Goal: Task Accomplishment & Management: Manage account settings

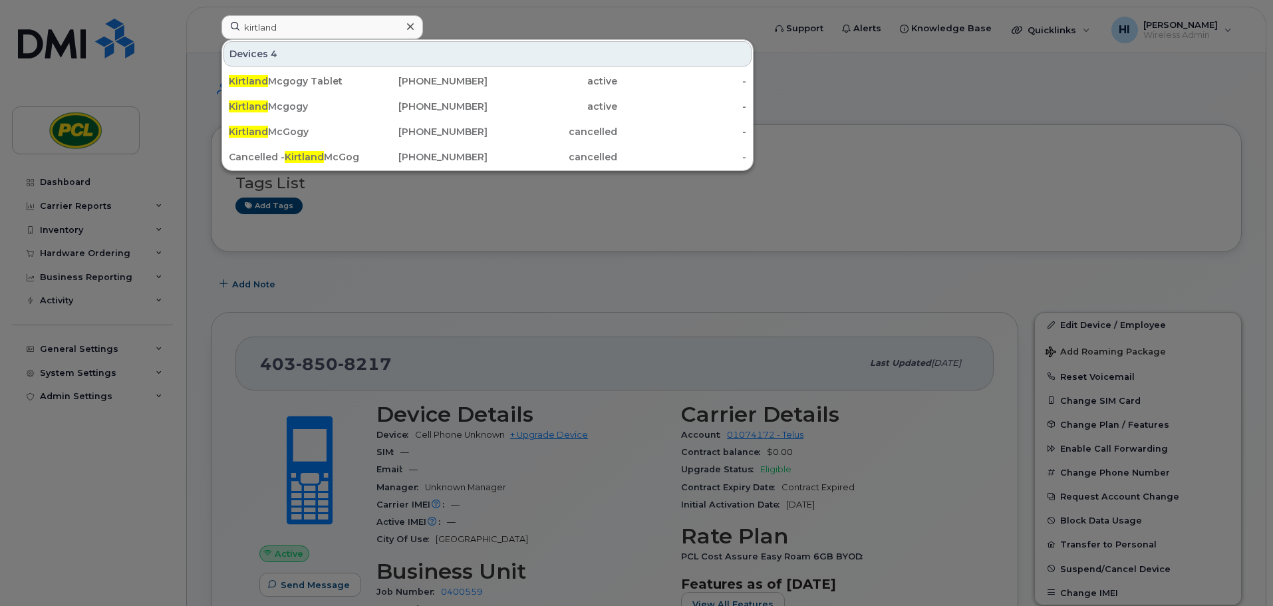
type input "kirtland"
drag, startPoint x: 267, startPoint y: 104, endPoint x: 397, endPoint y: 241, distance: 188.2
click at [267, 104] on div "Kirtland Mcgogy" at bounding box center [294, 106] width 130 height 13
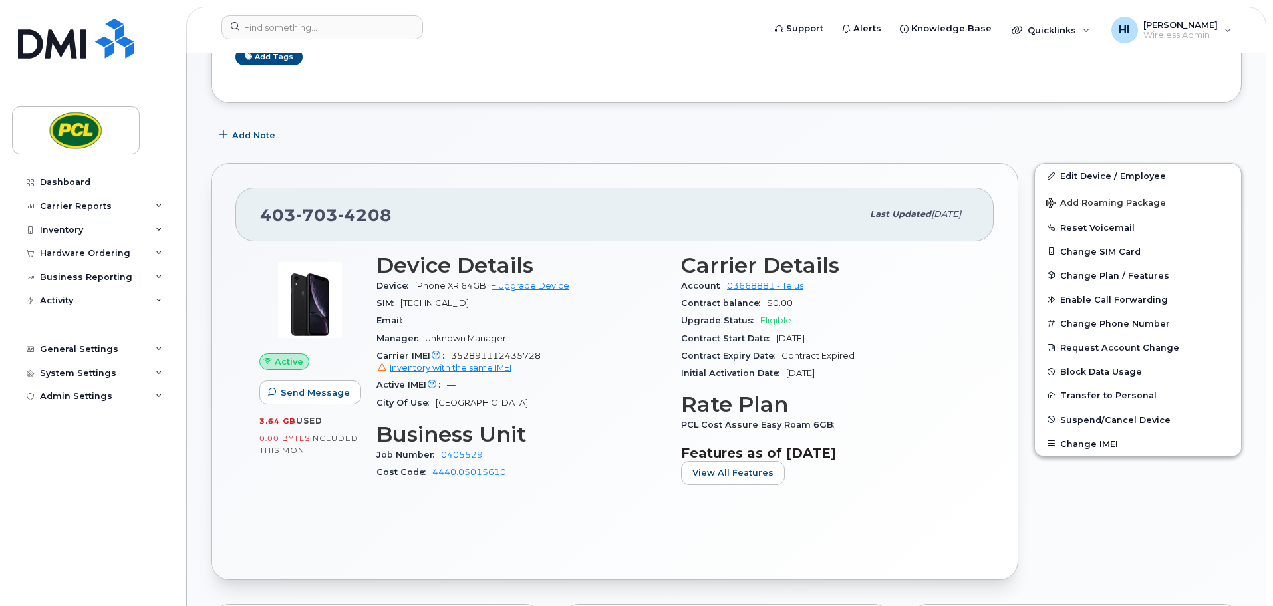
scroll to position [150, 0]
drag, startPoint x: 1086, startPoint y: 174, endPoint x: 768, endPoint y: 297, distance: 341.5
click at [1086, 174] on link "Edit Device / Employee" at bounding box center [1138, 175] width 206 height 24
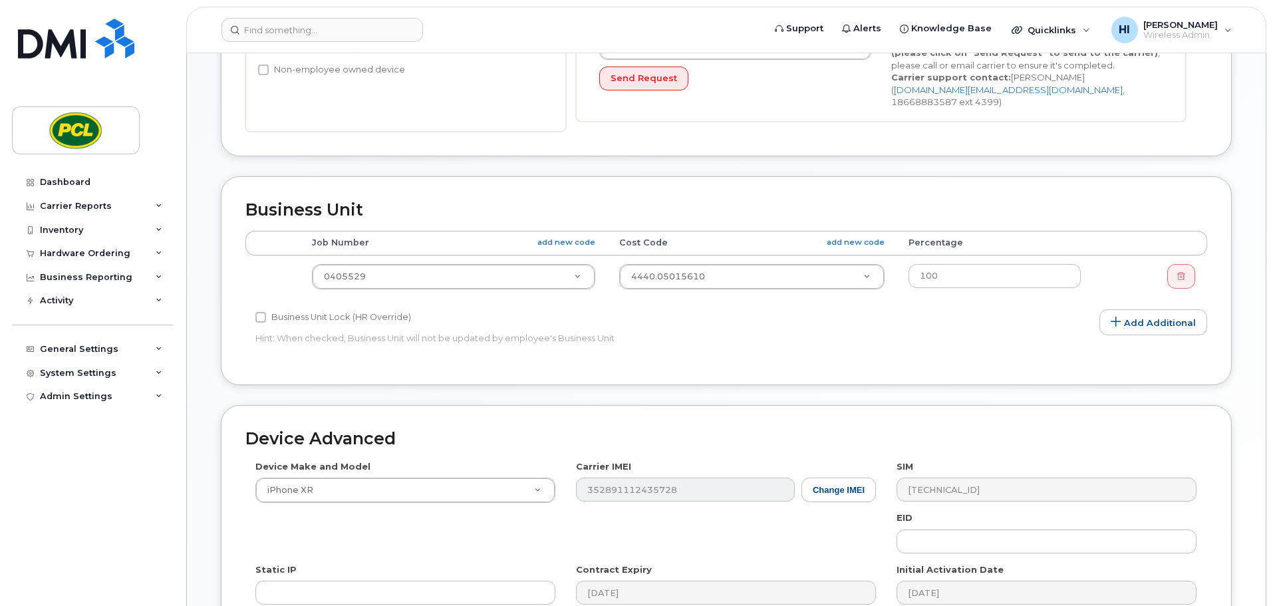
scroll to position [399, 0]
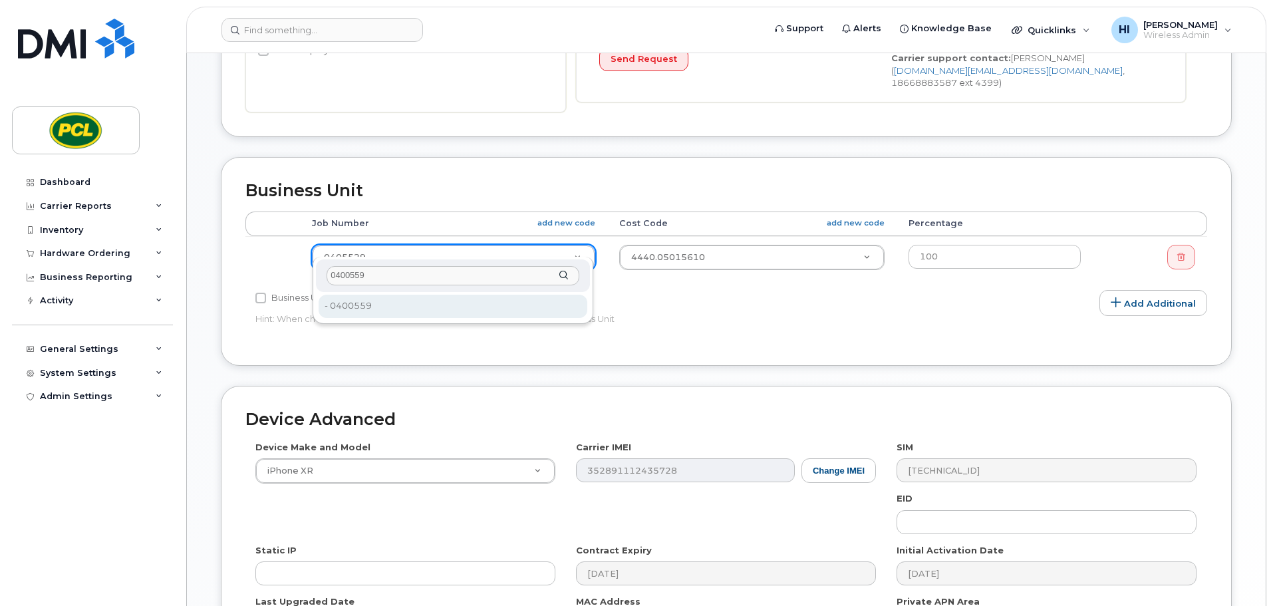
type input "0400559"
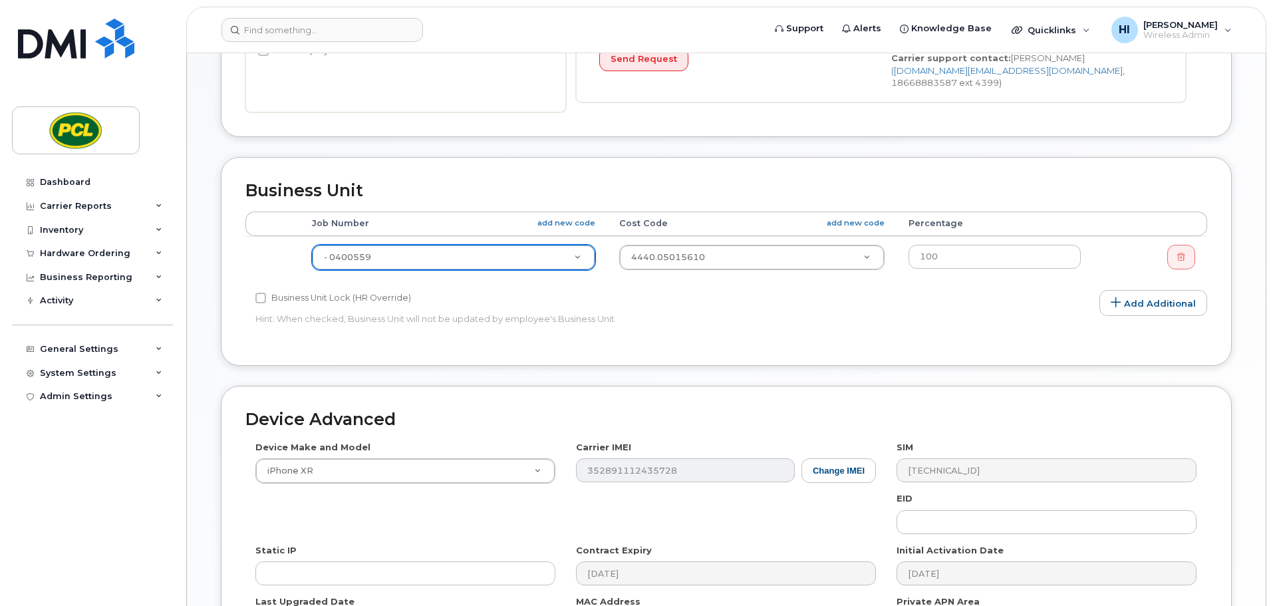
type input "2208482"
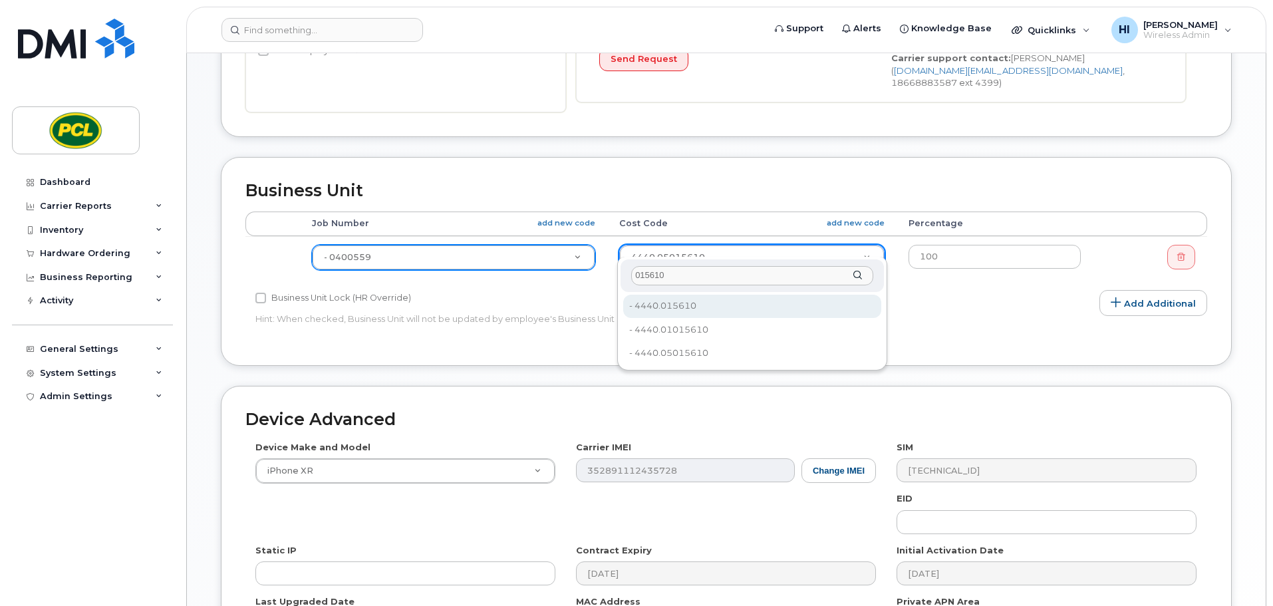
type input "015610"
type input "645627"
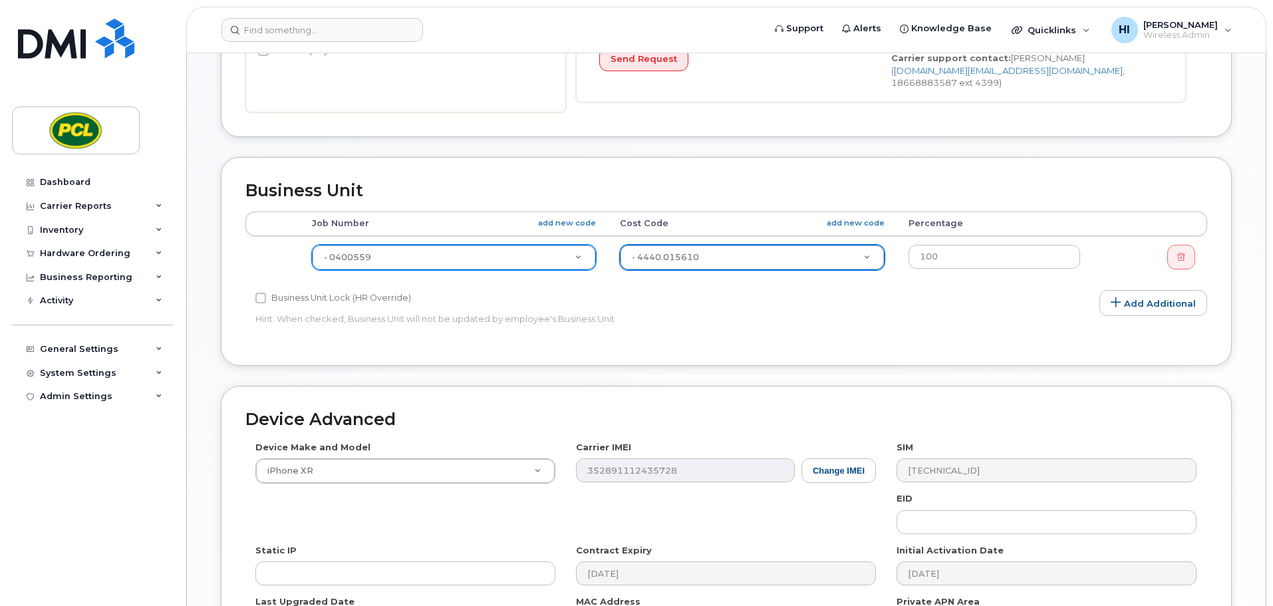
click at [1253, 347] on div "Edit Device Device General Employee Is not assigned to device Create new or sel…" at bounding box center [726, 197] width 1079 height 1086
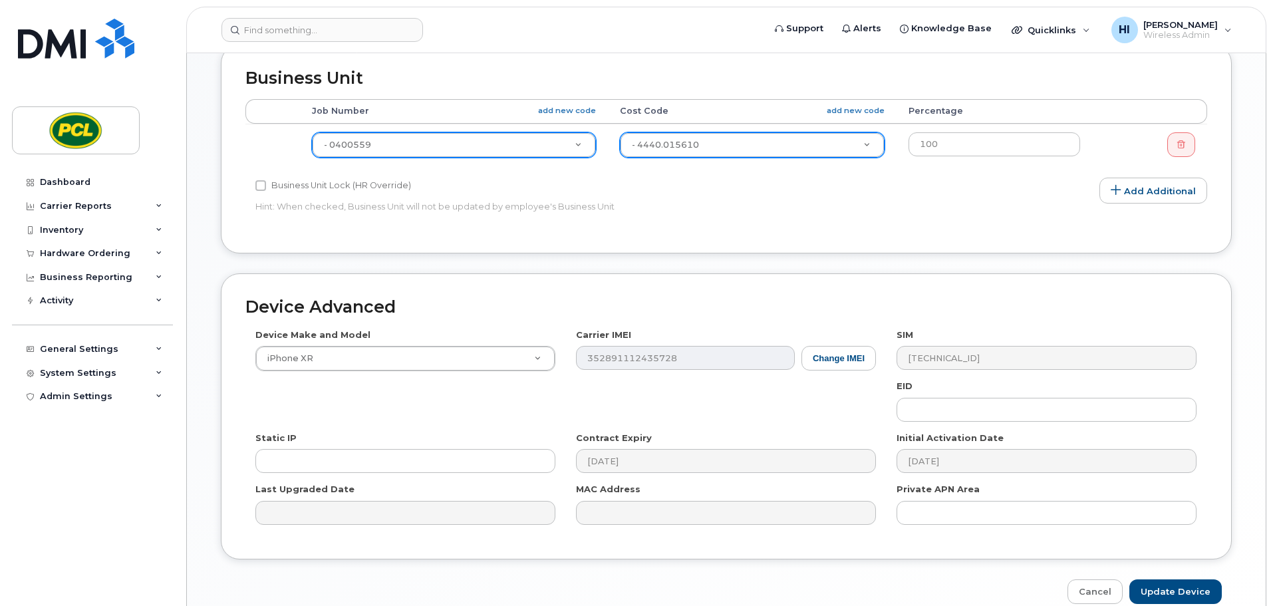
scroll to position [563, 0]
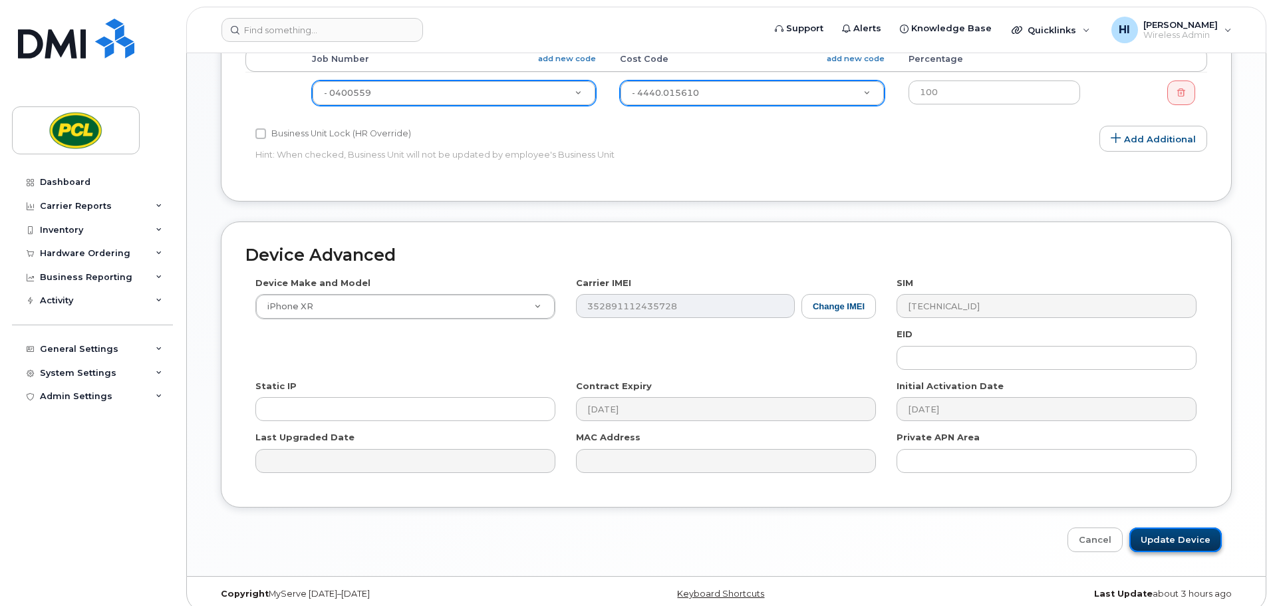
click at [1187, 527] on input "Update Device" at bounding box center [1175, 539] width 92 height 25
type input "Saving..."
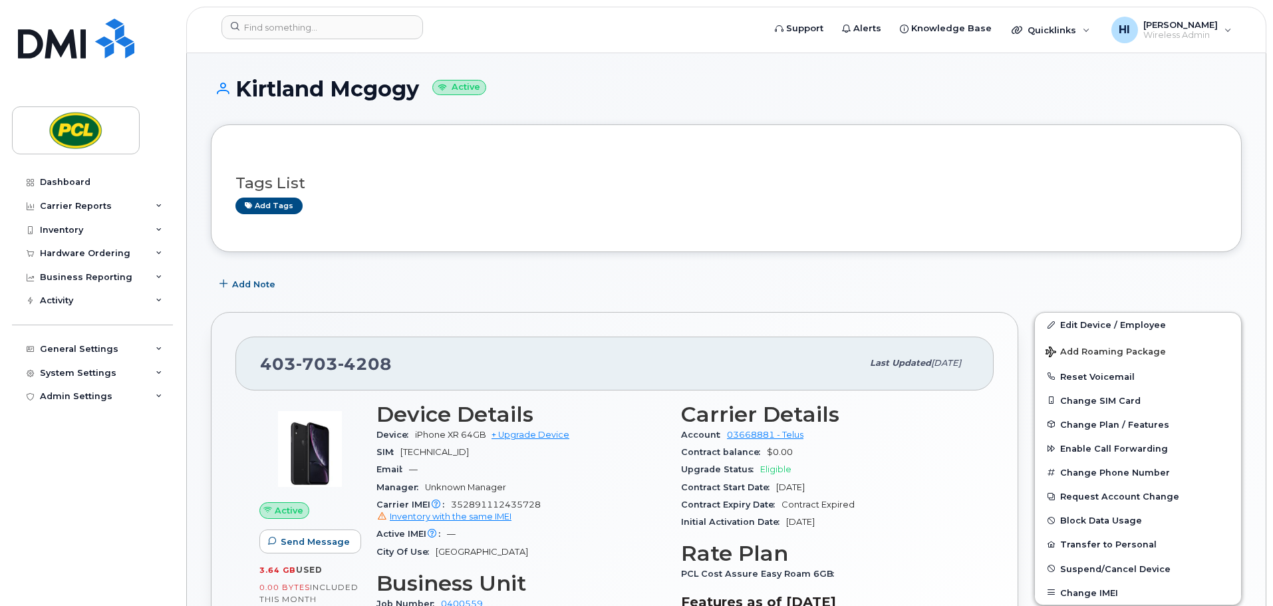
click at [537, 281] on div "Add Note" at bounding box center [726, 284] width 1031 height 24
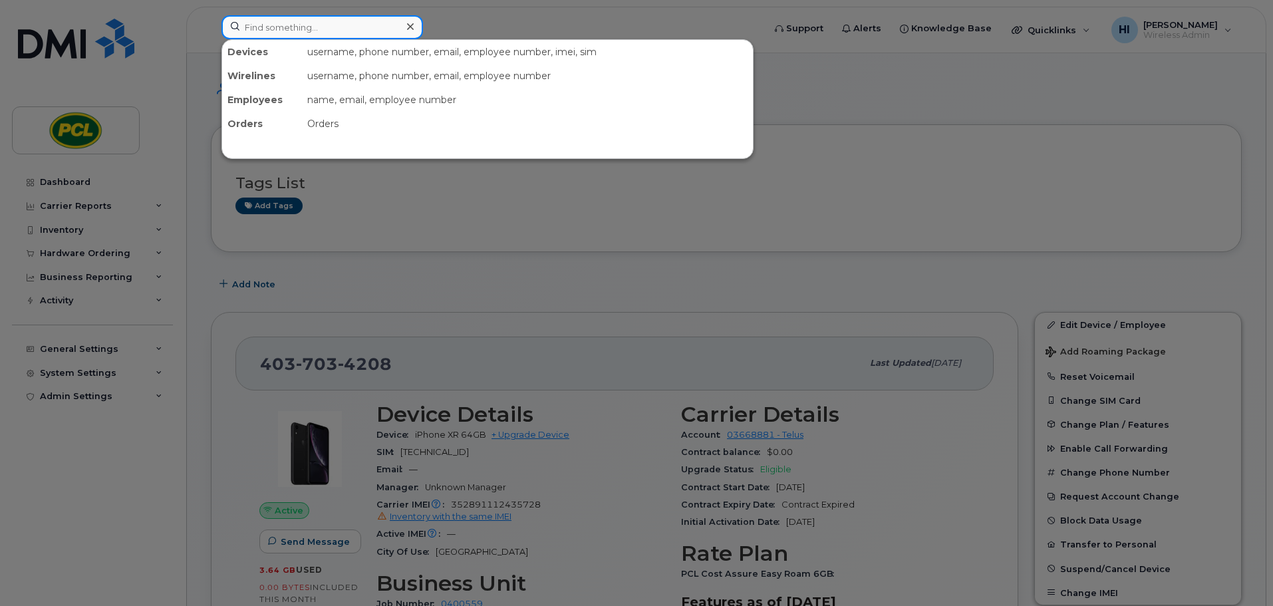
click at [264, 29] on input at bounding box center [322, 27] width 202 height 24
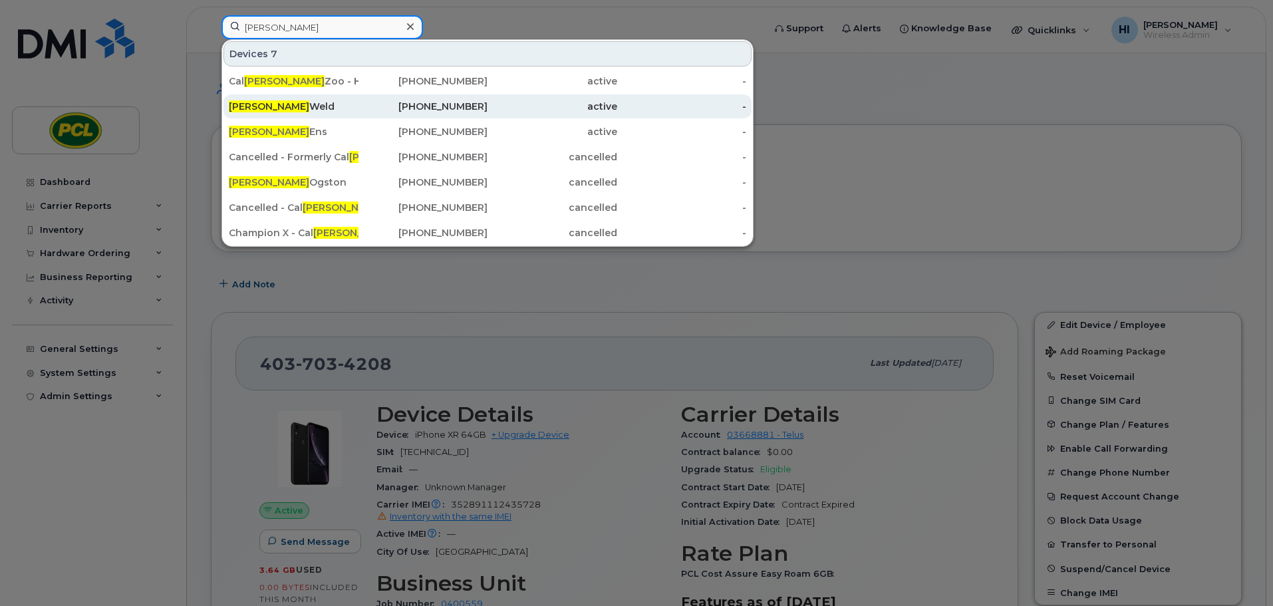
type input "gary"
click at [266, 104] on div "Gary Weld" at bounding box center [294, 106] width 130 height 13
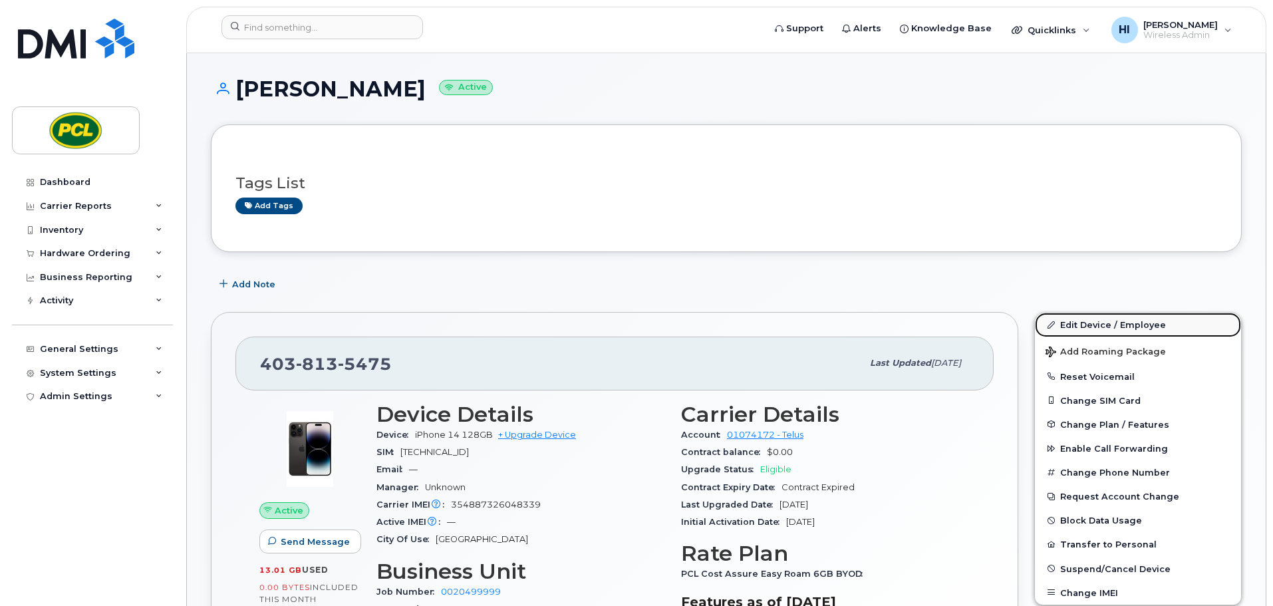
click at [1109, 329] on link "Edit Device / Employee" at bounding box center [1138, 325] width 206 height 24
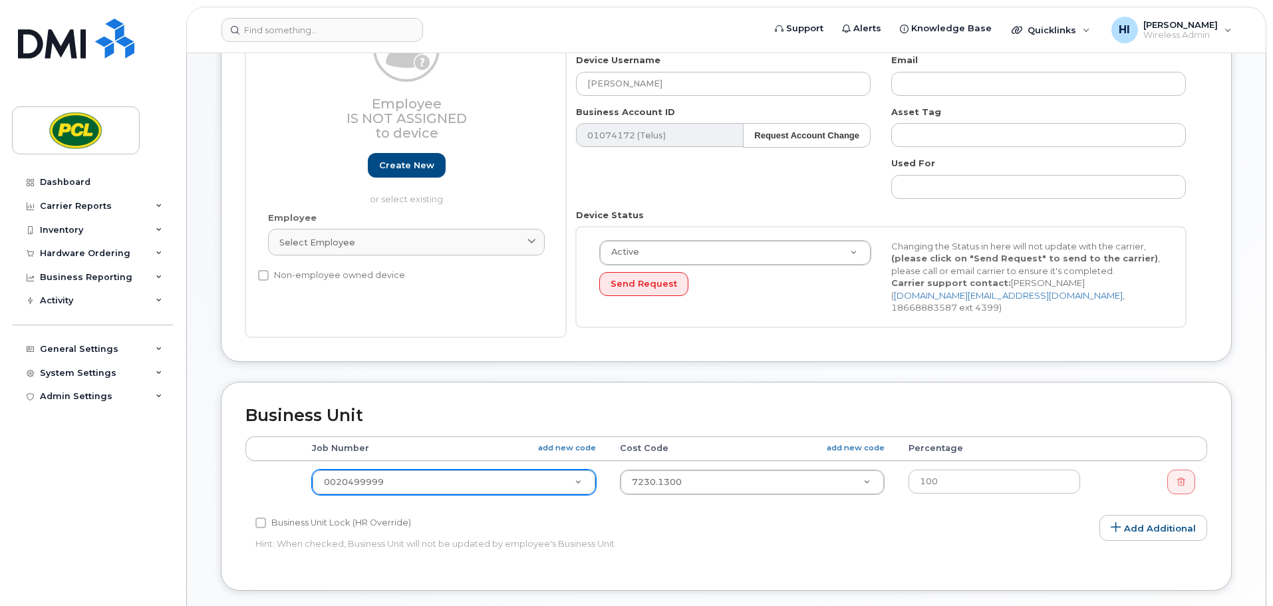
scroll to position [183, 0]
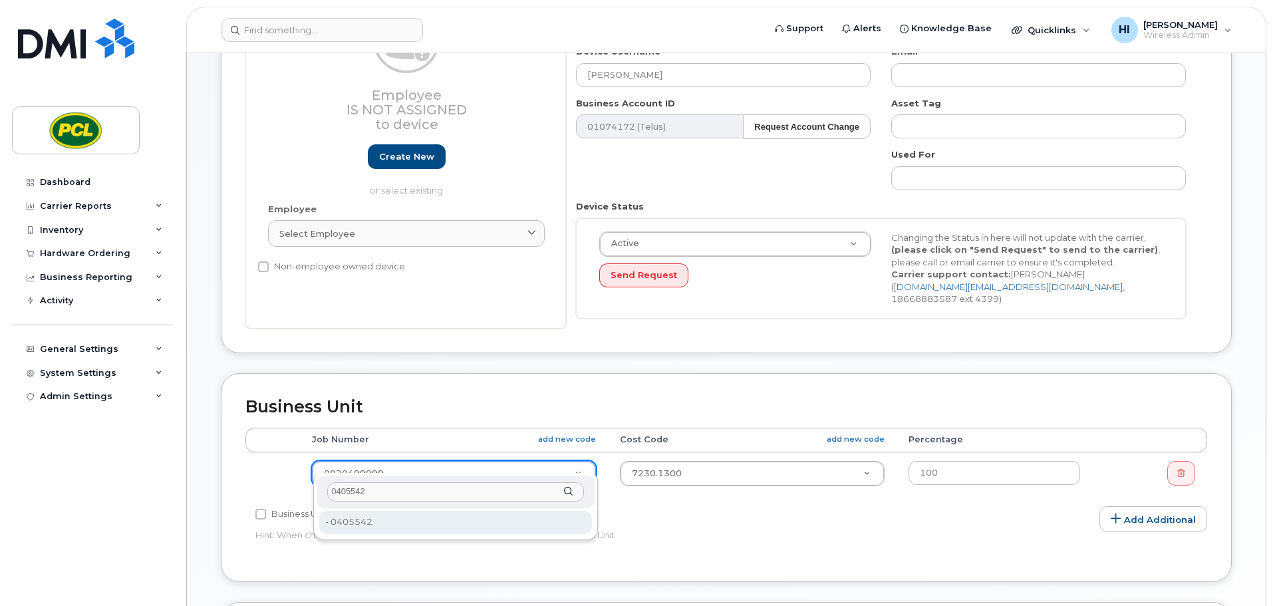
type input "0405542"
type input "2208455"
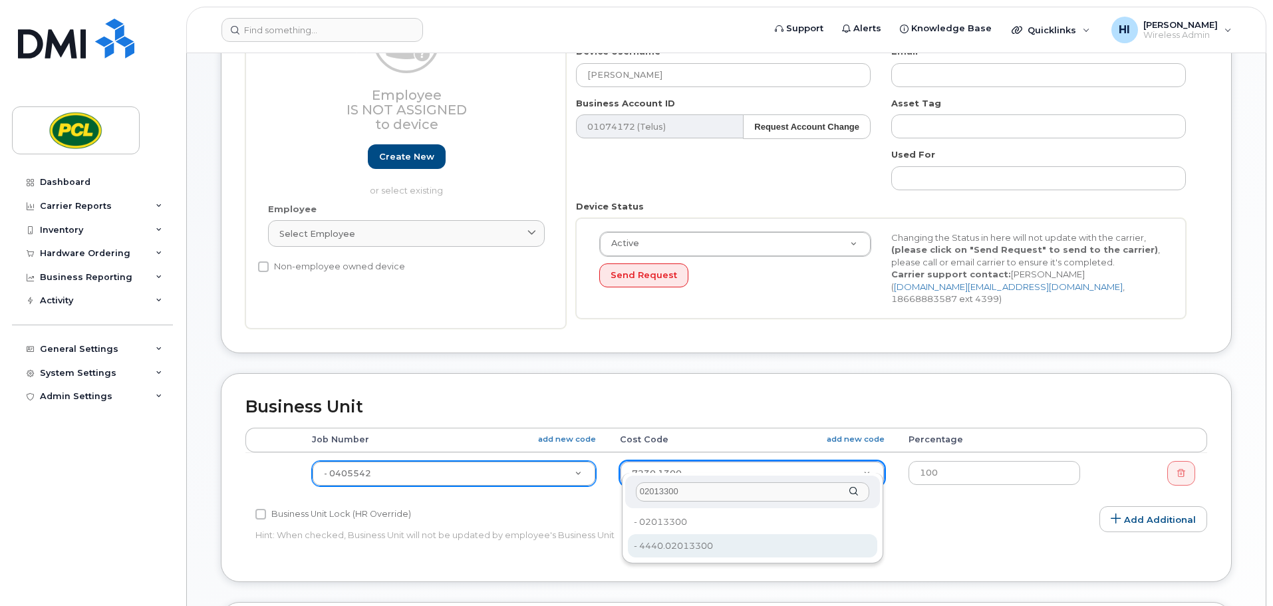
type input "02013300"
type input "7558"
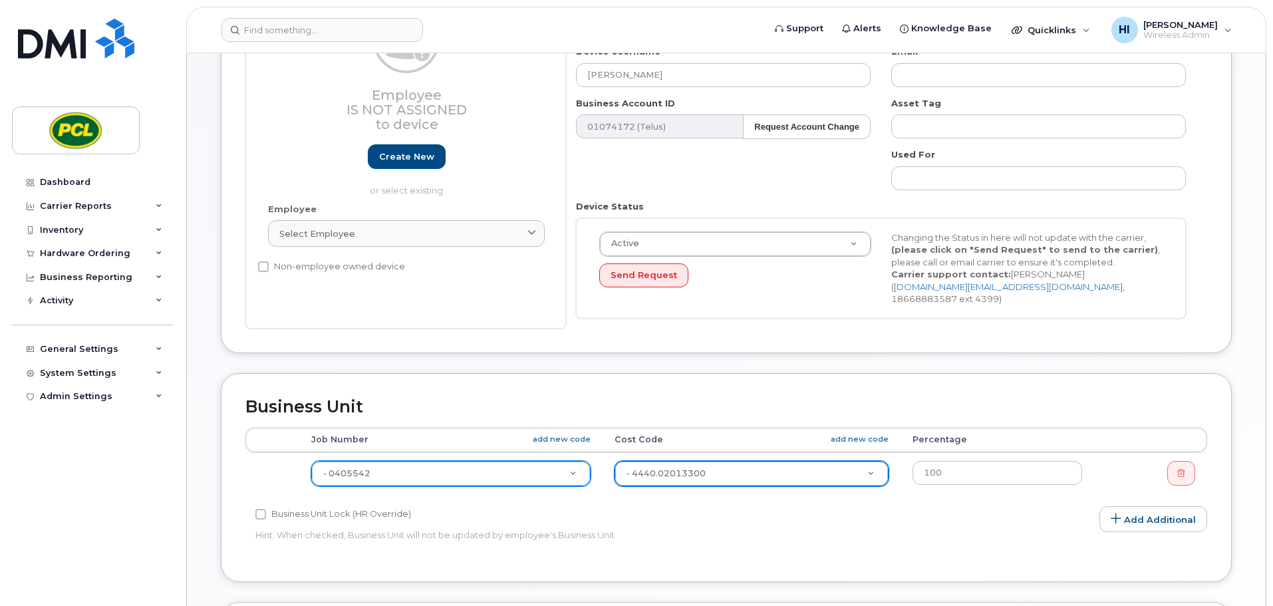
click at [1250, 430] on div "Edit Device Device General Employee Is not assigned to device Create new or sel…" at bounding box center [726, 413] width 1079 height 1086
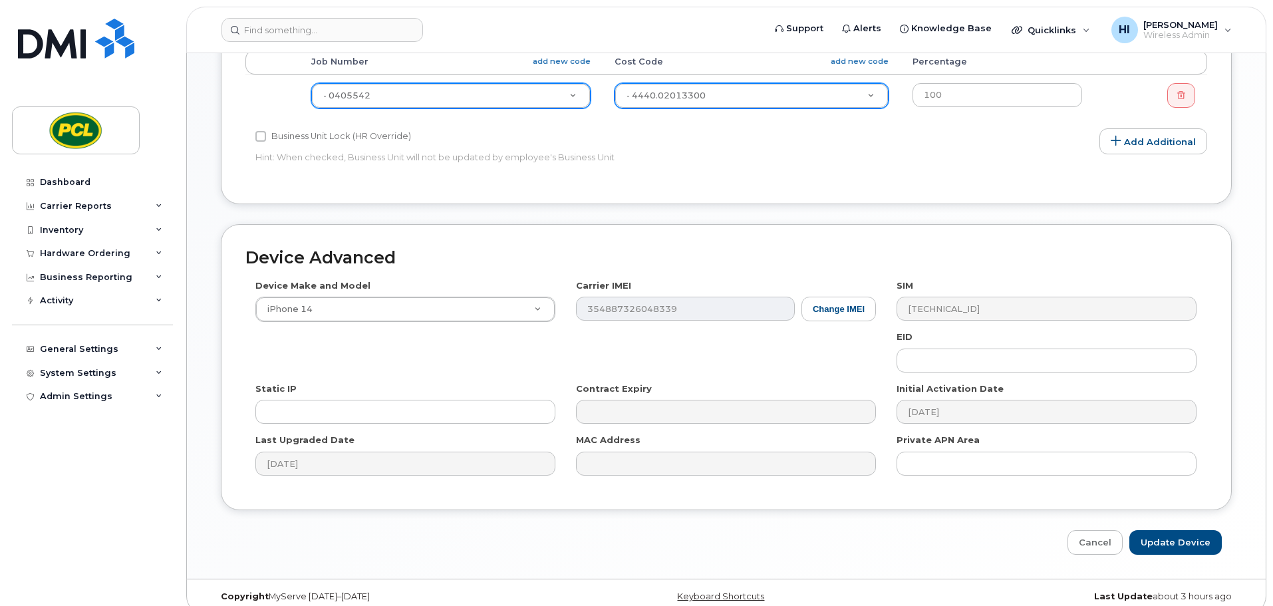
scroll to position [563, 0]
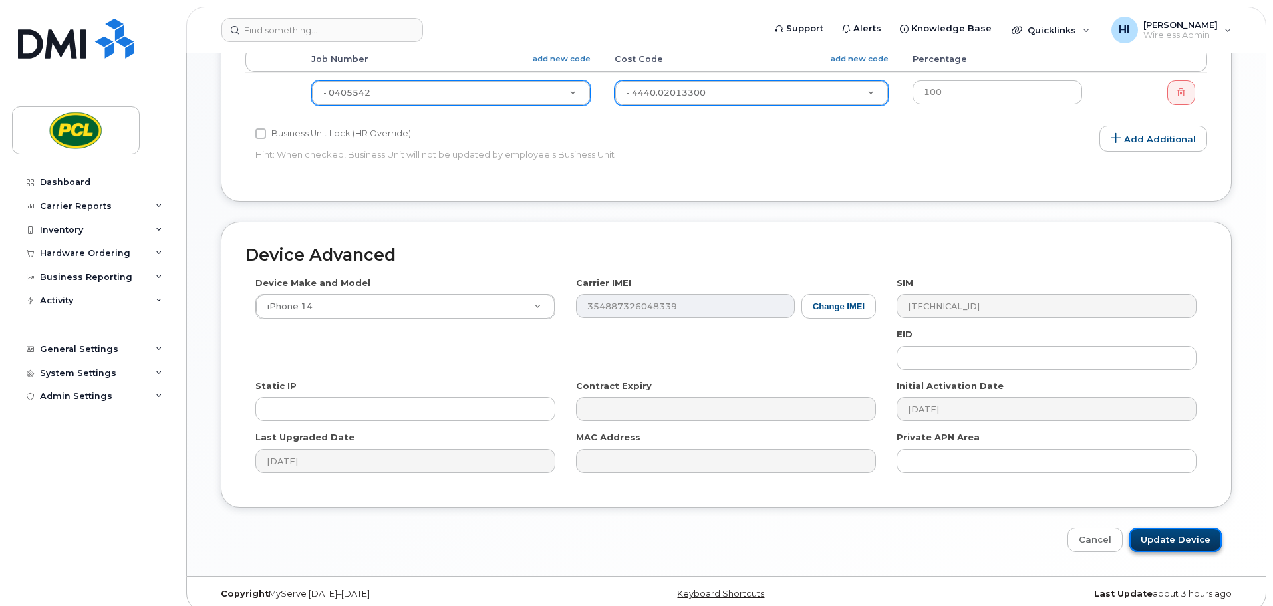
click at [1187, 529] on input "Update Device" at bounding box center [1175, 539] width 92 height 25
type input "Saving..."
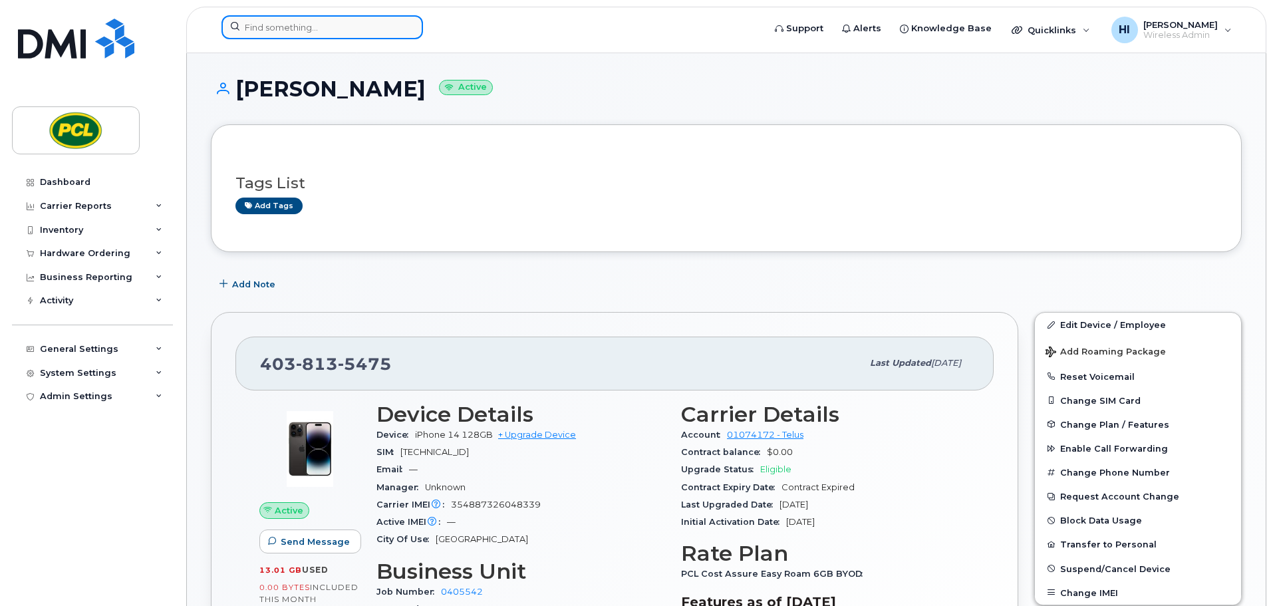
click at [268, 21] on input at bounding box center [322, 27] width 202 height 24
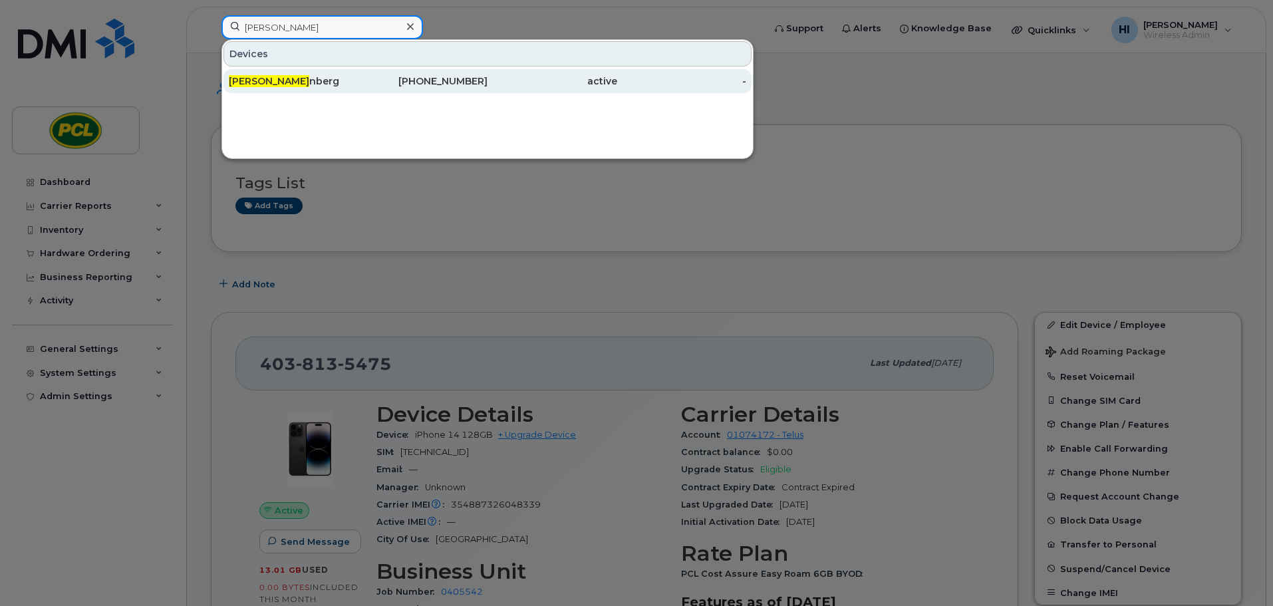
type input "joel swa"
click at [266, 78] on span "Joel Swa" at bounding box center [269, 81] width 80 height 12
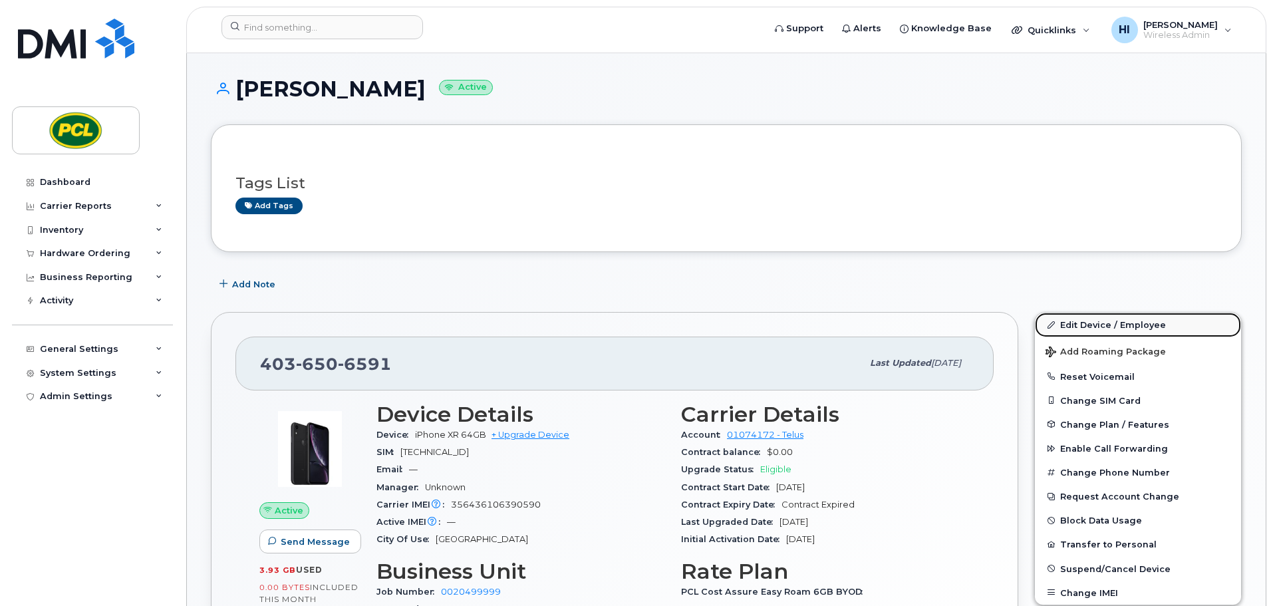
click at [1113, 325] on link "Edit Device / Employee" at bounding box center [1138, 325] width 206 height 24
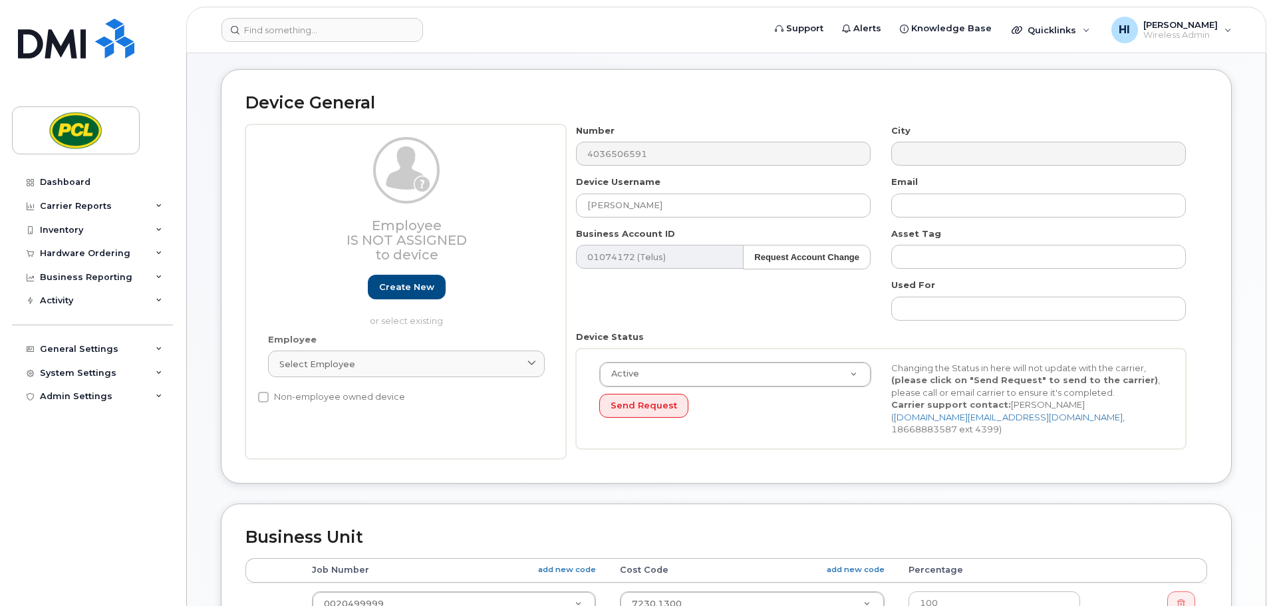
scroll to position [233, 0]
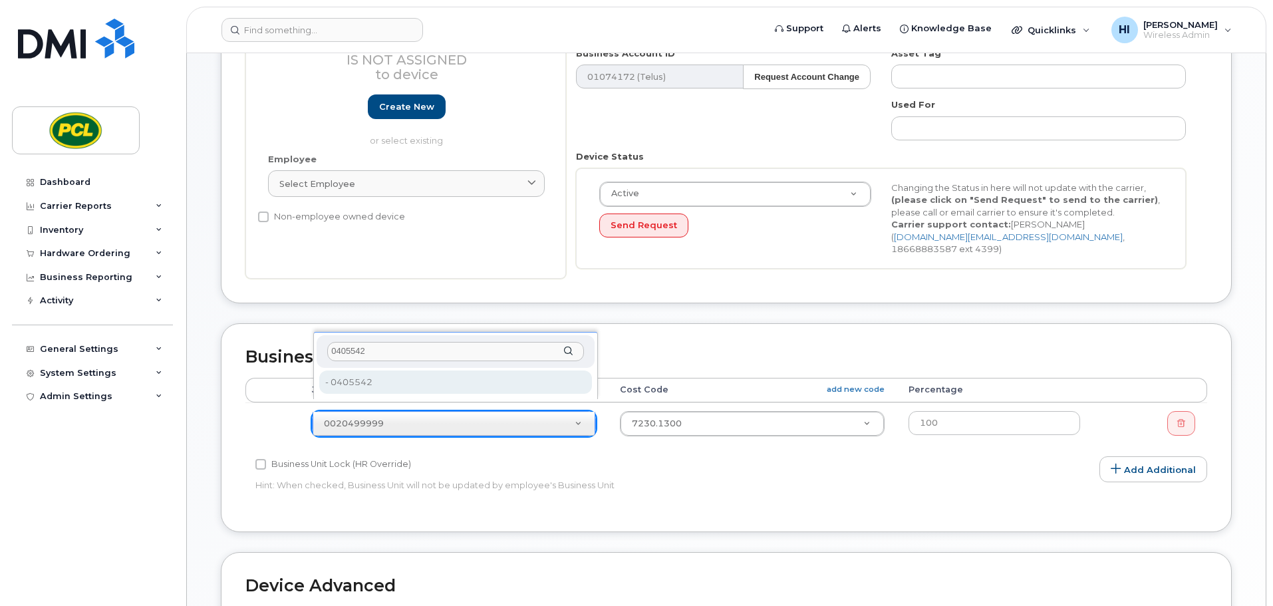
type input "0405542"
type input "2208455"
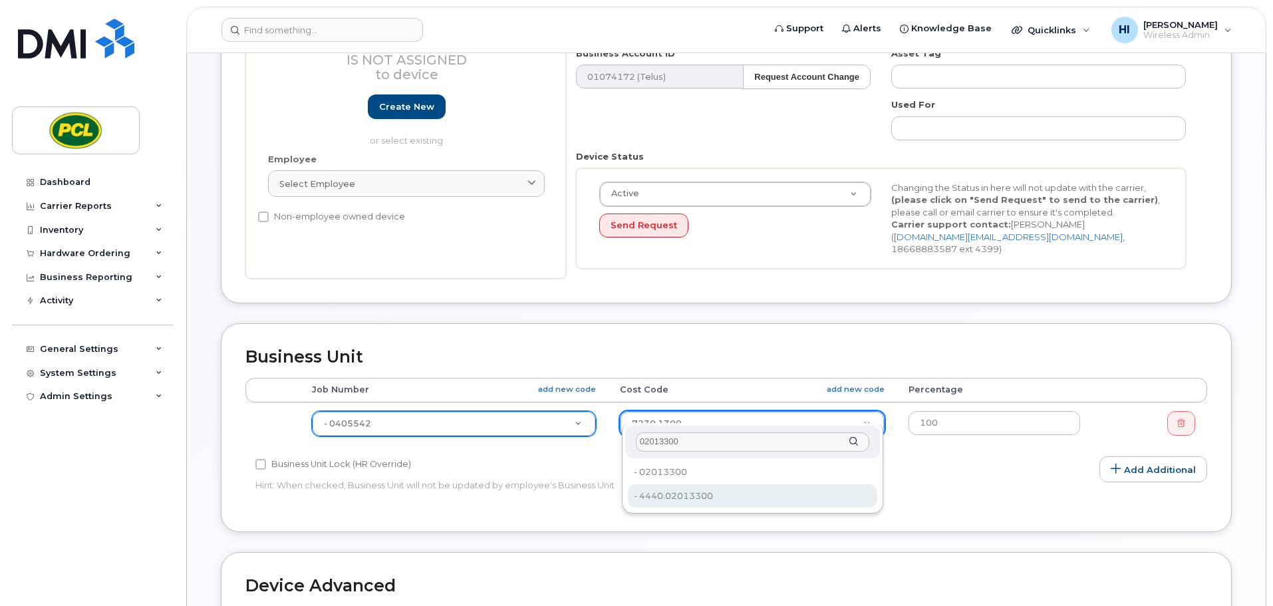
type input "02013300"
drag, startPoint x: 702, startPoint y: 500, endPoint x: 1059, endPoint y: 460, distance: 359.4
type input "7558"
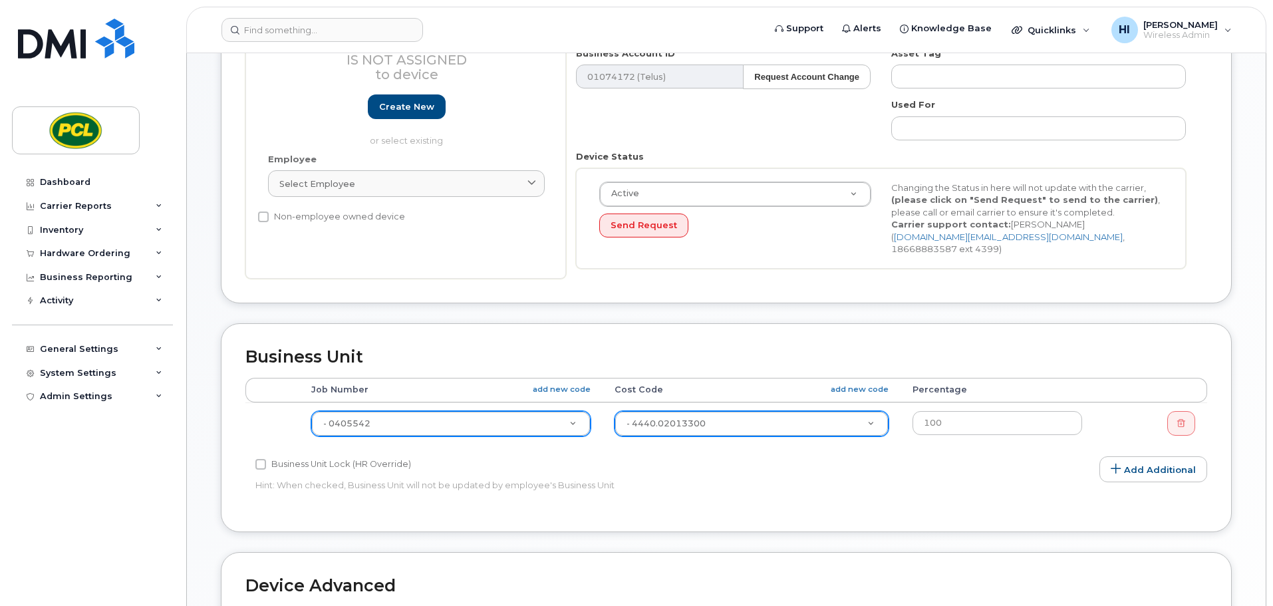
click at [1243, 464] on div "Edit Device Device General Employee Is not assigned to device Create new or sel…" at bounding box center [726, 363] width 1079 height 1086
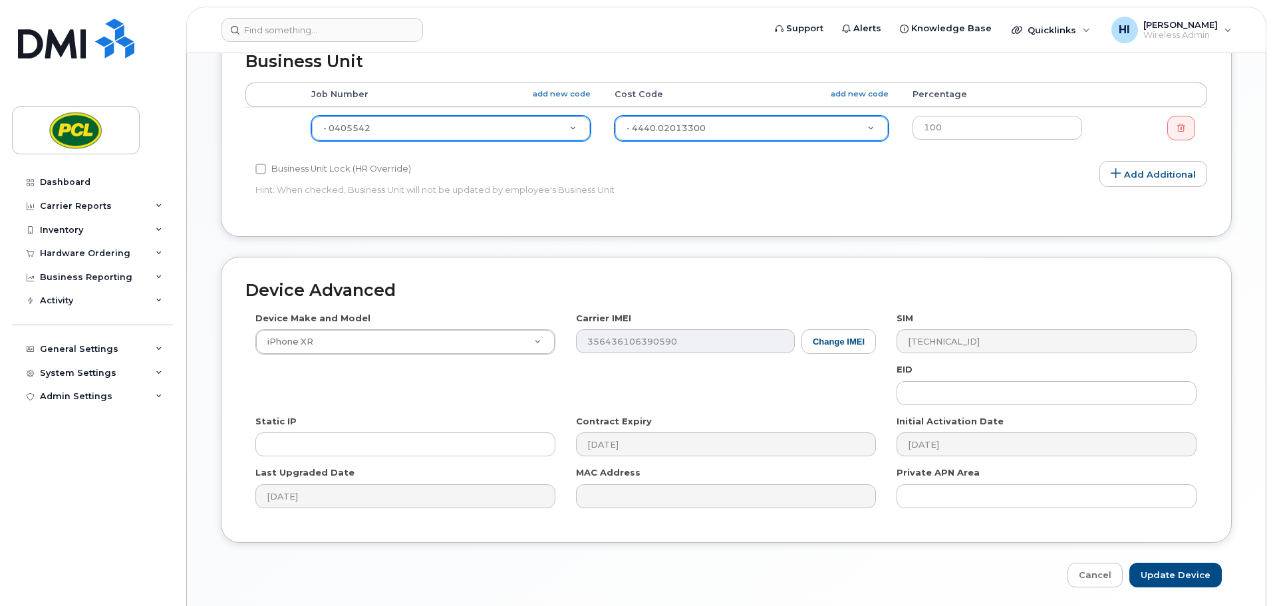
scroll to position [563, 0]
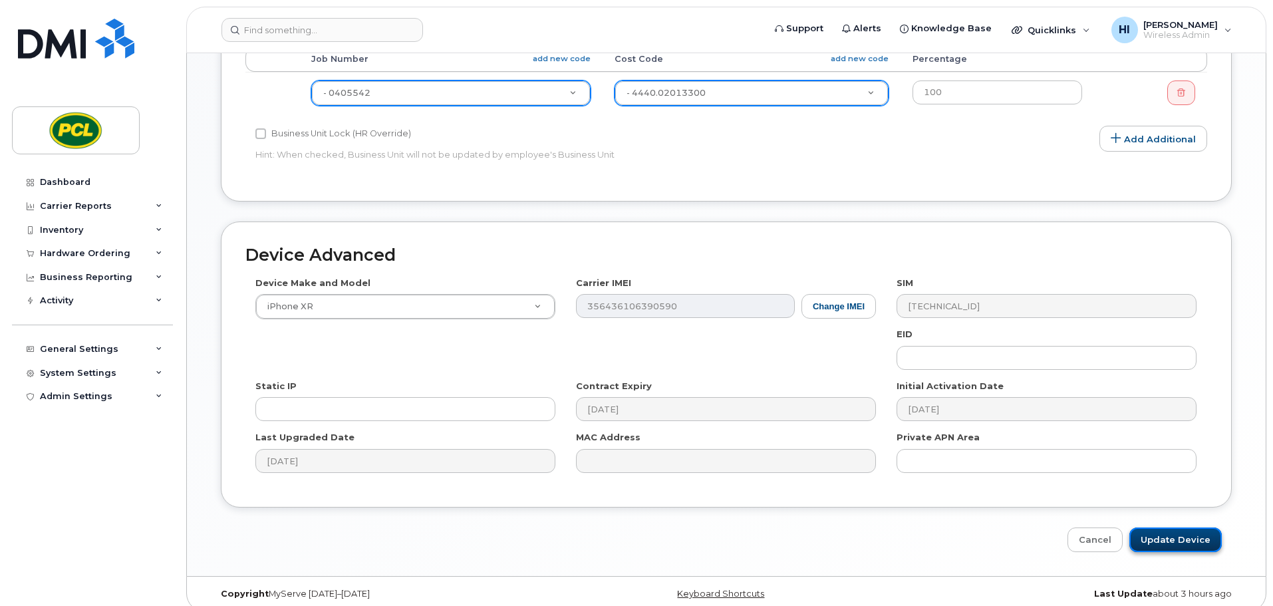
click at [1186, 527] on input "Update Device" at bounding box center [1175, 539] width 92 height 25
type input "Saving..."
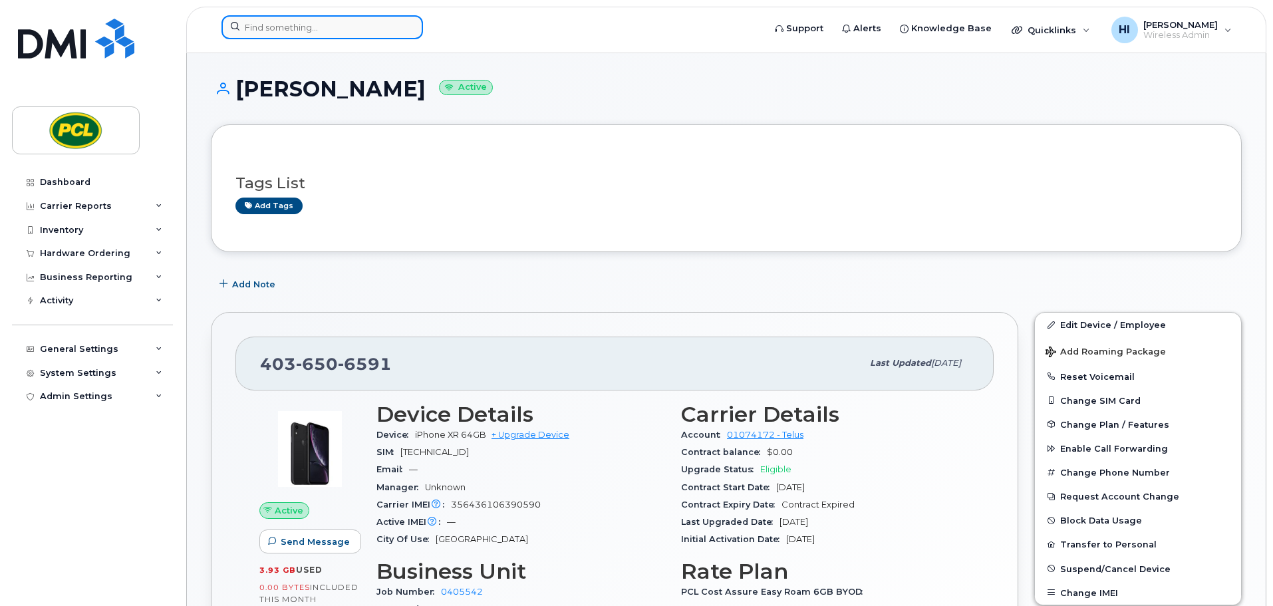
click at [246, 31] on input at bounding box center [322, 27] width 202 height 24
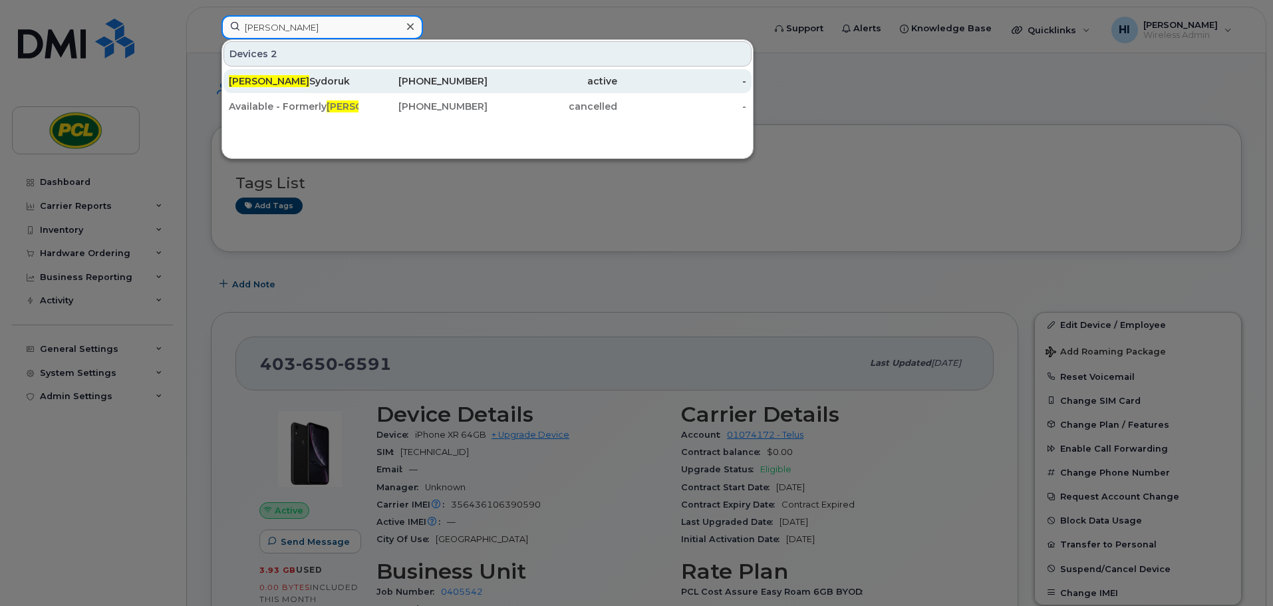
type input "[PERSON_NAME]"
click at [266, 80] on div "[PERSON_NAME]" at bounding box center [294, 80] width 130 height 13
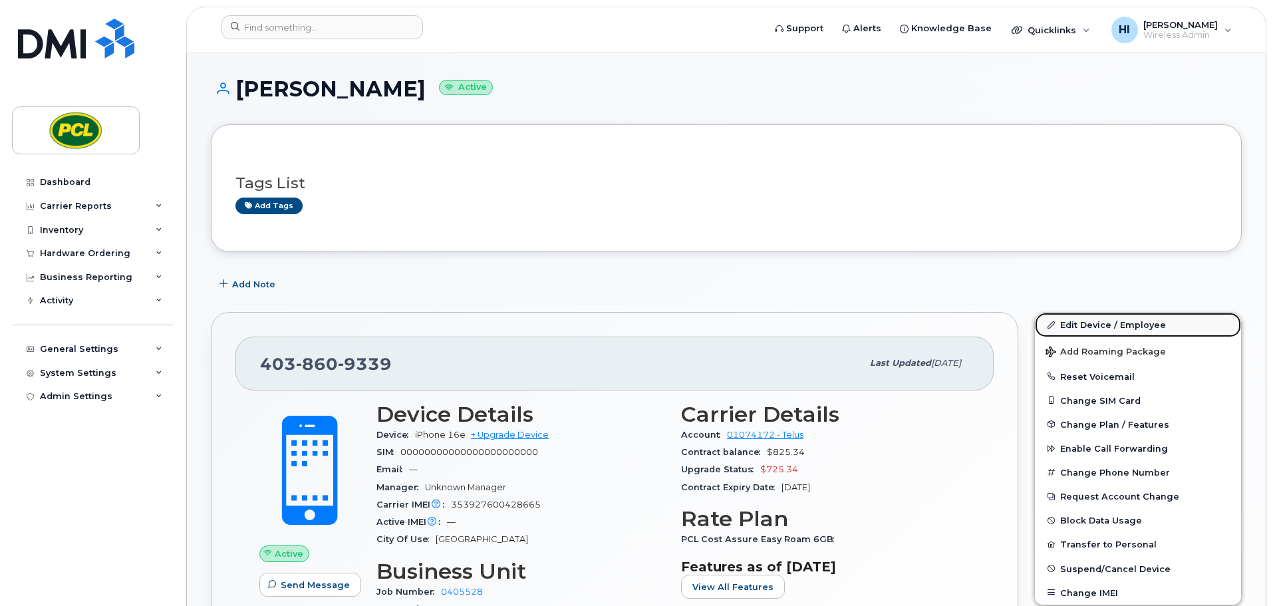
click at [1111, 323] on link "Edit Device / Employee" at bounding box center [1138, 325] width 206 height 24
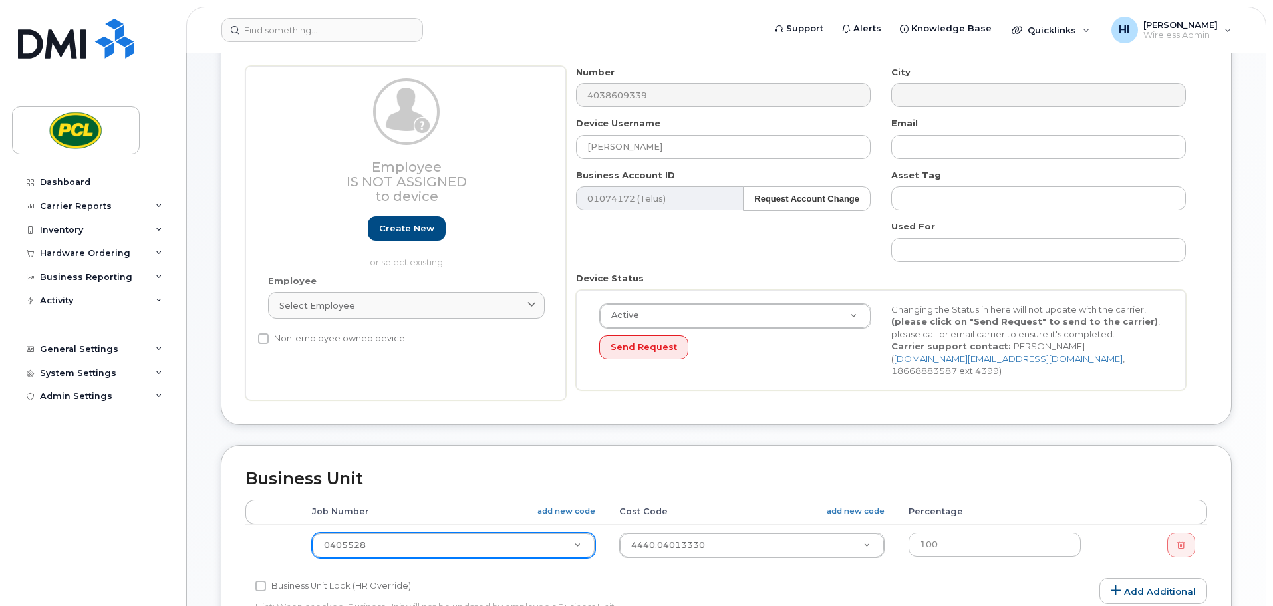
scroll to position [249, 0]
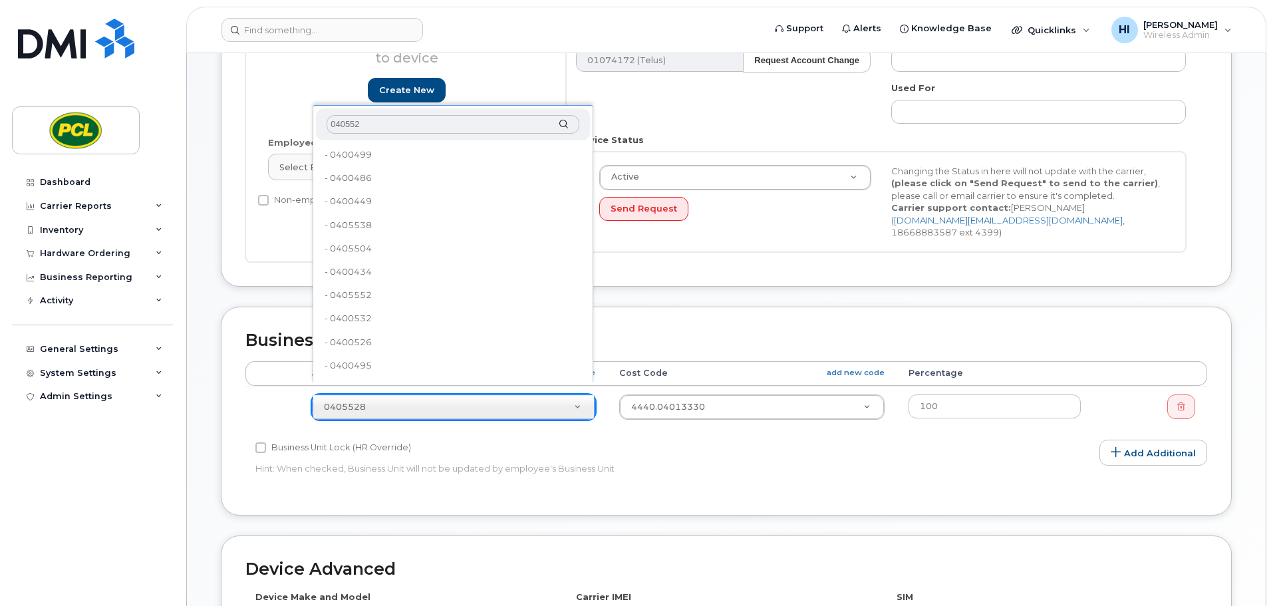
type input "0405528"
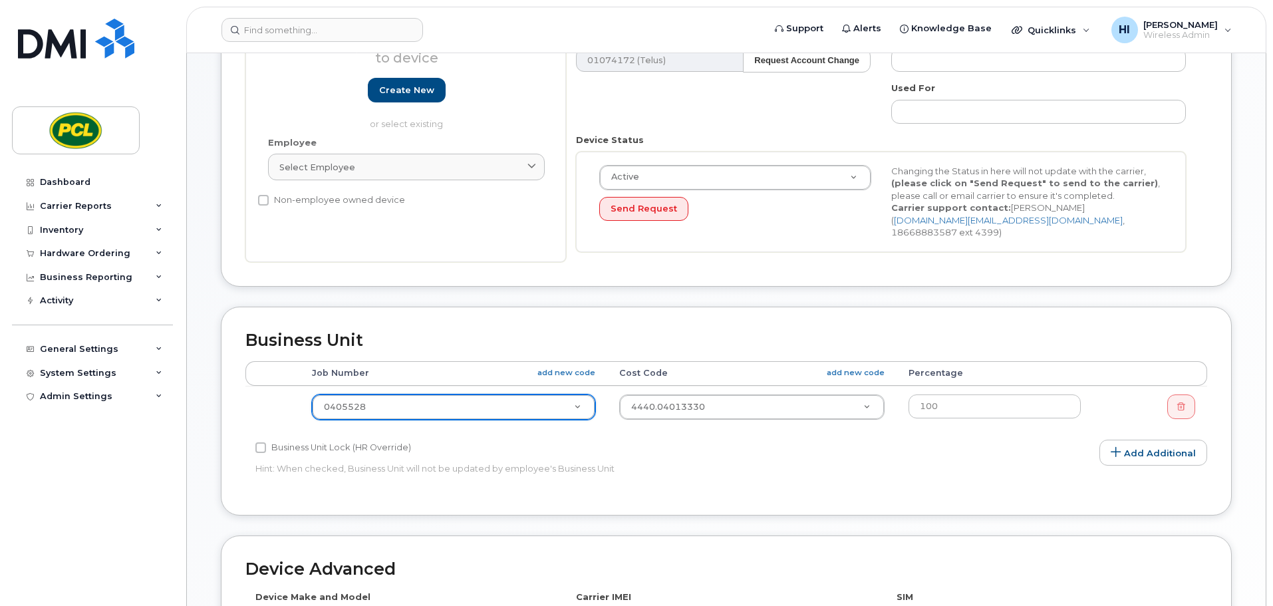
drag, startPoint x: 353, startPoint y: 398, endPoint x: 381, endPoint y: 396, distance: 28.0
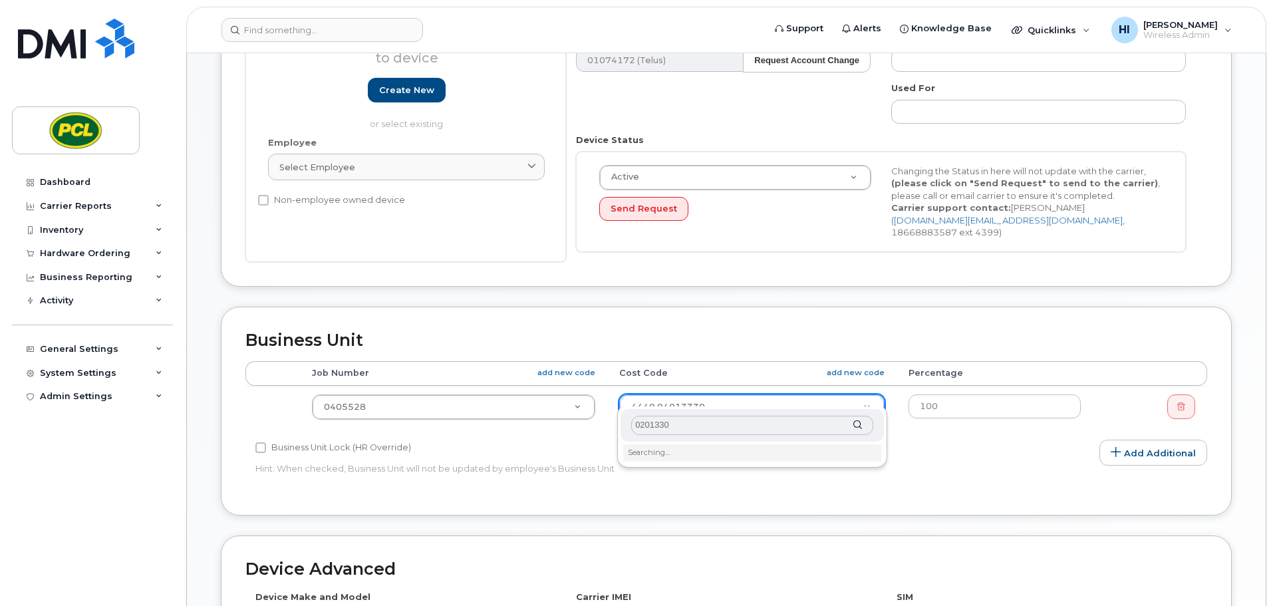
type input "02013300"
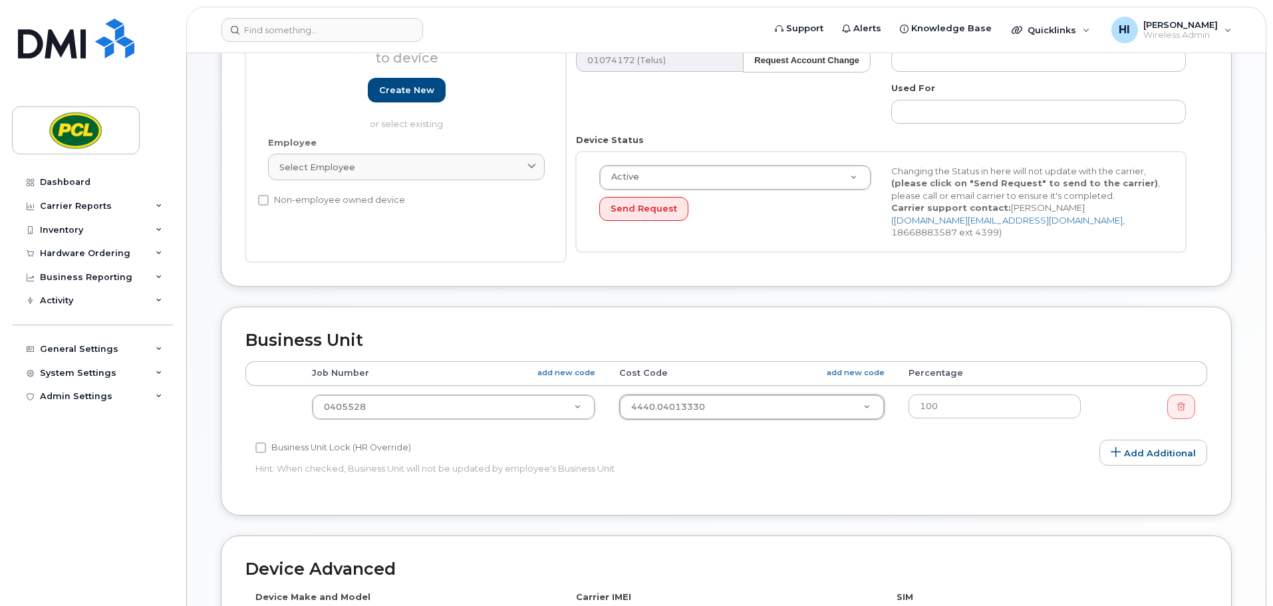
click at [743, 313] on div "Business Unit Accounting Categories Rules Accounting categories percentages mus…" at bounding box center [726, 411] width 1011 height 209
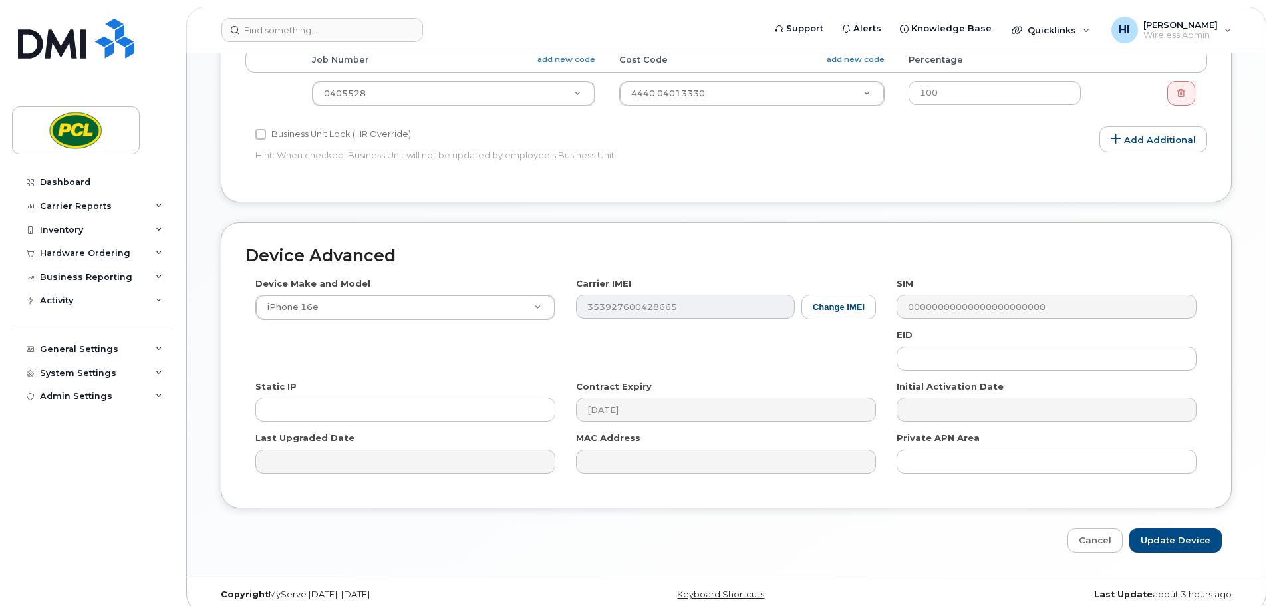
scroll to position [563, 0]
click at [1185, 527] on input "Update Device" at bounding box center [1175, 539] width 92 height 25
type input "Saving..."
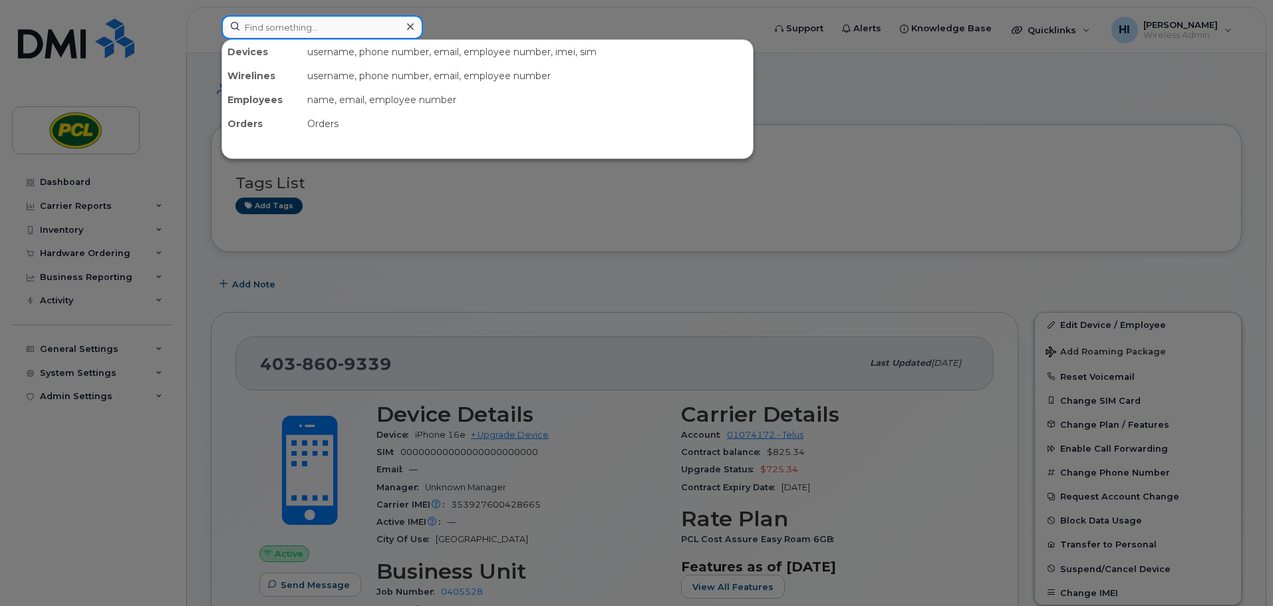
click at [245, 25] on input at bounding box center [322, 27] width 202 height 24
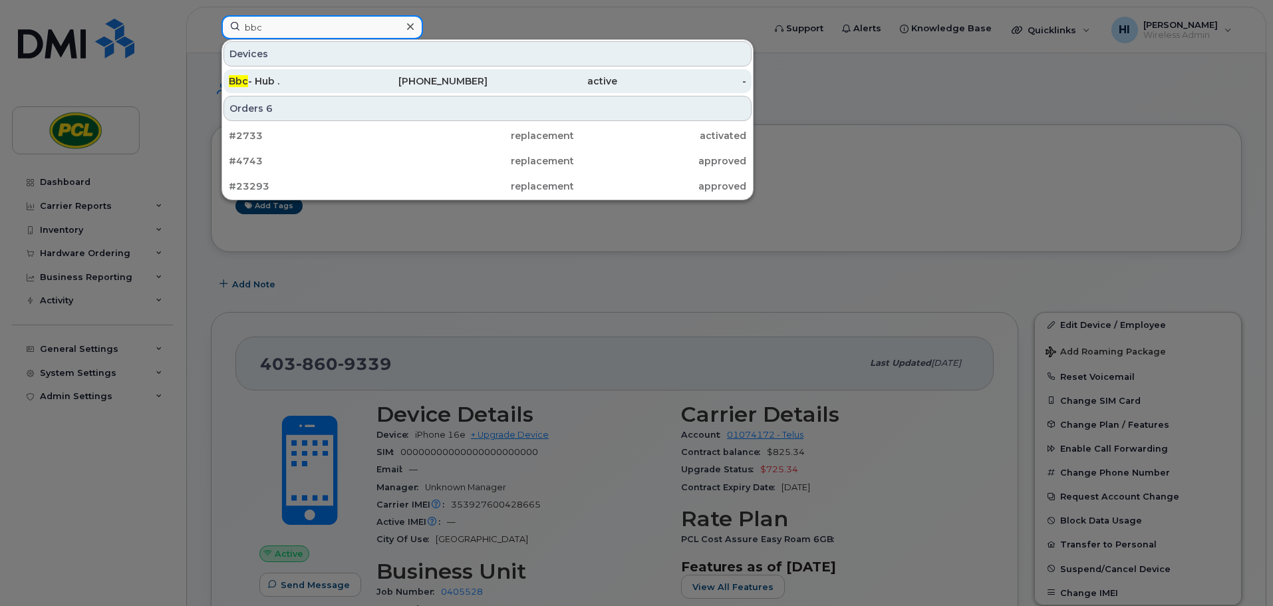
type input "bbc"
click at [275, 80] on div "Bbc - Hub ." at bounding box center [294, 80] width 130 height 13
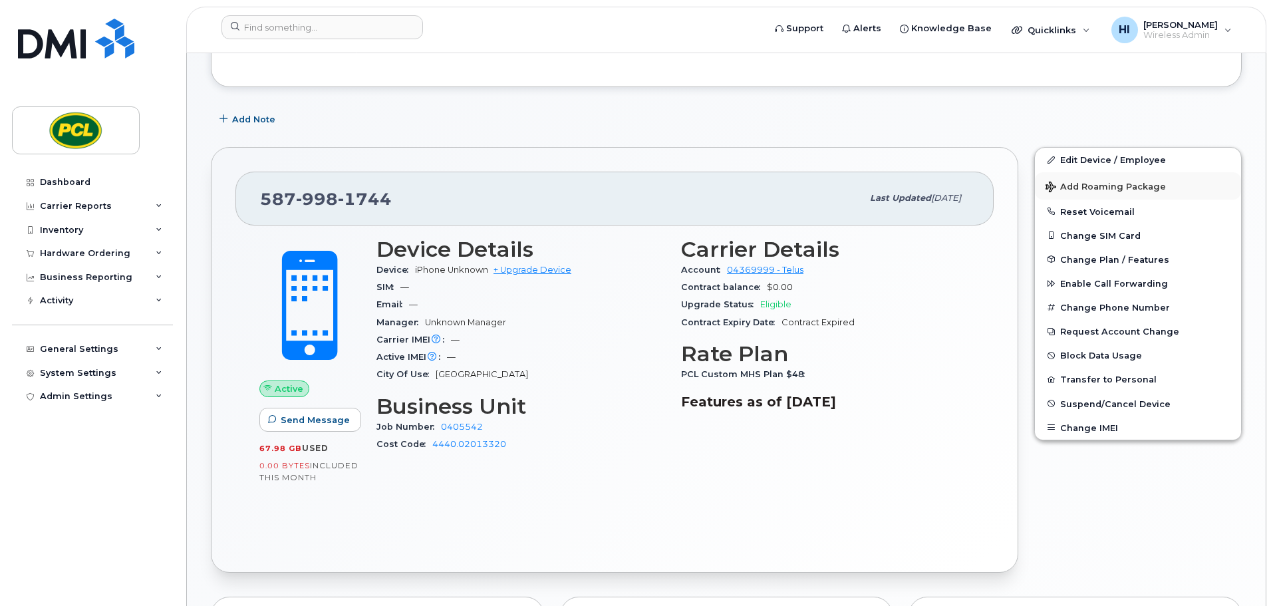
scroll to position [166, 0]
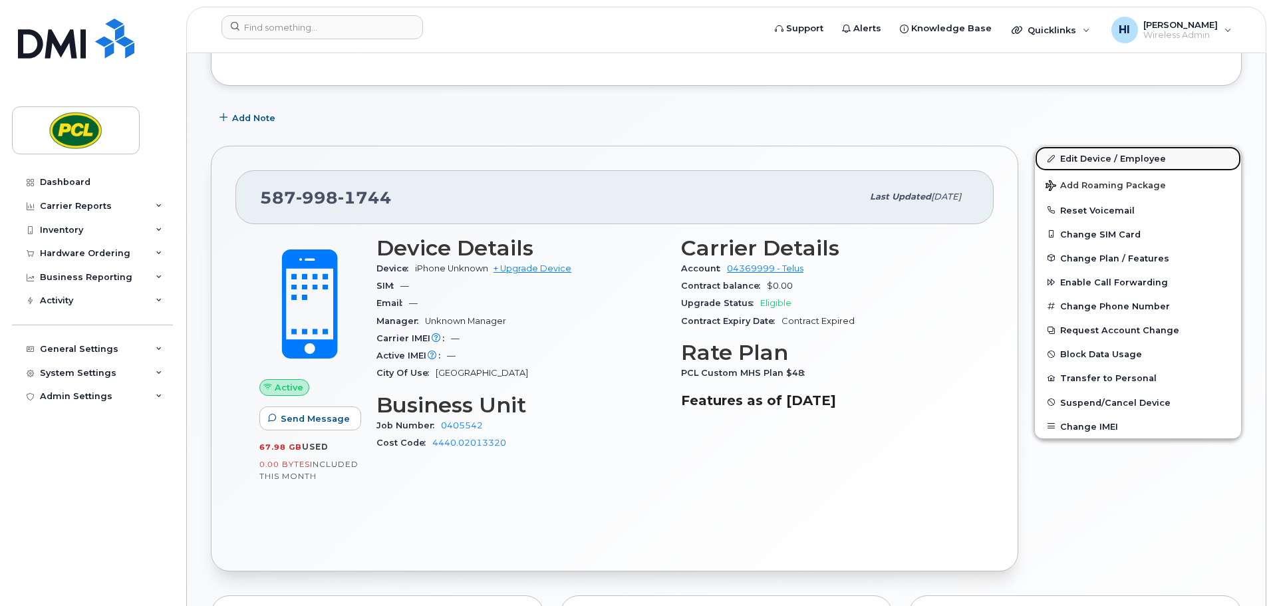
click at [1125, 160] on link "Edit Device / Employee" at bounding box center [1138, 158] width 206 height 24
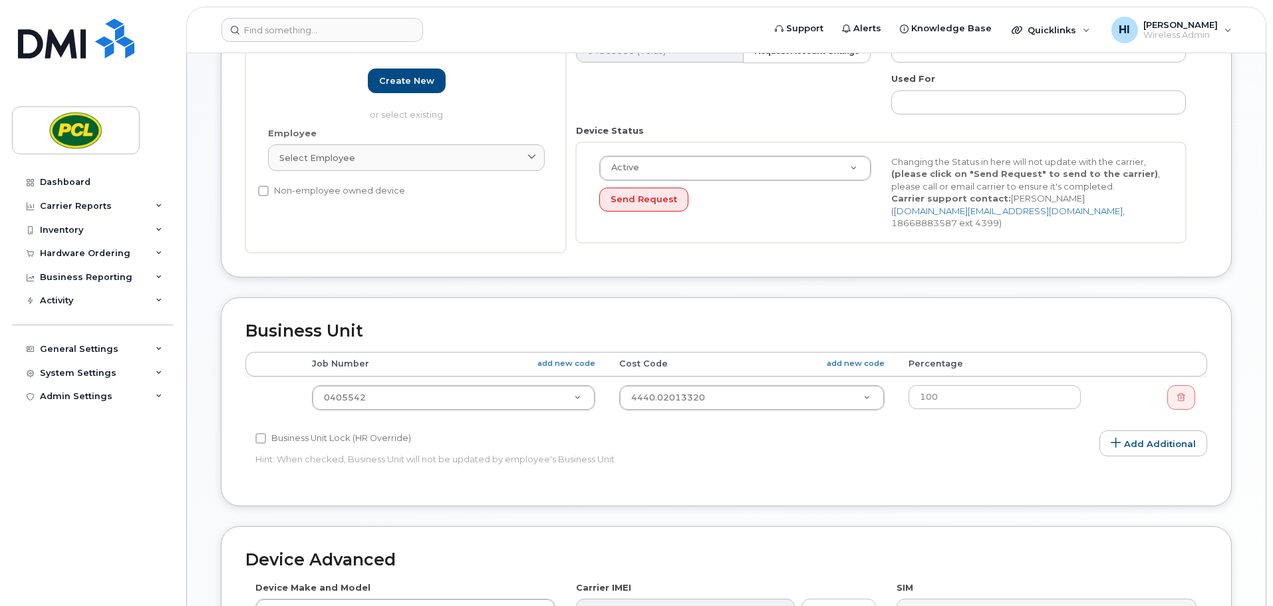
scroll to position [266, 0]
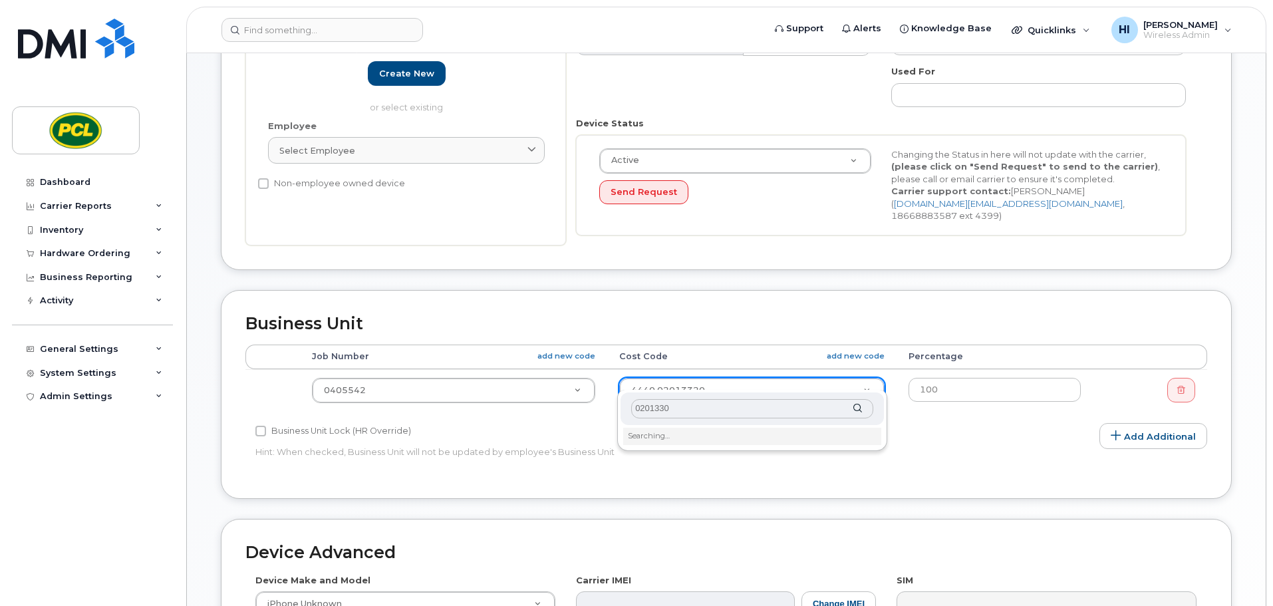
type input "02013301"
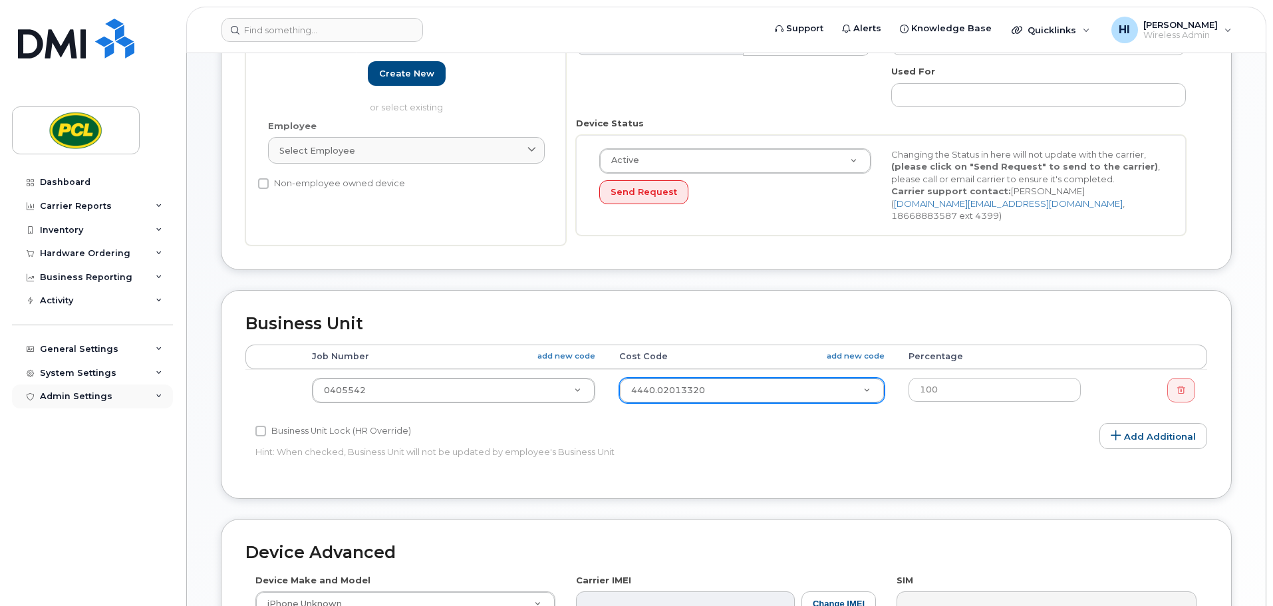
click at [64, 389] on div "Admin Settings" at bounding box center [92, 396] width 161 height 24
click at [65, 368] on div "System Settings" at bounding box center [78, 373] width 76 height 11
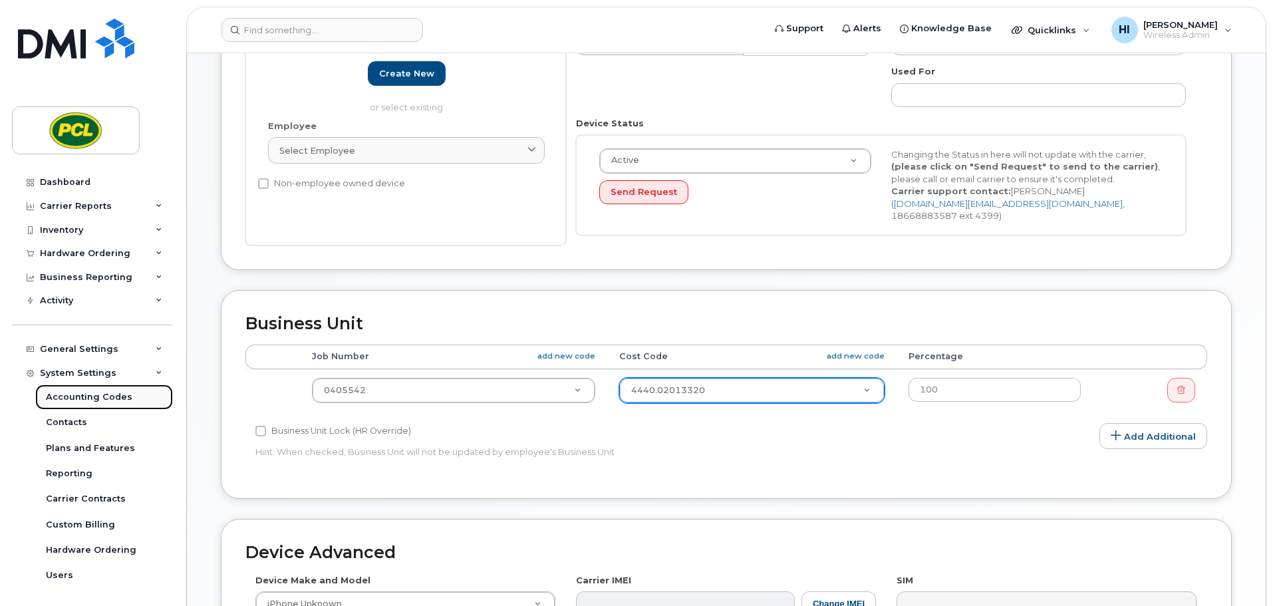
click at [93, 401] on div "Accounting Codes" at bounding box center [89, 397] width 86 height 12
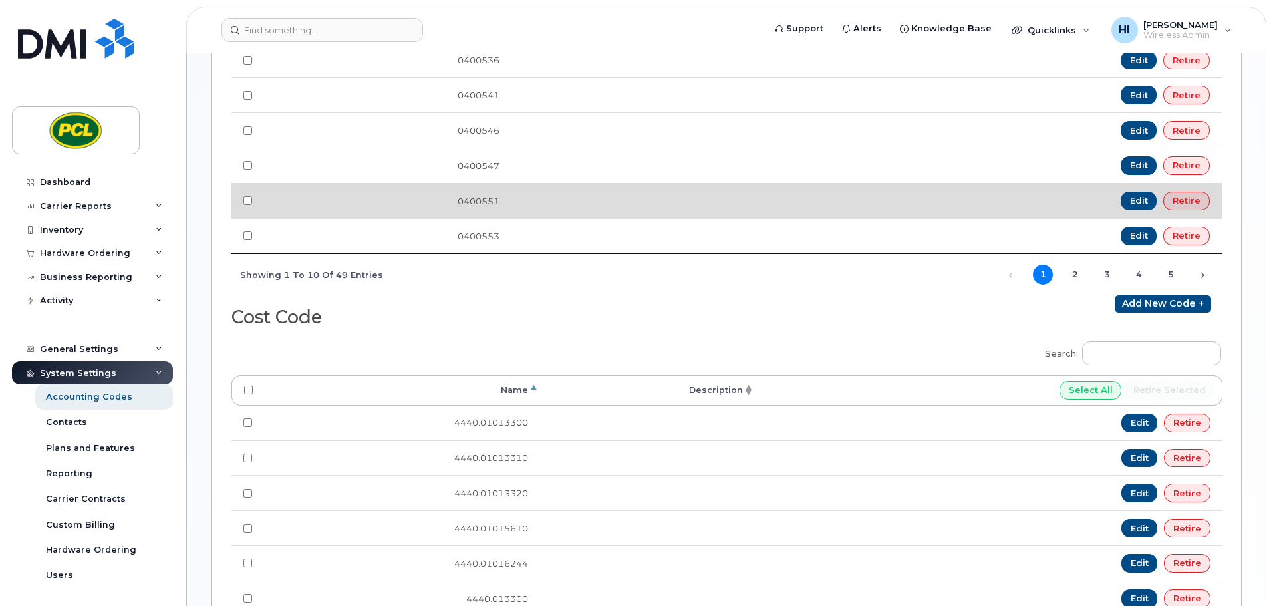
scroll to position [515, 0]
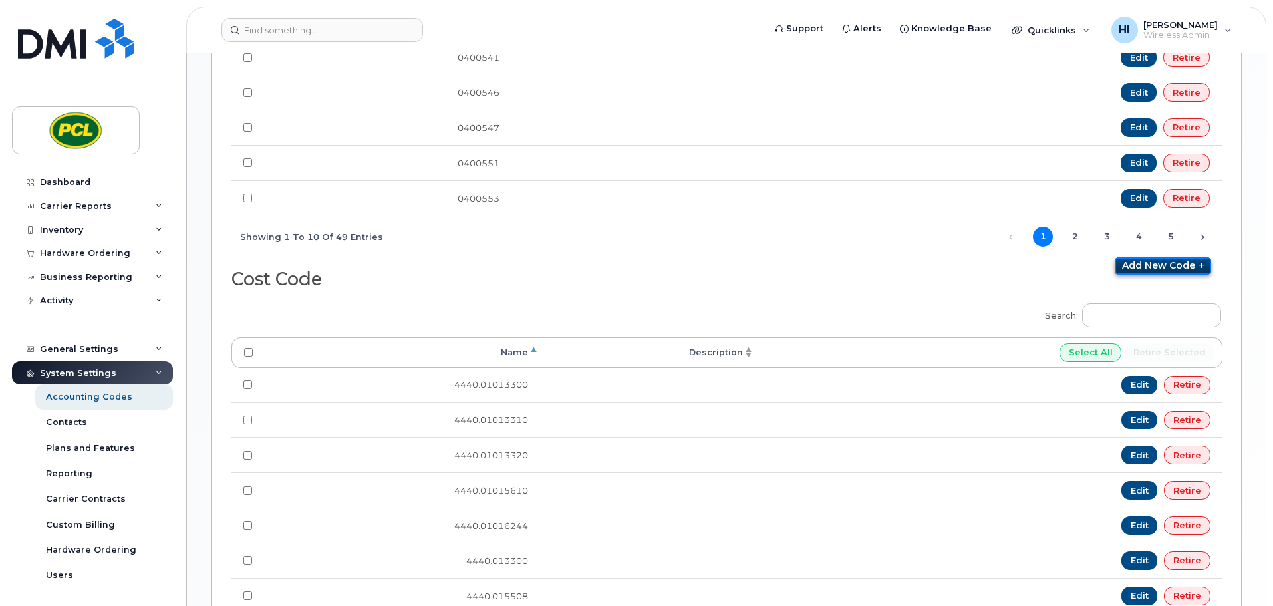
click at [1174, 268] on link "Add new code" at bounding box center [1163, 265] width 96 height 17
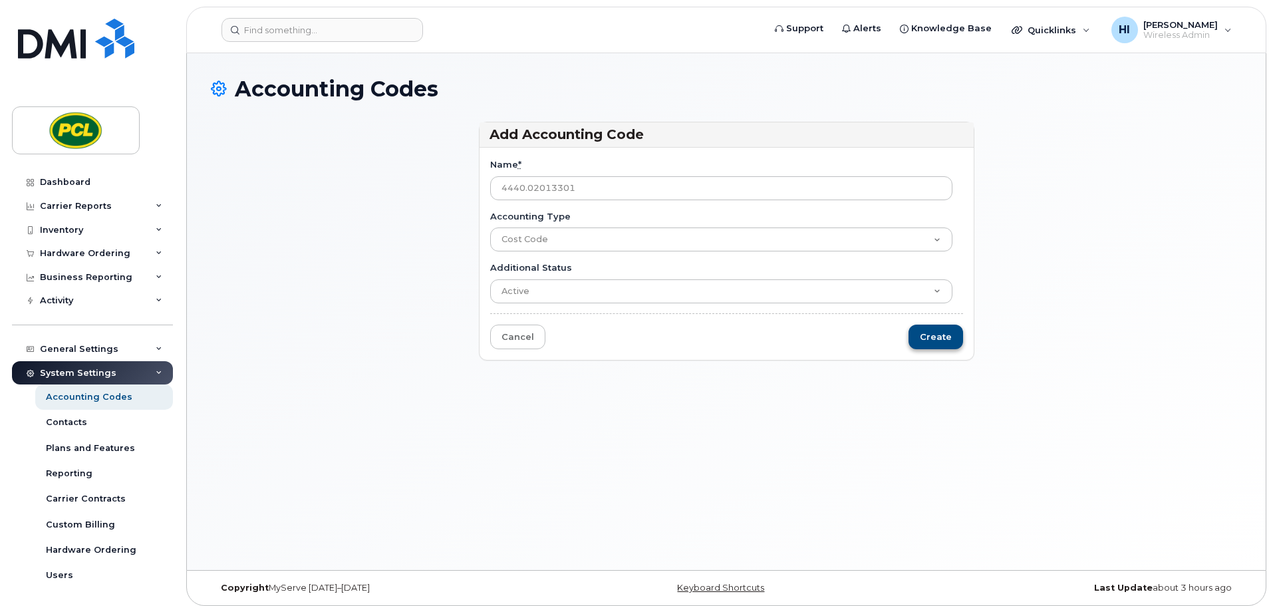
type input "4440.02013301"
click at [930, 342] on input "Create" at bounding box center [936, 337] width 55 height 25
type input "Saving..."
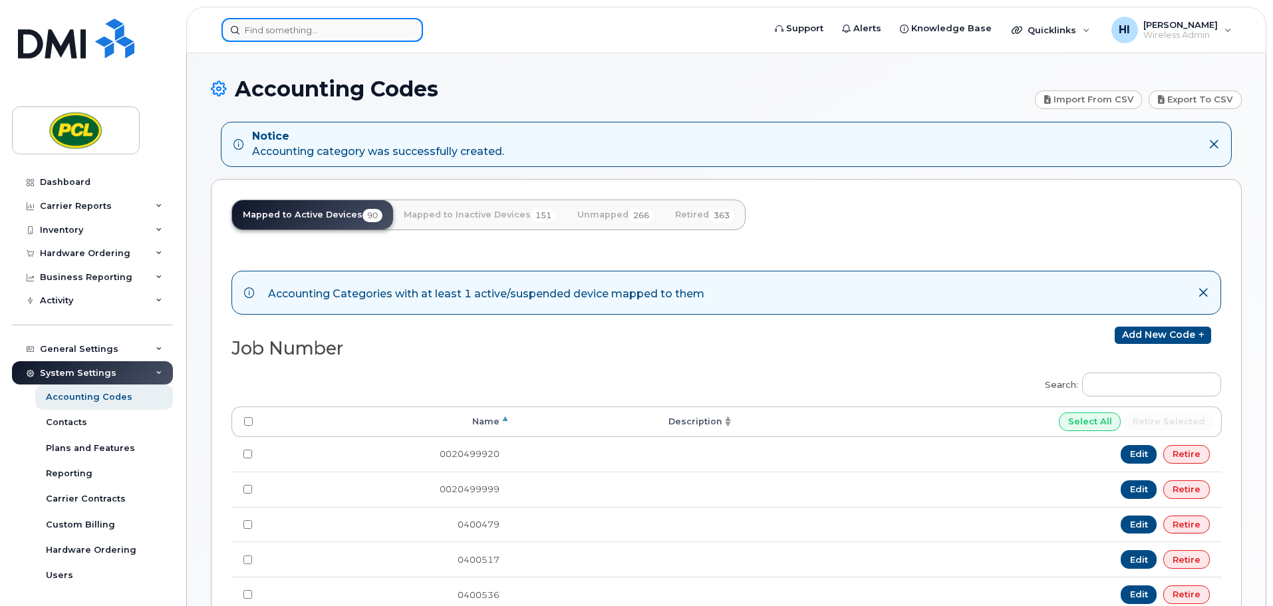
click at [271, 29] on input at bounding box center [322, 30] width 202 height 24
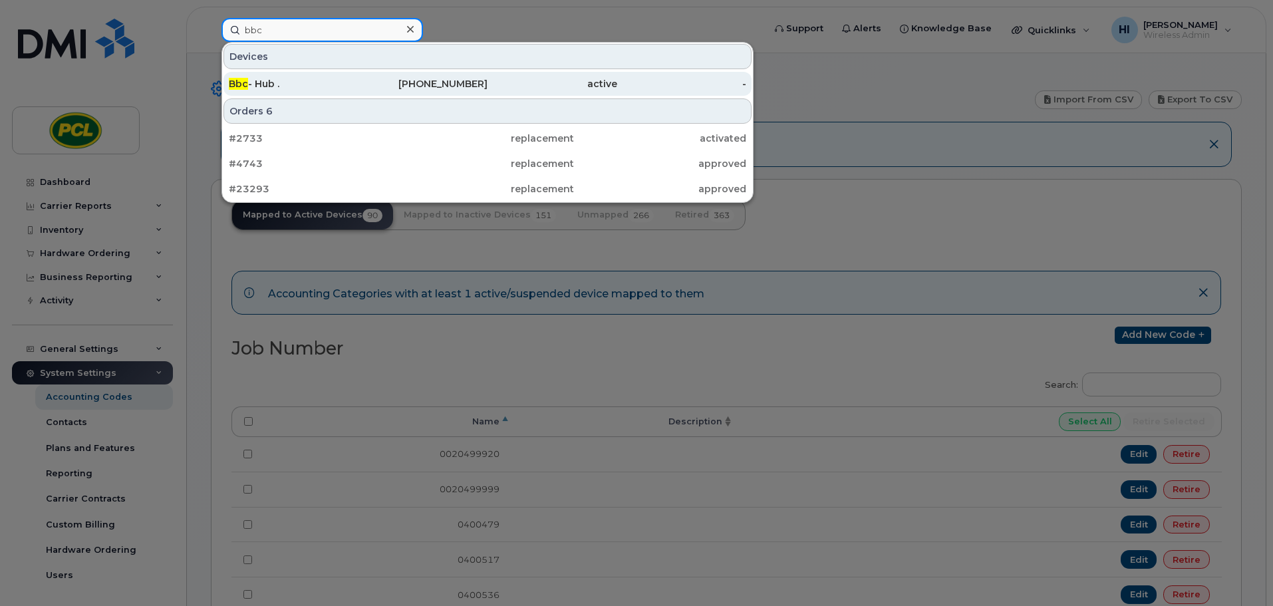
type input "bbc"
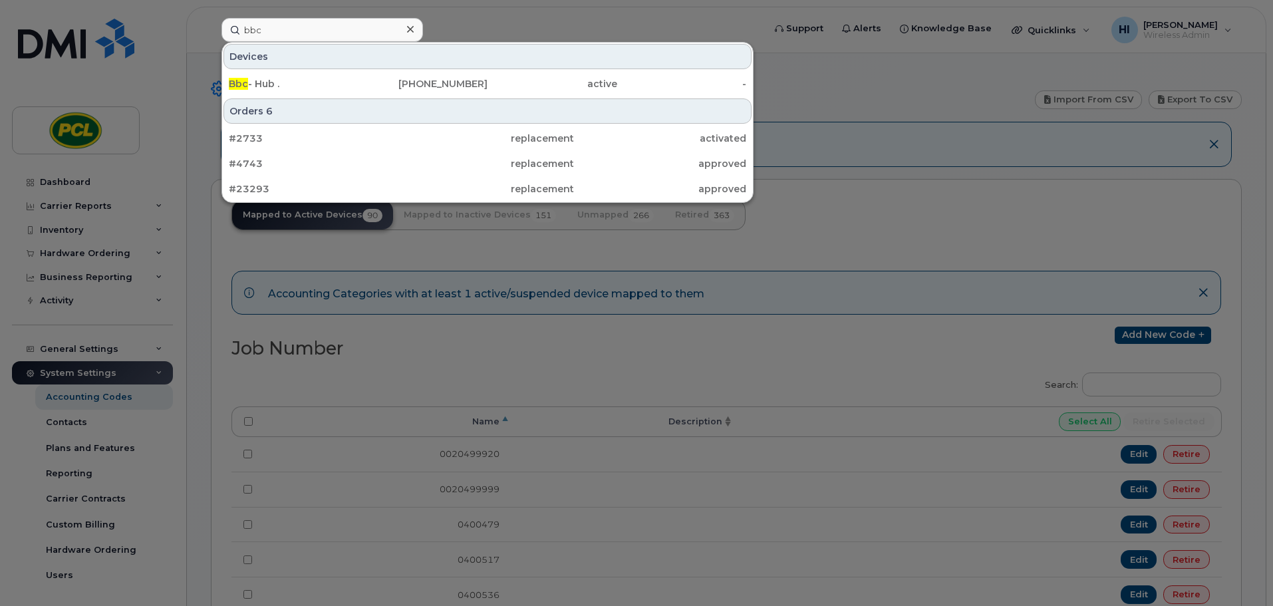
drag, startPoint x: 279, startPoint y: 82, endPoint x: 721, endPoint y: 277, distance: 483.6
click at [279, 82] on div "Bbc - Hub ." at bounding box center [294, 83] width 130 height 13
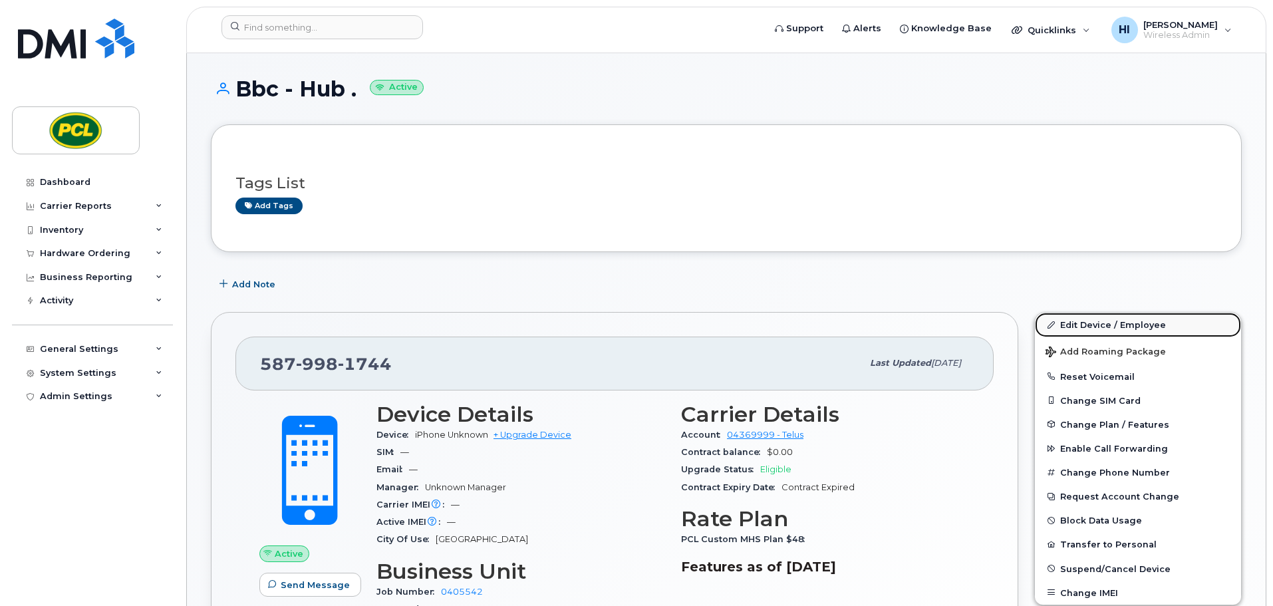
click at [1101, 328] on link "Edit Device / Employee" at bounding box center [1138, 325] width 206 height 24
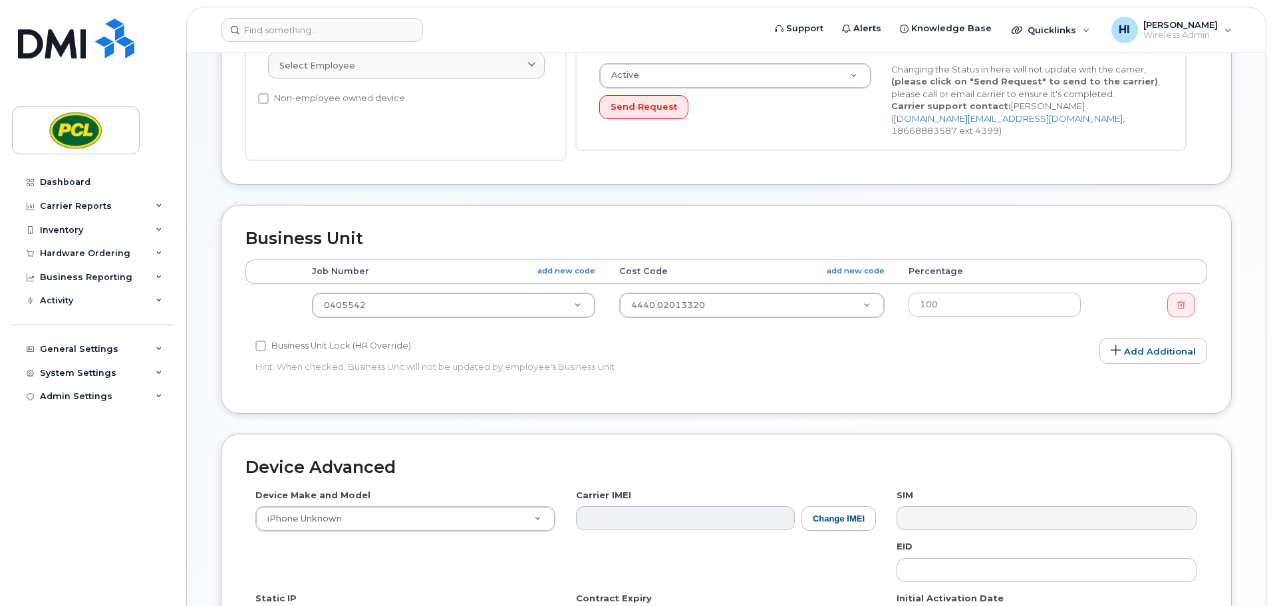
scroll to position [366, 0]
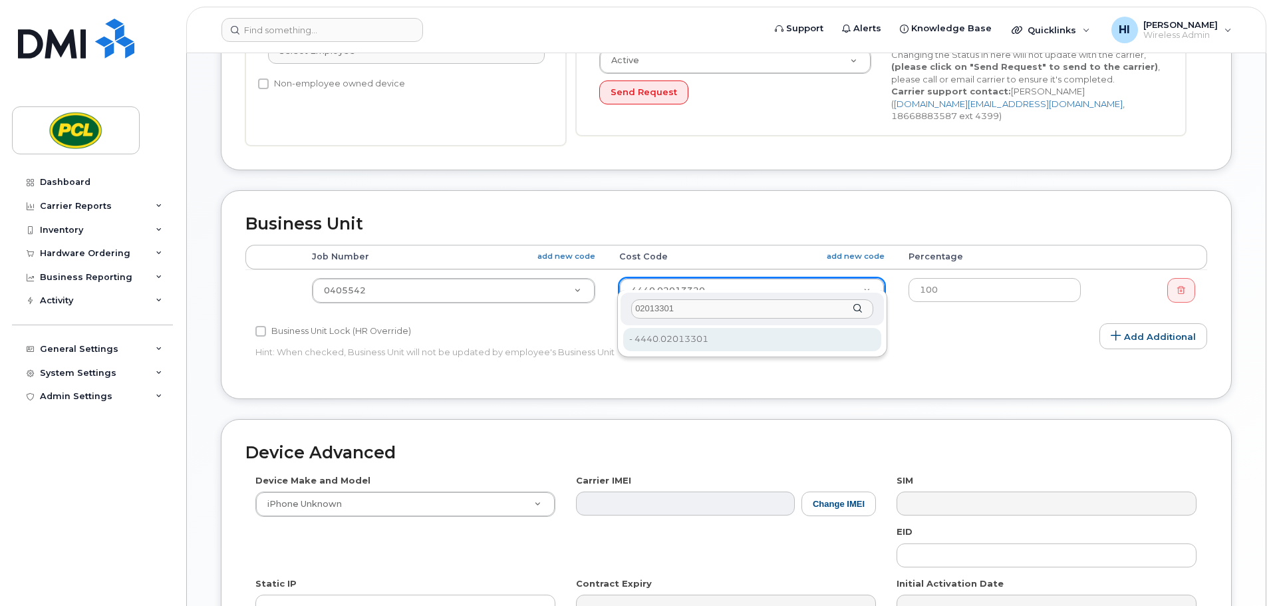
type input "02013301"
type input "2209525"
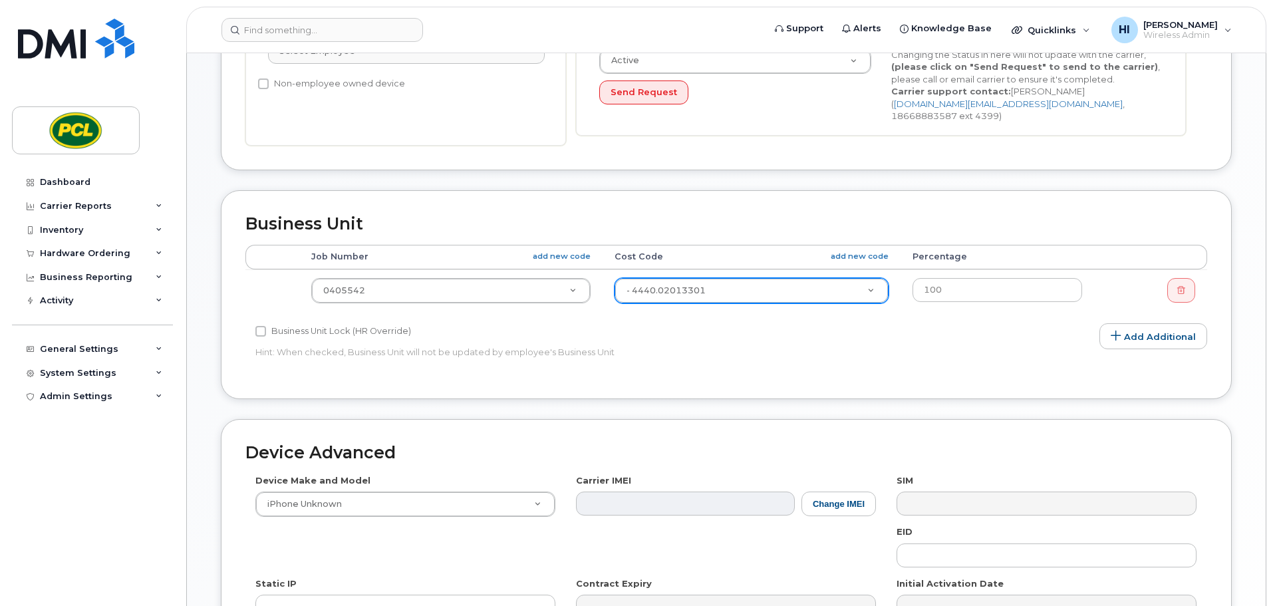
click at [1245, 431] on div "Edit Device Device General Employee Is not assigned to device Create new or sel…" at bounding box center [726, 230] width 1079 height 1086
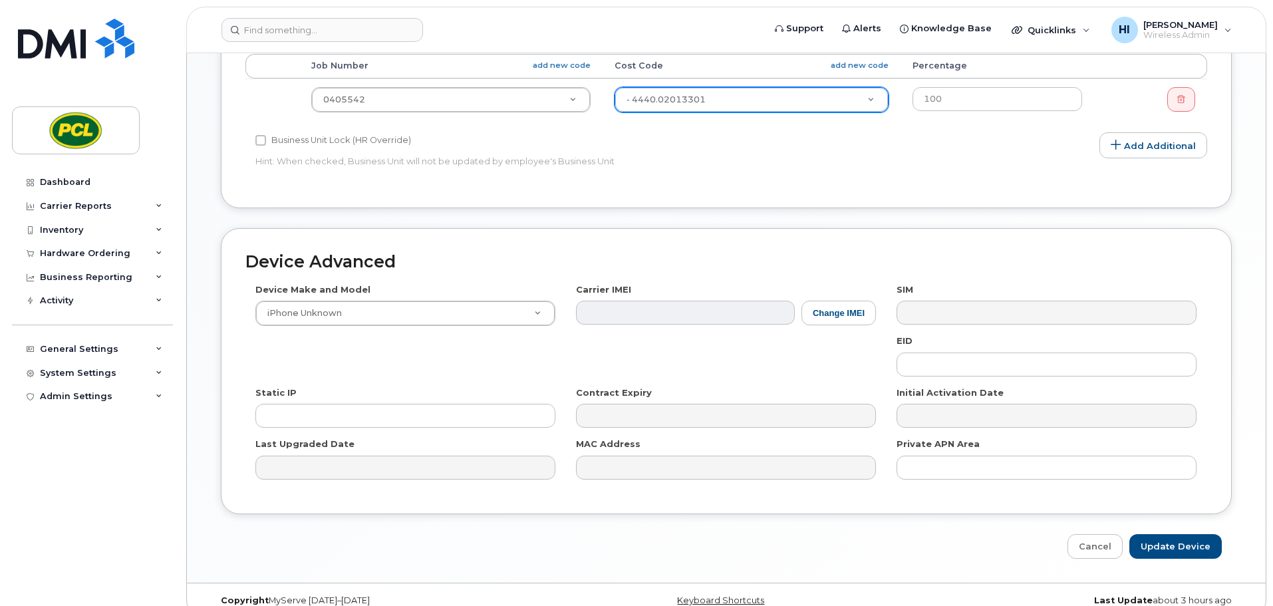
scroll to position [563, 0]
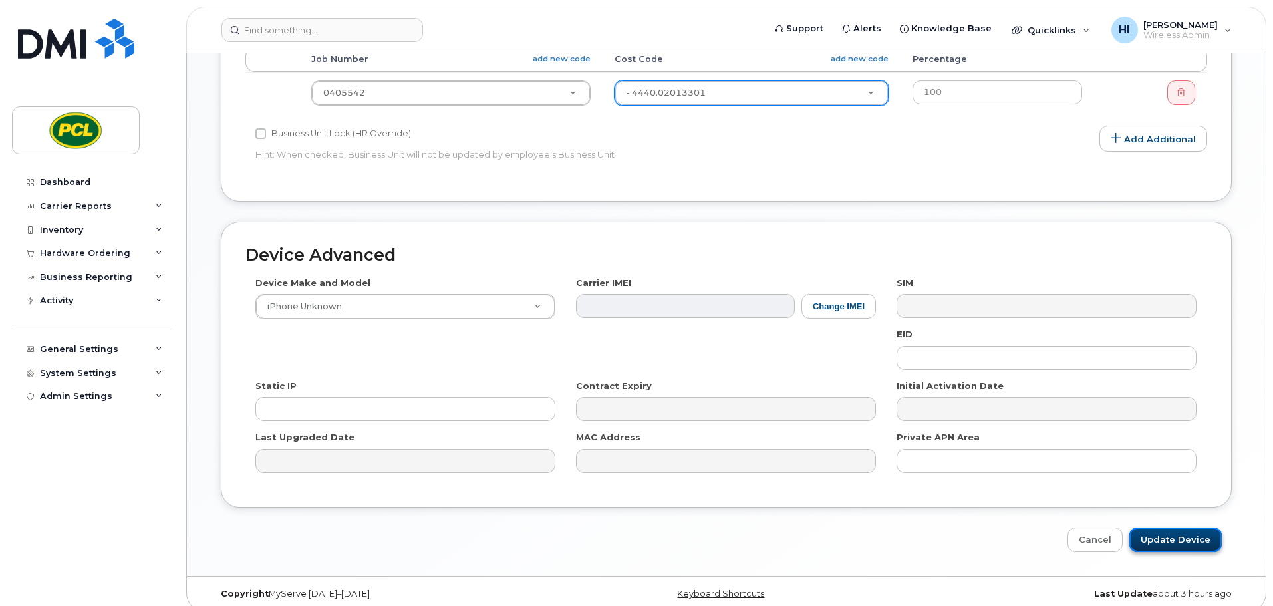
click at [1197, 527] on input "Update Device" at bounding box center [1175, 539] width 92 height 25
type input "Saving..."
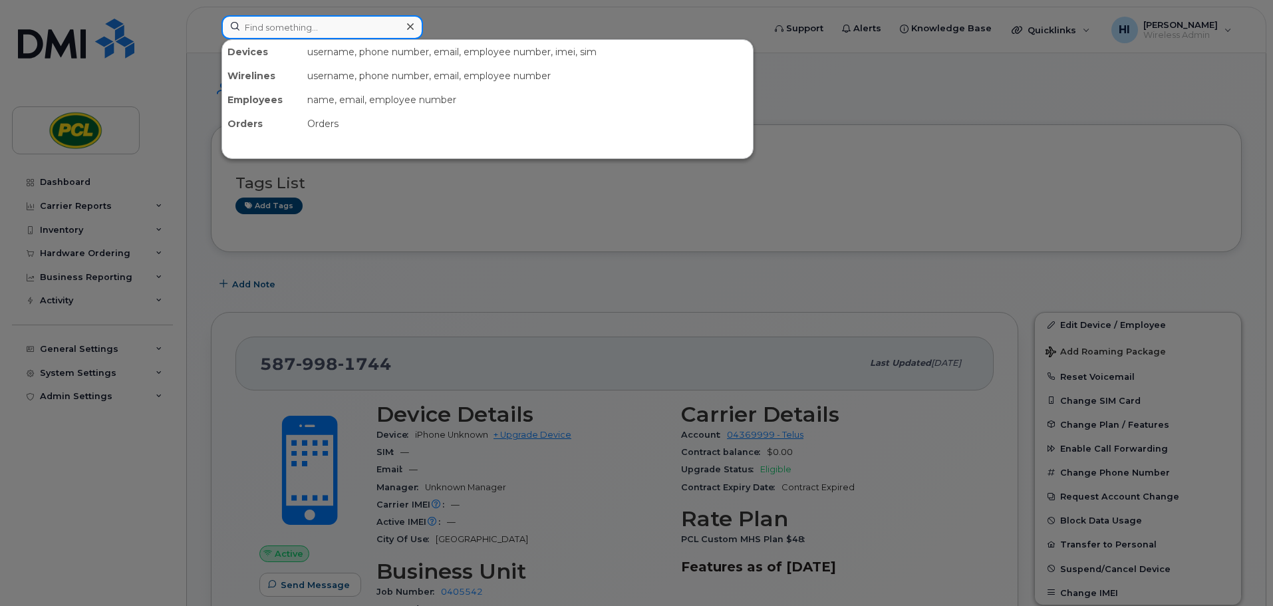
click at [270, 29] on input at bounding box center [322, 27] width 202 height 24
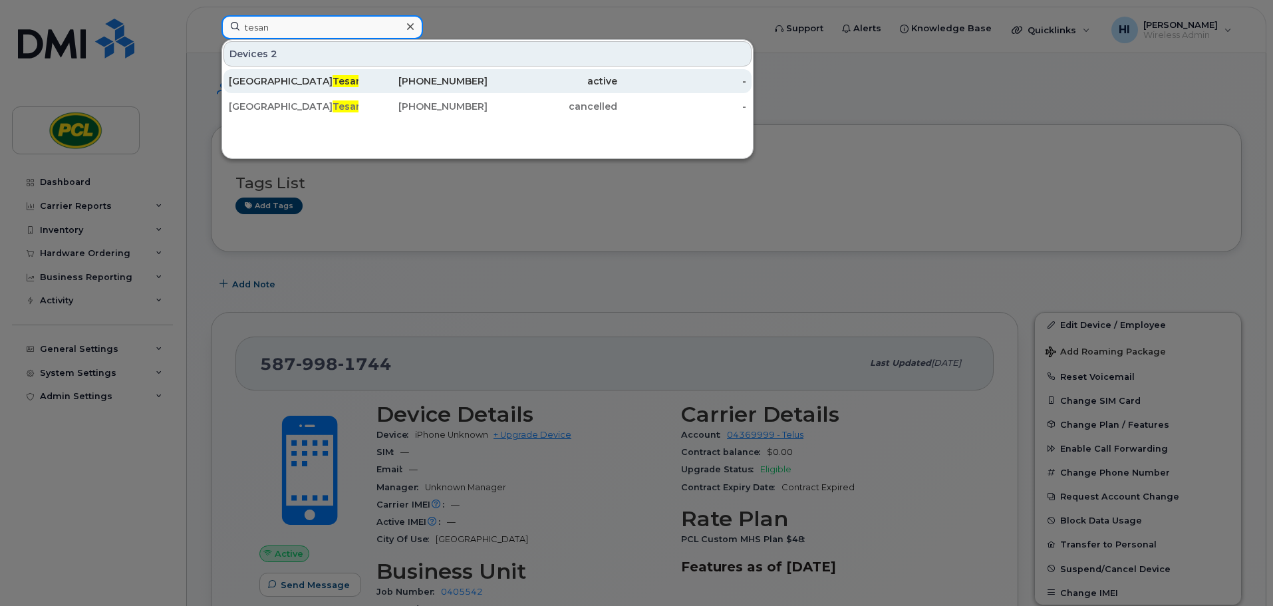
type input "tesan"
click at [287, 75] on div "[PERSON_NAME] ovic" at bounding box center [294, 80] width 130 height 13
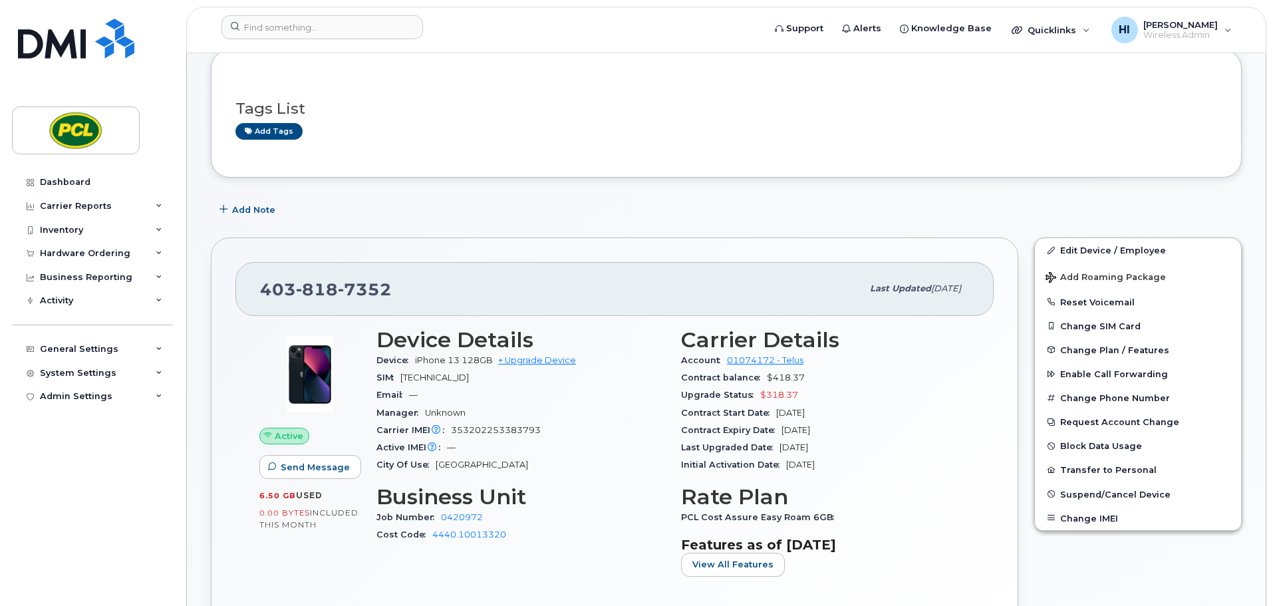
scroll to position [67, 0]
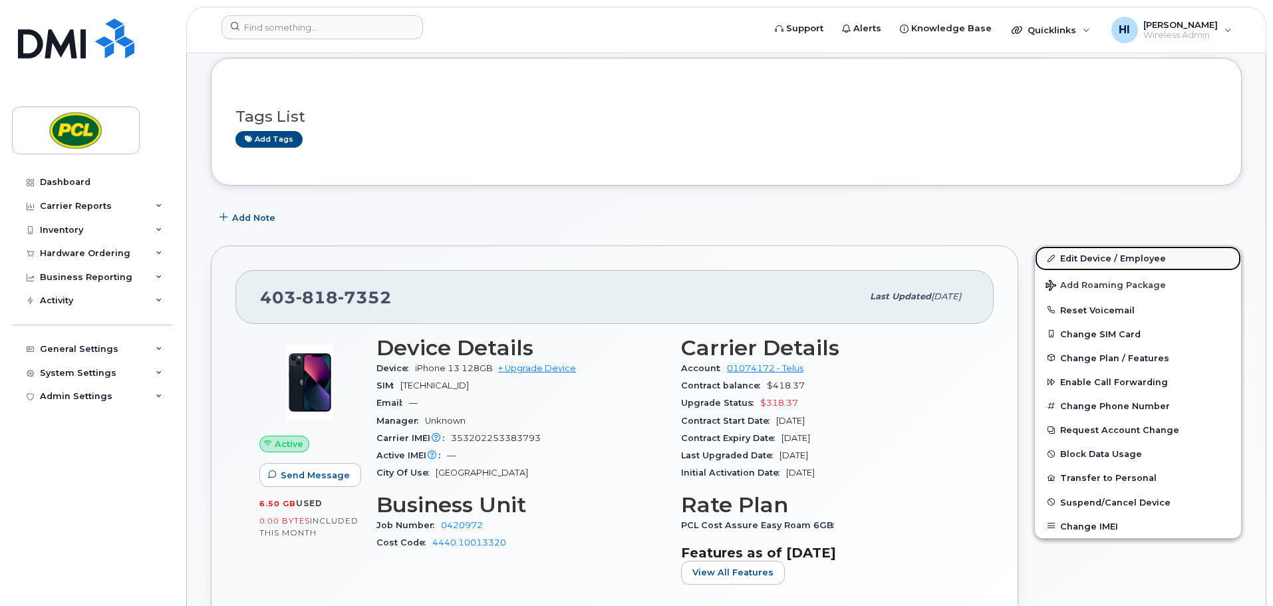
click at [1117, 253] on link "Edit Device / Employee" at bounding box center [1138, 258] width 206 height 24
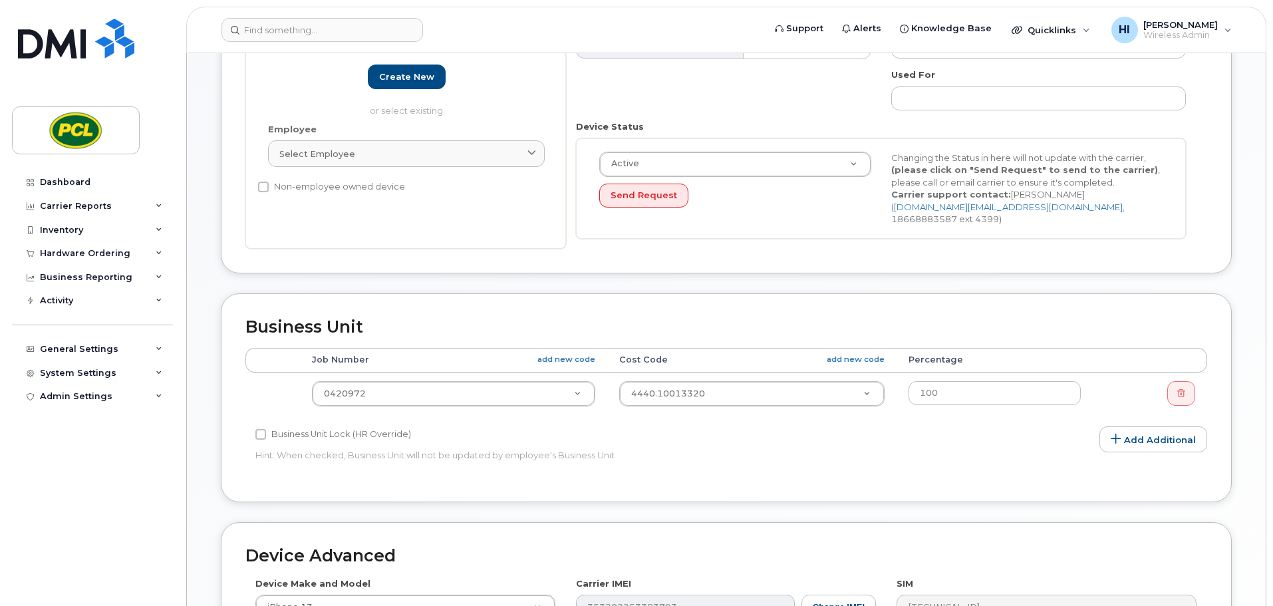
scroll to position [266, 0]
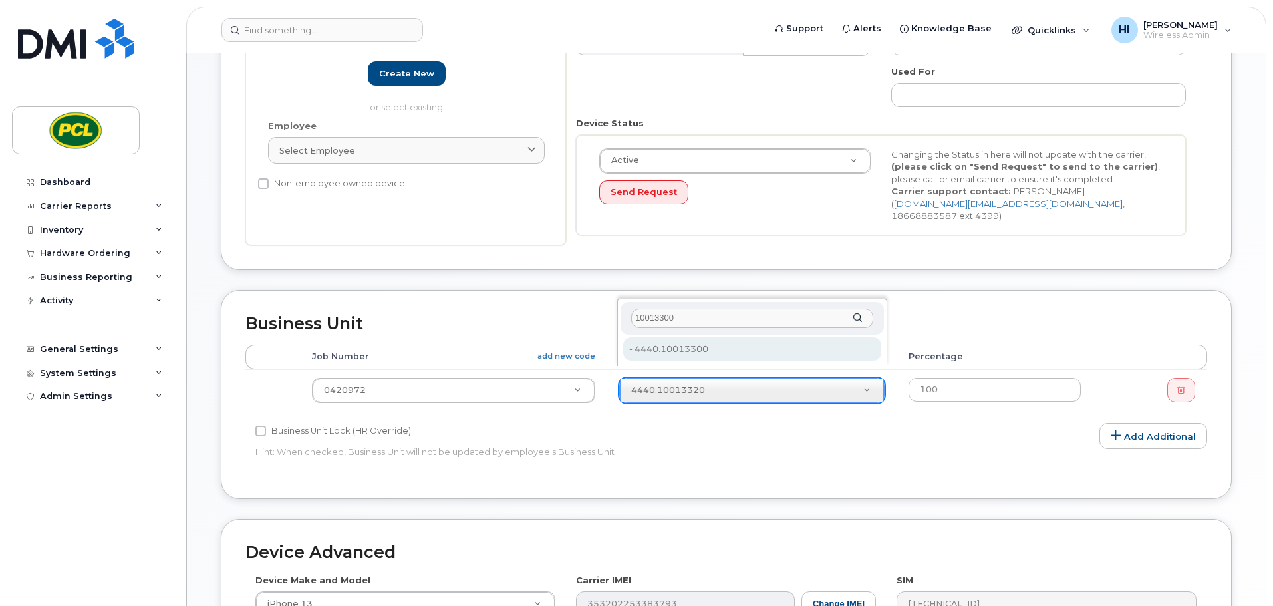
type input "10013300"
type input "6819"
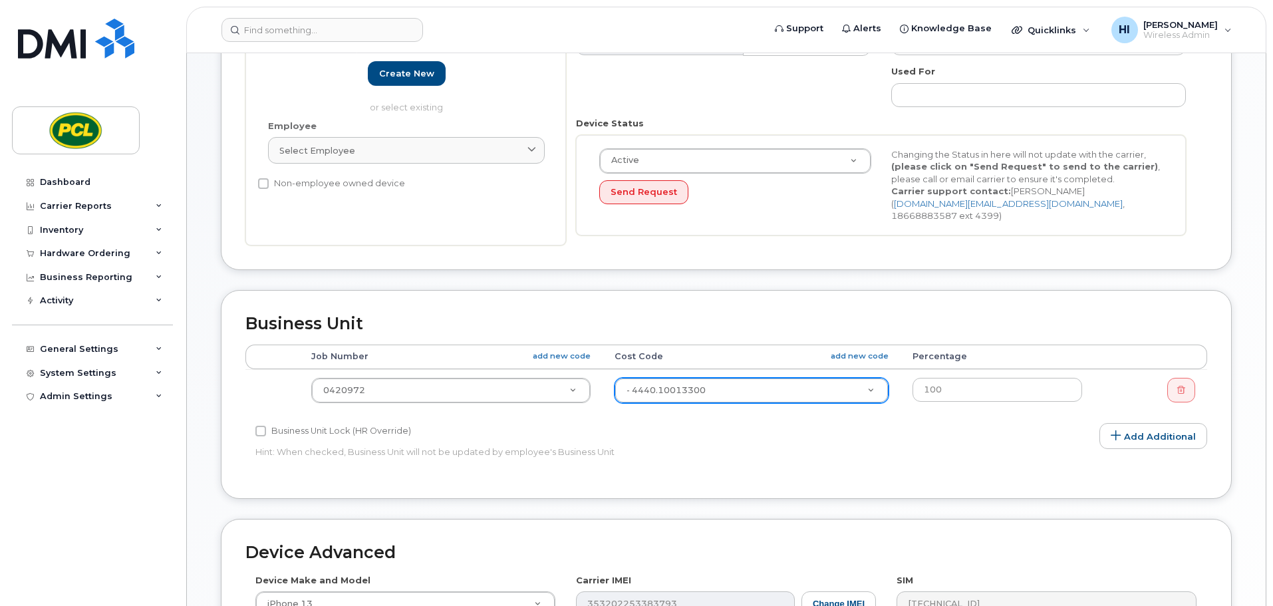
click at [1248, 377] on div "Edit Device Device General Employee Is not assigned to device Create new or sel…" at bounding box center [726, 330] width 1079 height 1086
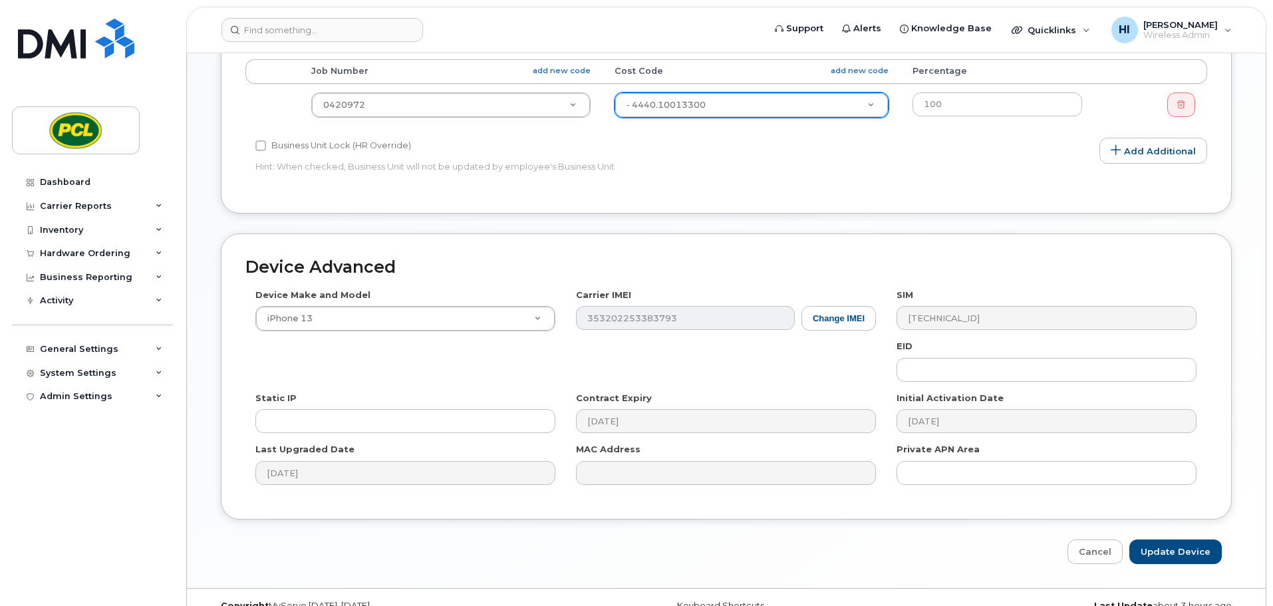
scroll to position [563, 0]
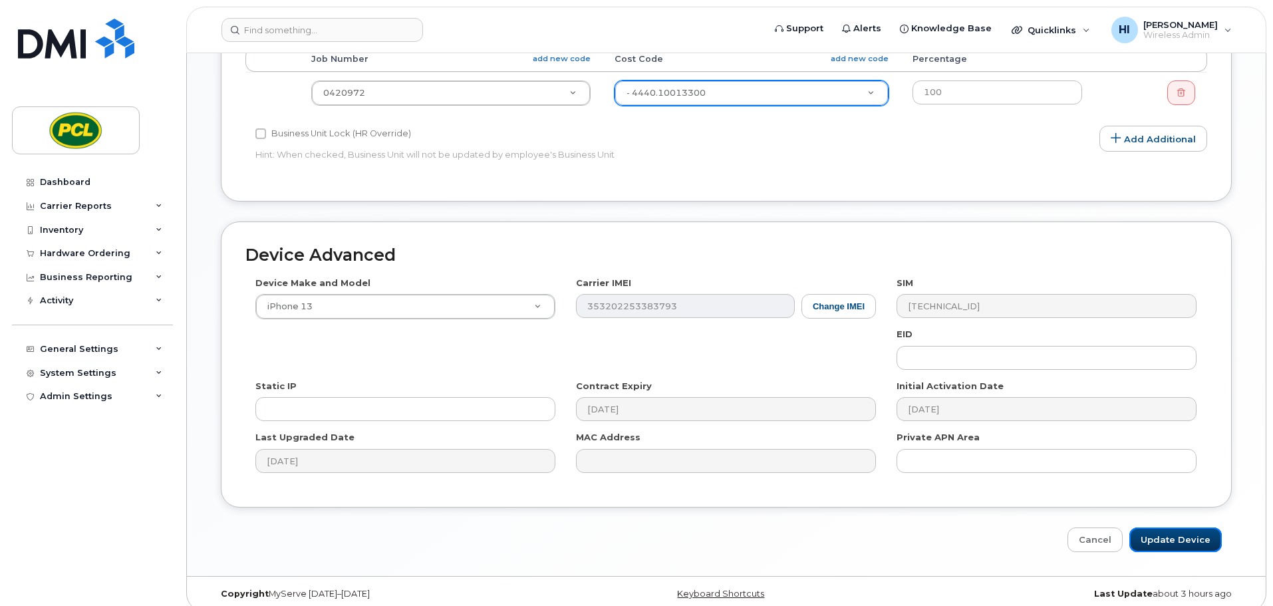
drag, startPoint x: 1190, startPoint y: 523, endPoint x: 1274, endPoint y: 502, distance: 87.1
click at [1191, 527] on input "Update Device" at bounding box center [1175, 539] width 92 height 25
type input "Saving..."
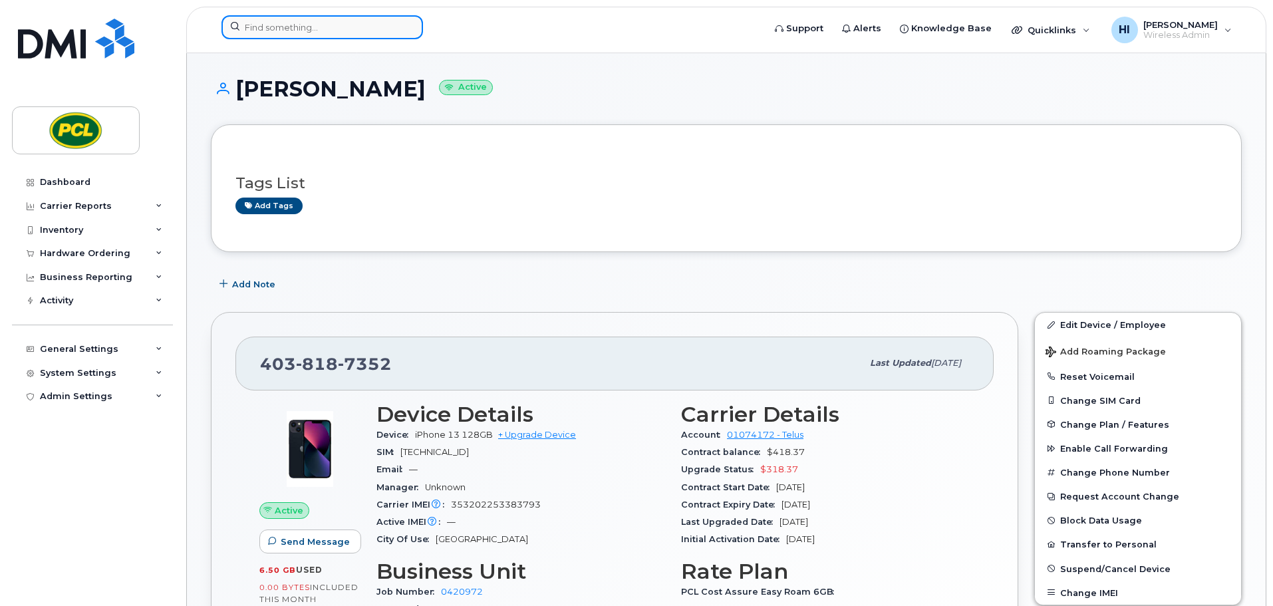
click at [267, 27] on input at bounding box center [322, 27] width 202 height 24
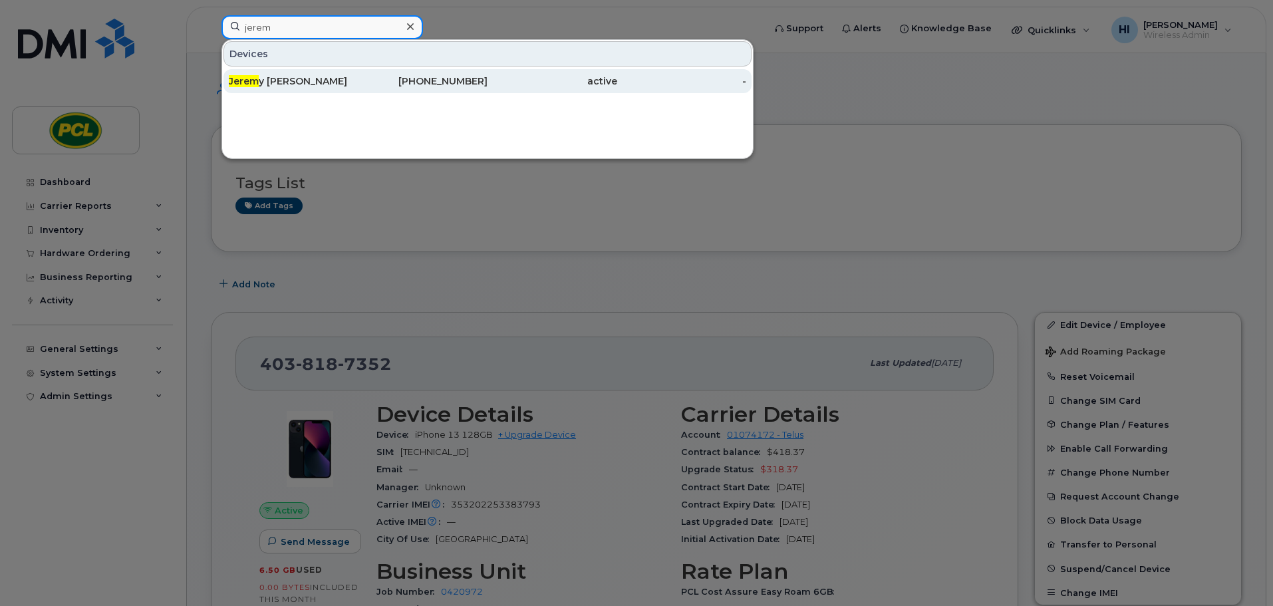
type input "jerem"
click at [273, 82] on div "[PERSON_NAME]" at bounding box center [294, 80] width 130 height 13
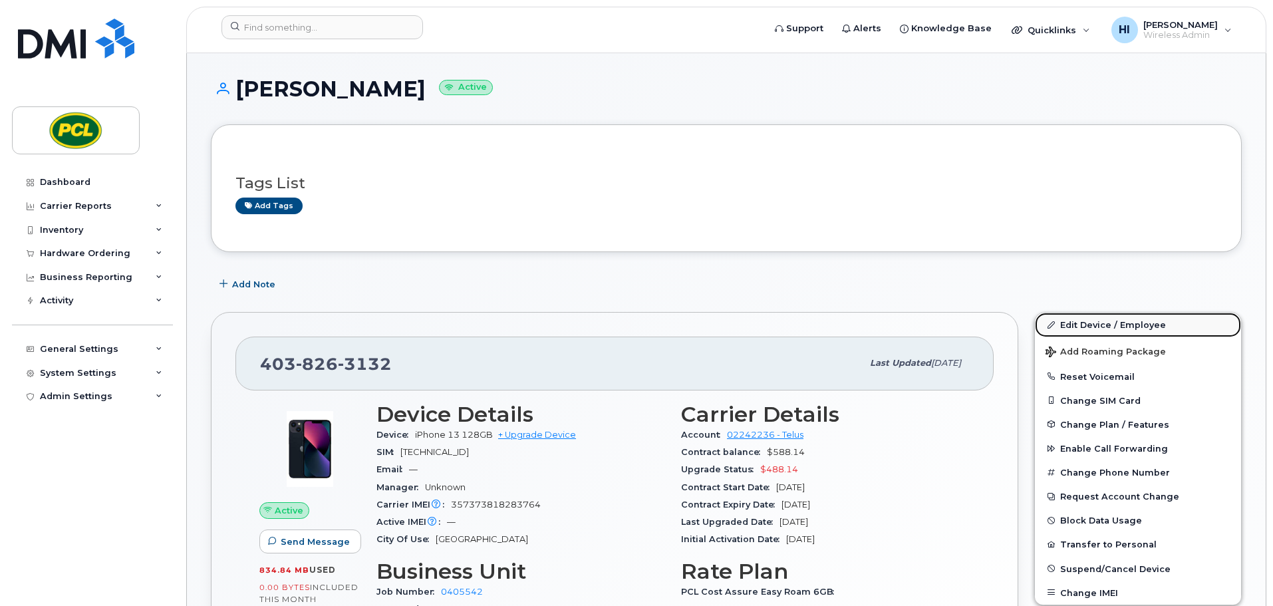
click at [1095, 323] on link "Edit Device / Employee" at bounding box center [1138, 325] width 206 height 24
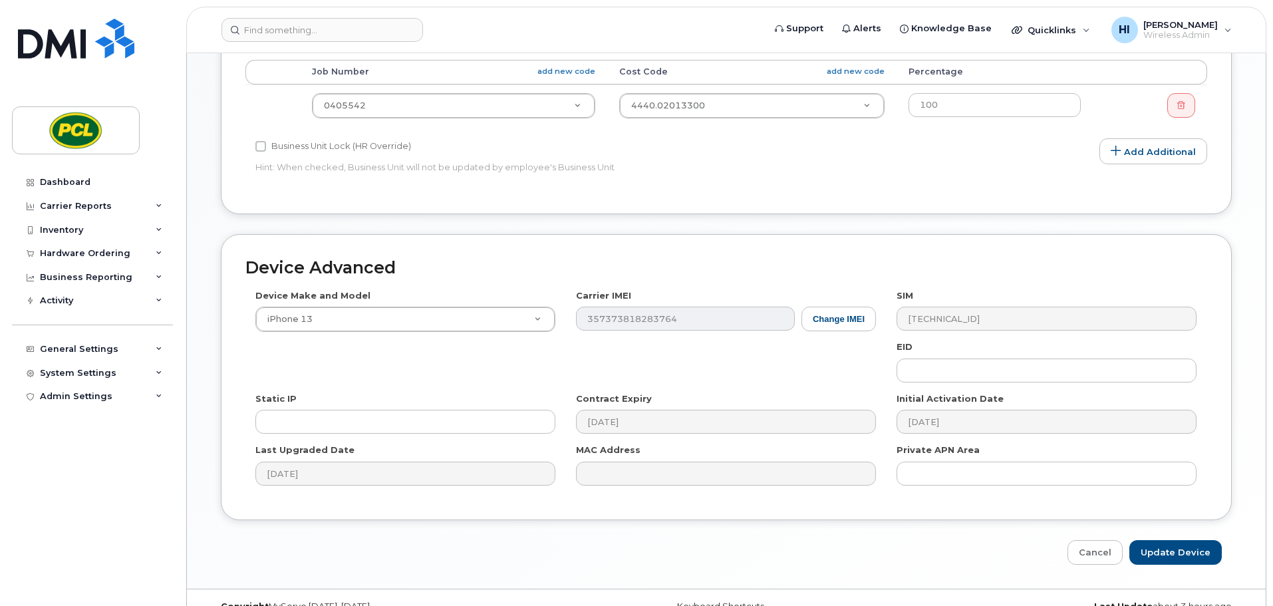
scroll to position [563, 0]
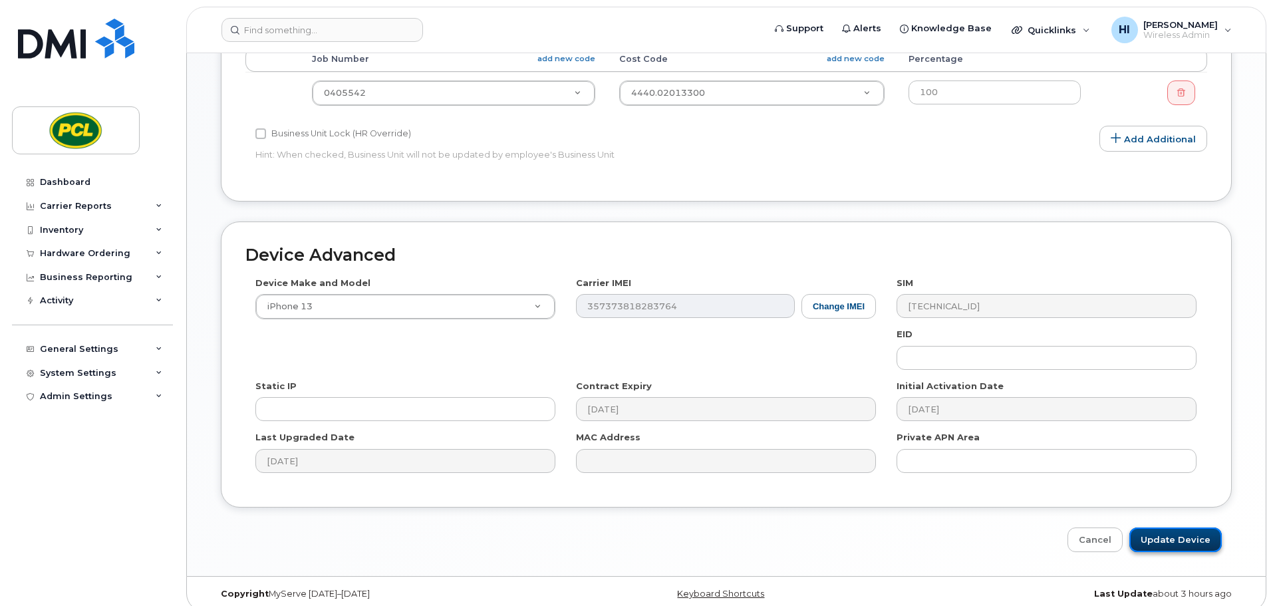
click at [1195, 530] on input "Update Device" at bounding box center [1175, 539] width 92 height 25
type input "Saving..."
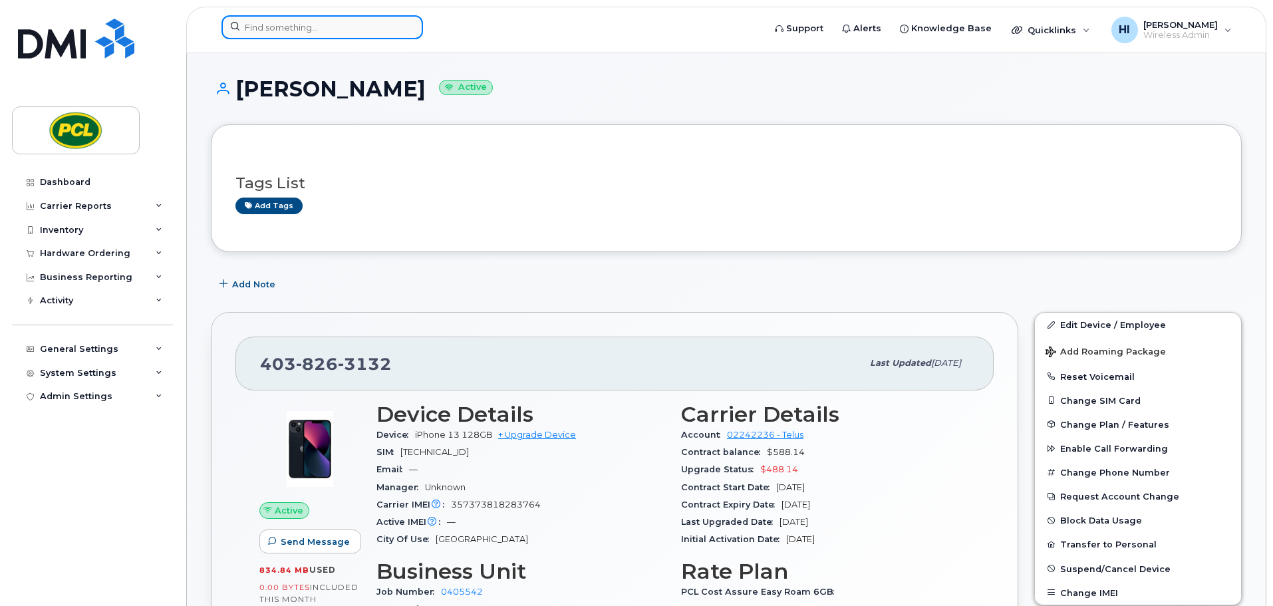
click at [284, 33] on input at bounding box center [322, 27] width 202 height 24
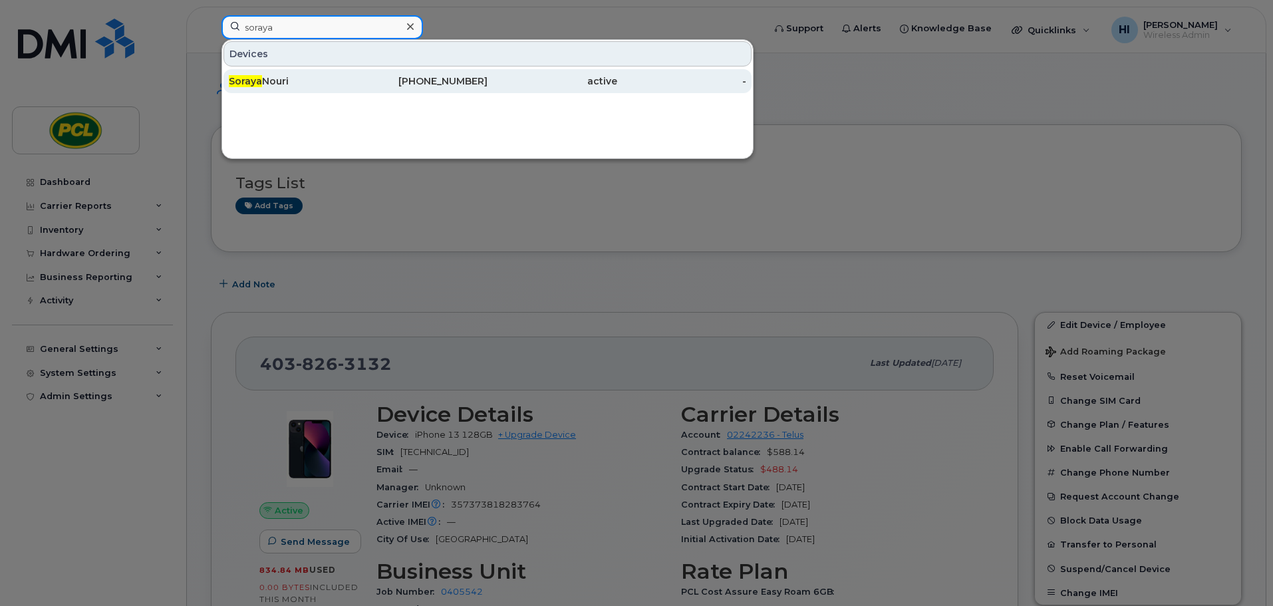
type input "soraya"
click at [267, 78] on div "[PERSON_NAME]" at bounding box center [294, 80] width 130 height 13
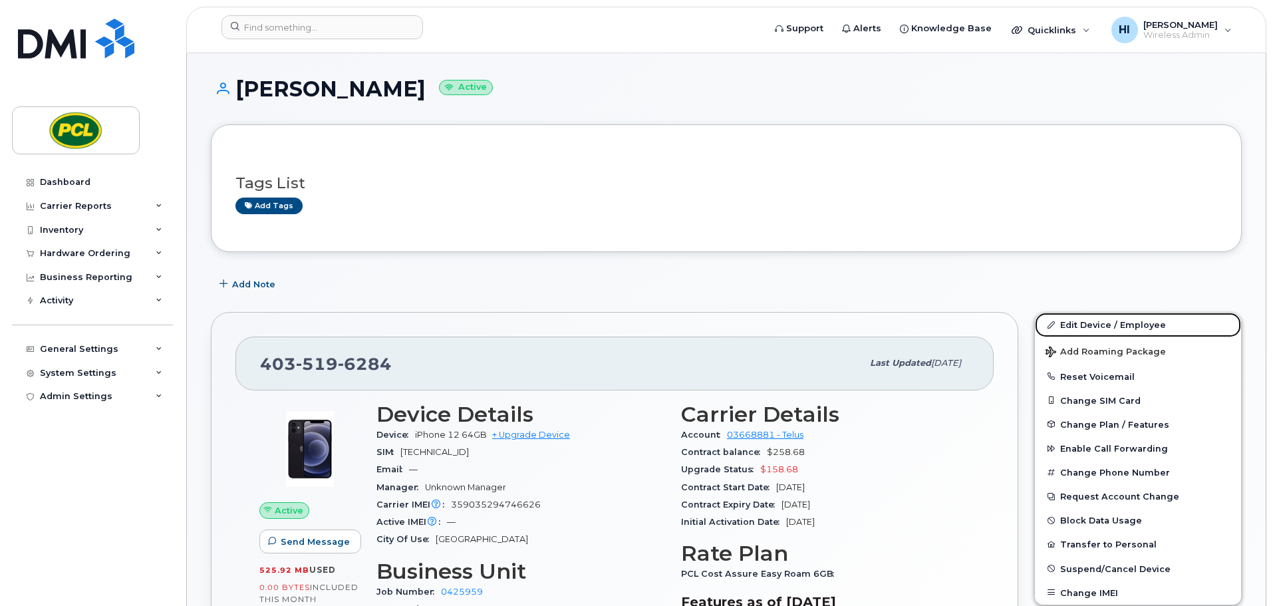
drag, startPoint x: 1107, startPoint y: 320, endPoint x: 681, endPoint y: 420, distance: 437.4
click at [1107, 321] on link "Edit Device / Employee" at bounding box center [1138, 325] width 206 height 24
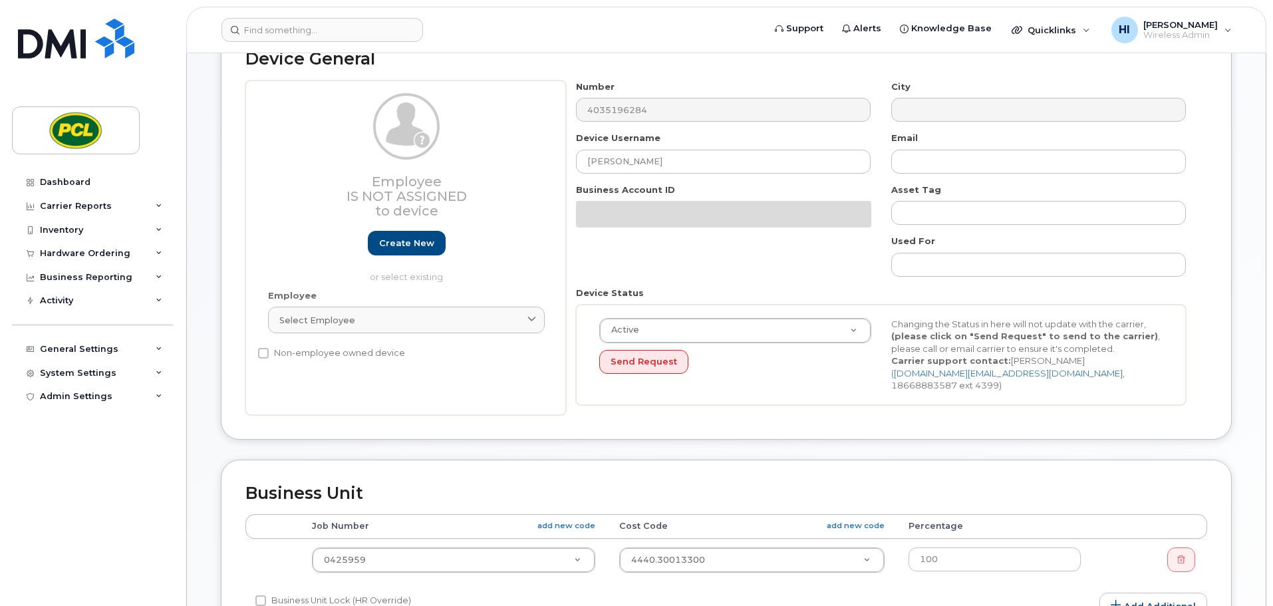
scroll to position [333, 0]
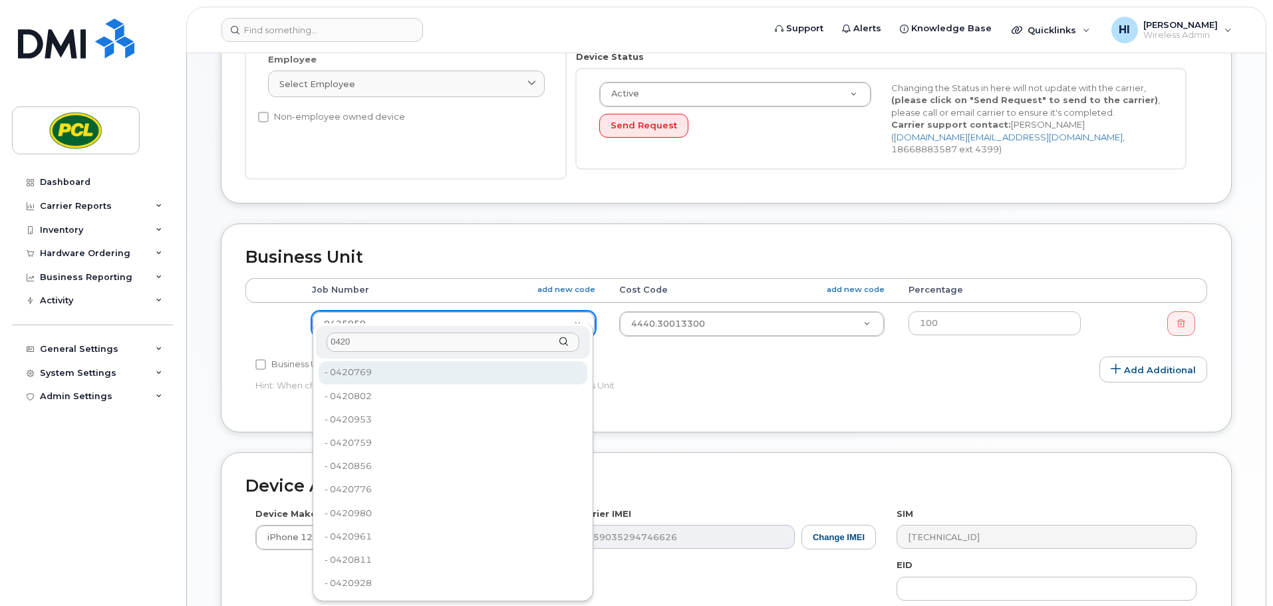
type input "042"
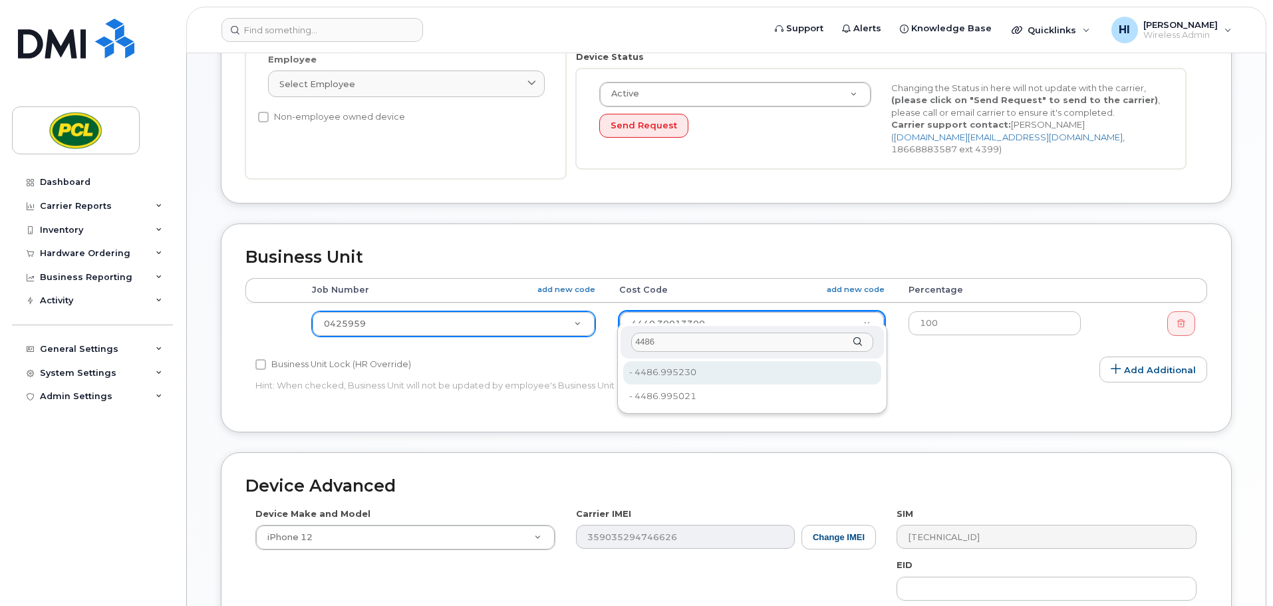
type input "4486"
type input "6821"
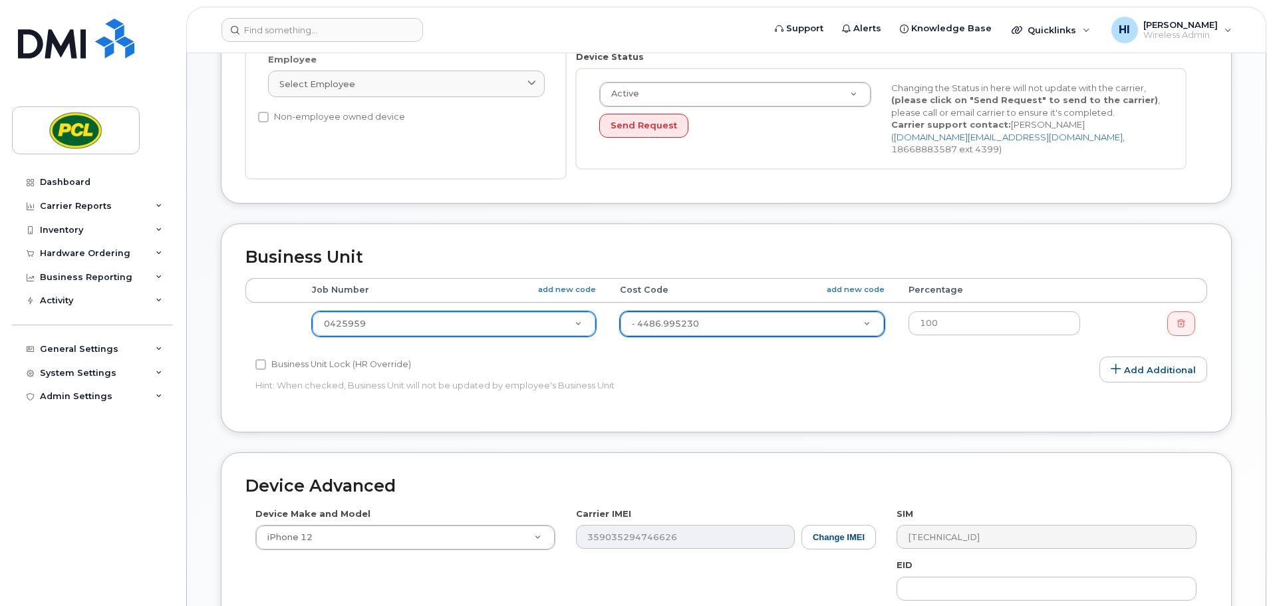
click at [1240, 379] on div "Business Unit Accounting Categories Rules Accounting categories percentages mus…" at bounding box center [726, 337] width 1031 height 229
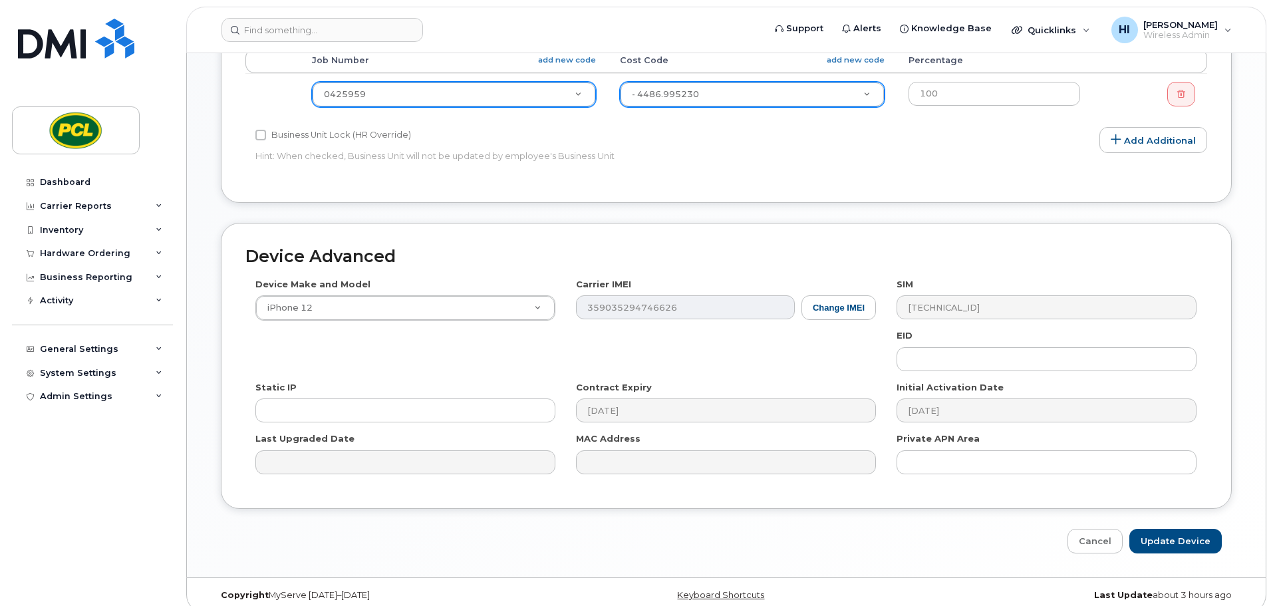
scroll to position [563, 0]
click at [1181, 529] on input "Update Device" at bounding box center [1175, 539] width 92 height 25
type input "Saving..."
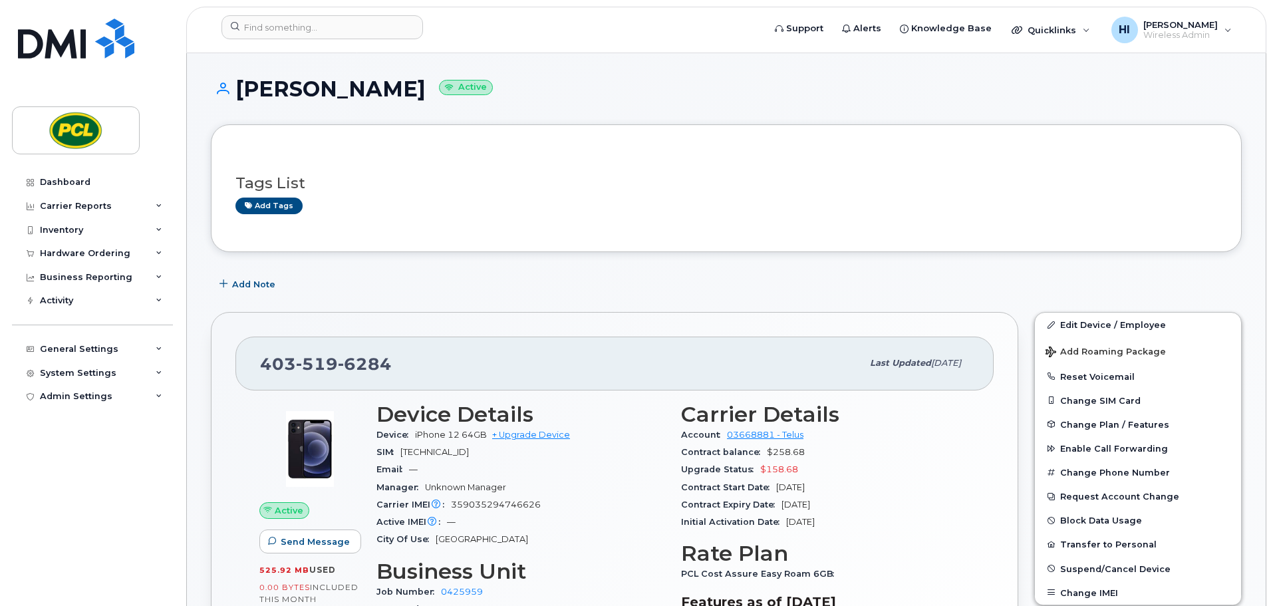
click at [531, 93] on h1 "[PERSON_NAME] Active" at bounding box center [726, 88] width 1031 height 23
click at [575, 79] on h1 "[PERSON_NAME] Active" at bounding box center [726, 88] width 1031 height 23
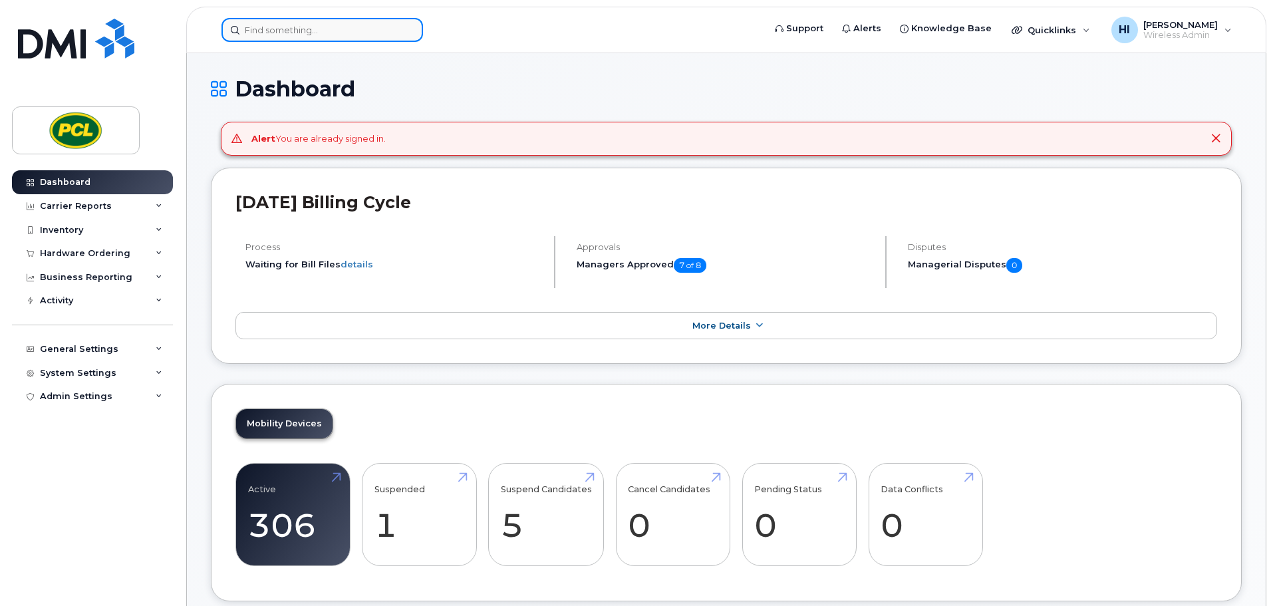
click at [270, 31] on input at bounding box center [322, 30] width 202 height 24
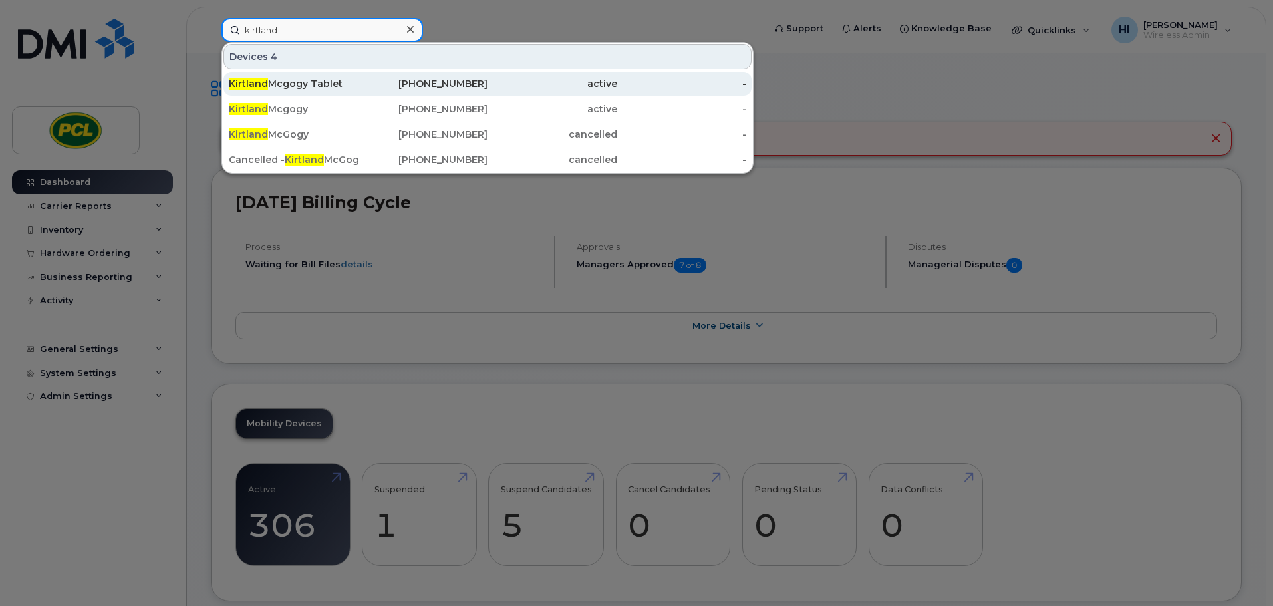
type input "kirtland"
click at [298, 82] on div "Kirtland Mcgogy Tablet" at bounding box center [294, 83] width 130 height 13
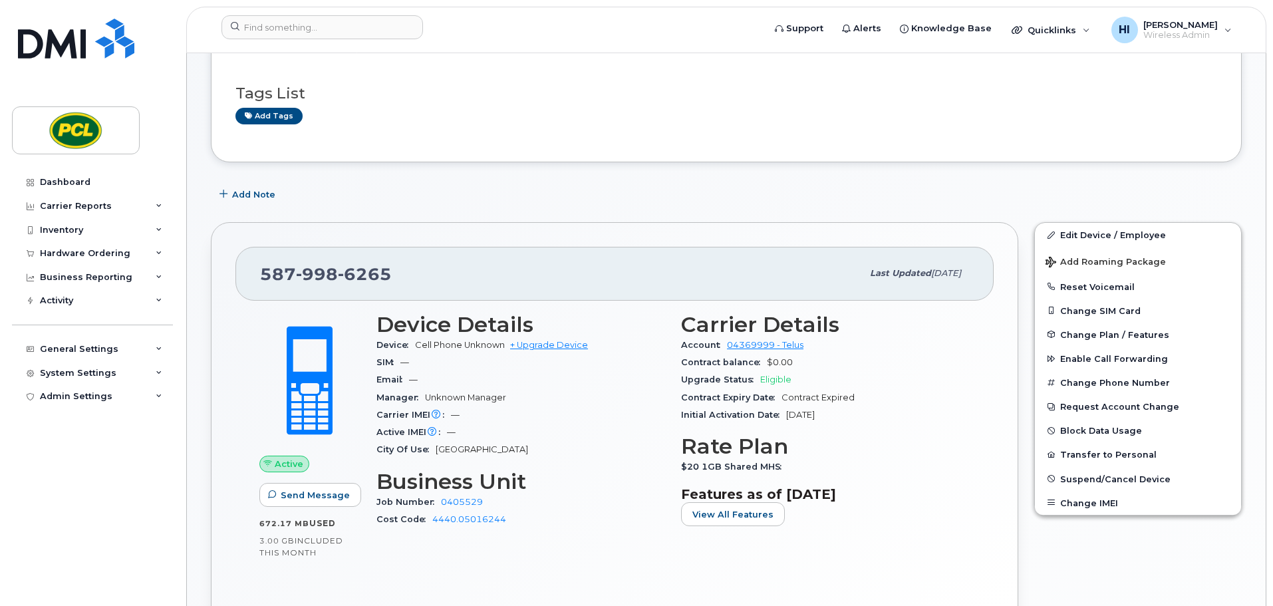
scroll to position [116, 0]
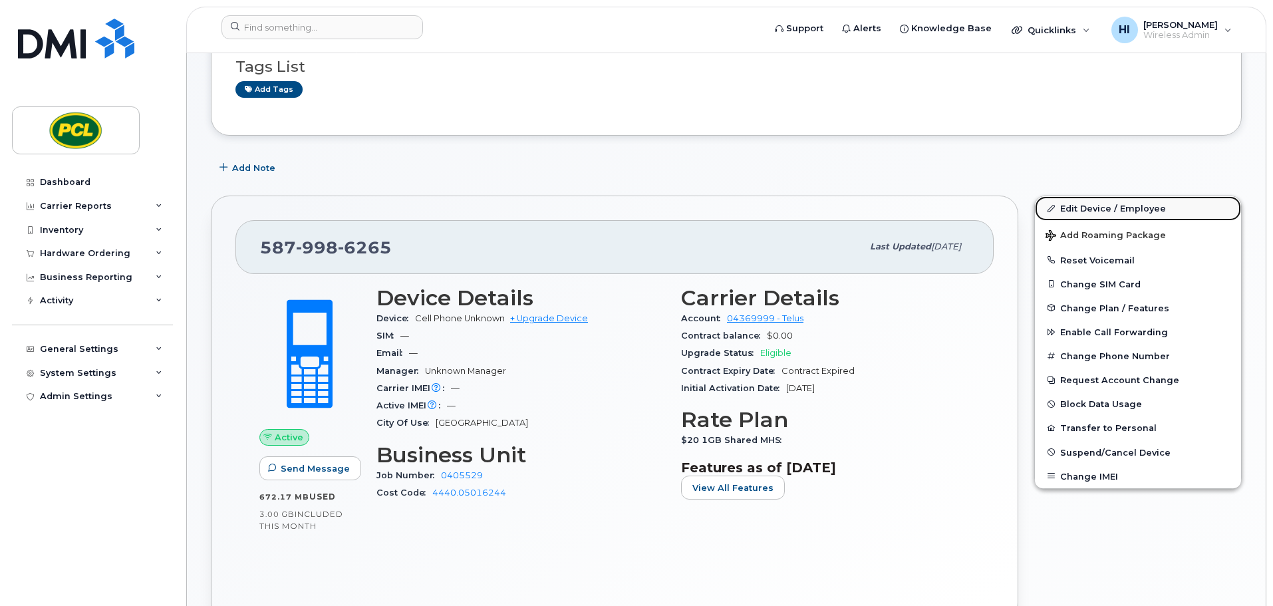
click at [1109, 204] on link "Edit Device / Employee" at bounding box center [1138, 208] width 206 height 24
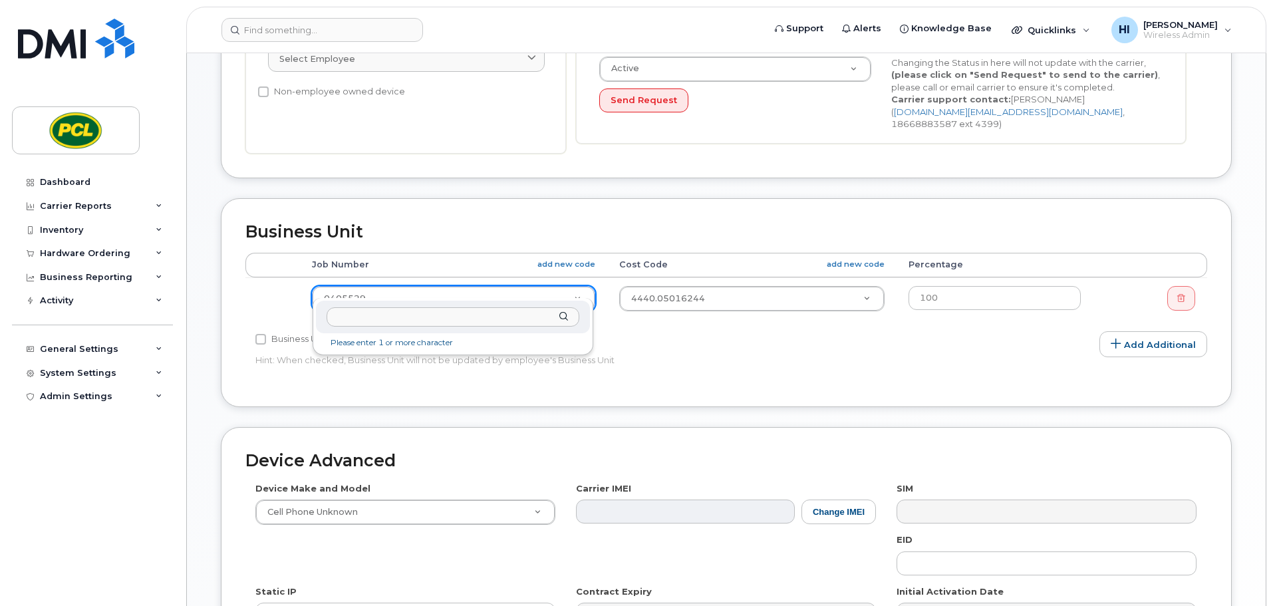
scroll to position [366, 0]
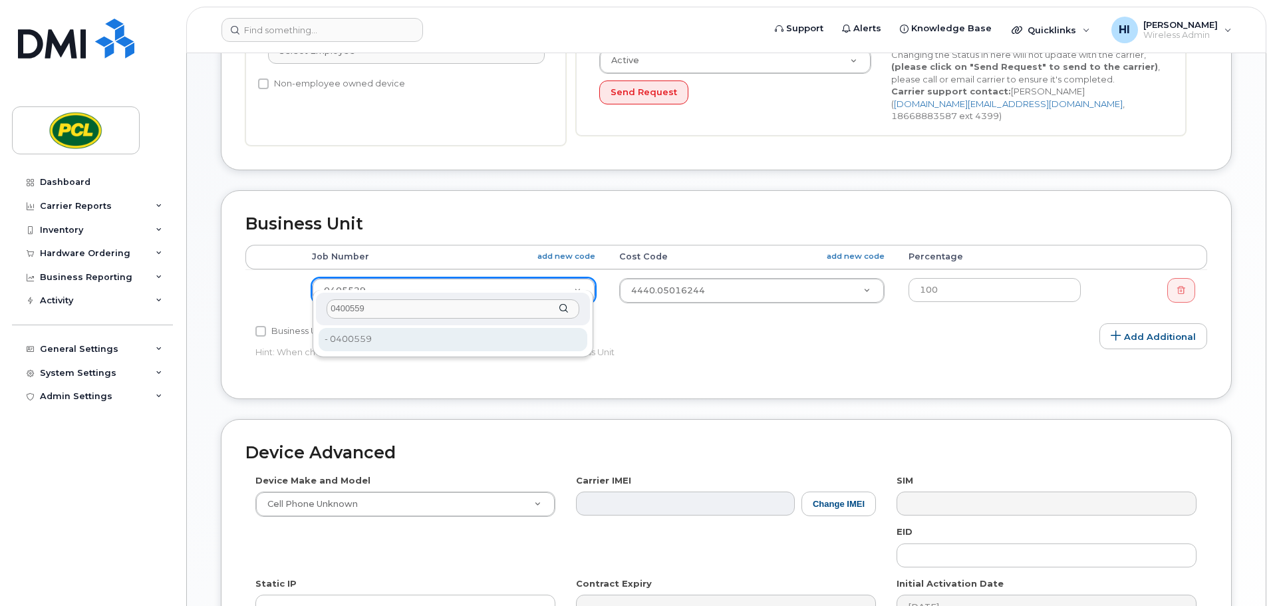
type input "0400559"
type input "2208482"
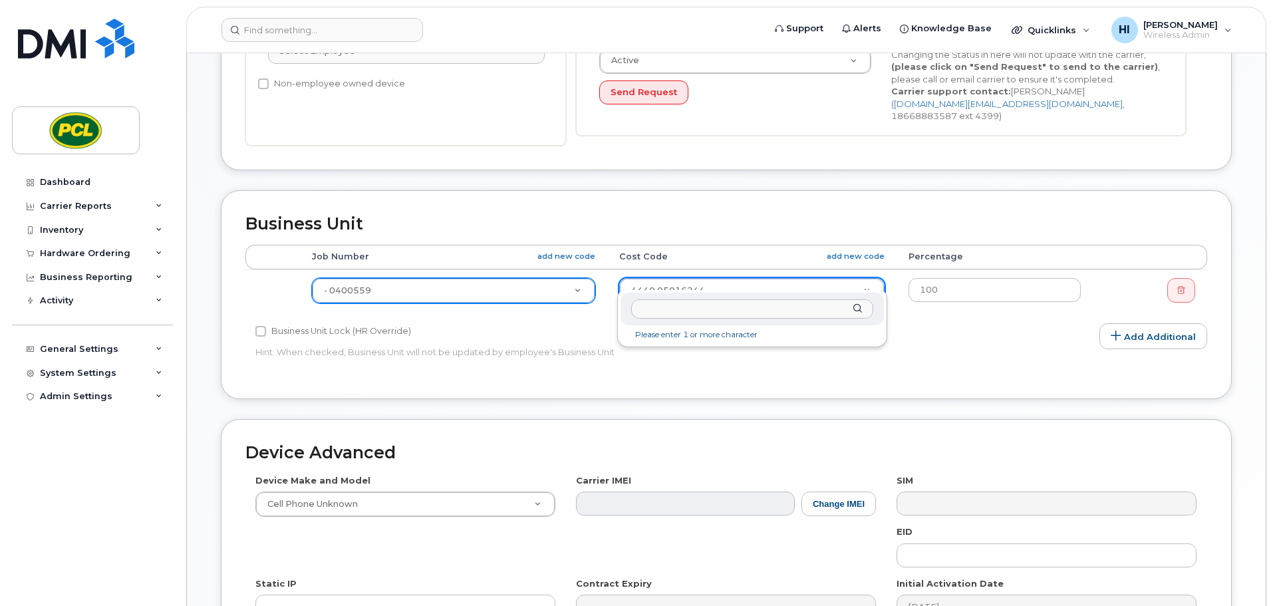
drag, startPoint x: 670, startPoint y: 278, endPoint x: 895, endPoint y: 309, distance: 227.0
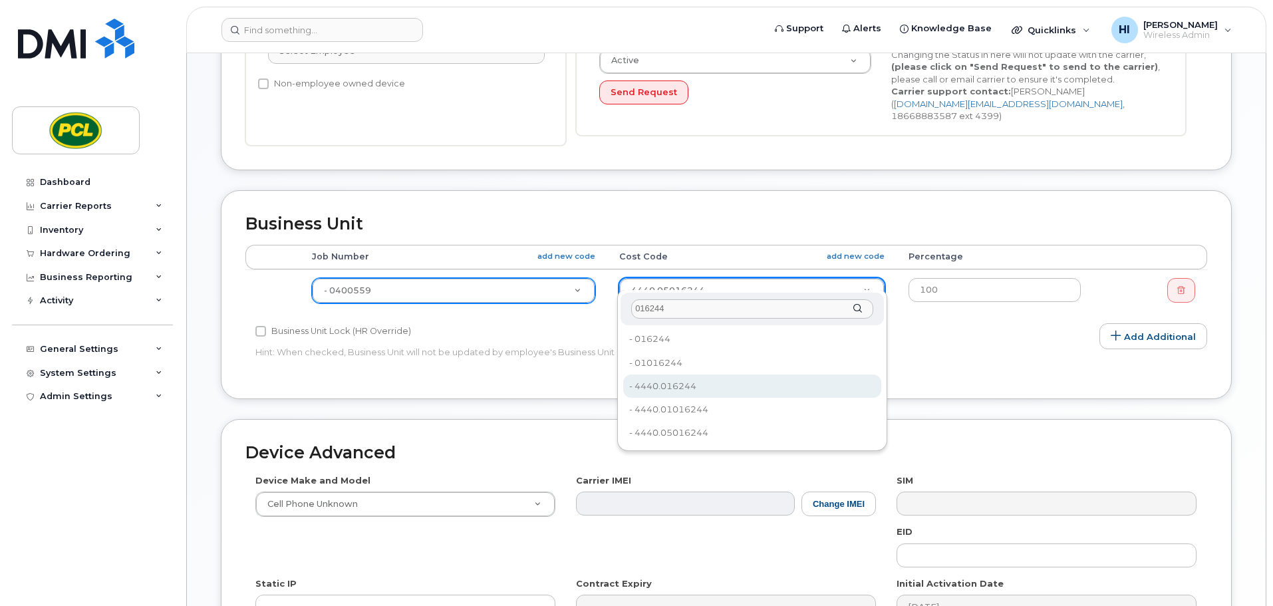
type input "016244"
drag, startPoint x: 680, startPoint y: 382, endPoint x: 871, endPoint y: 408, distance: 192.6
type input "659173"
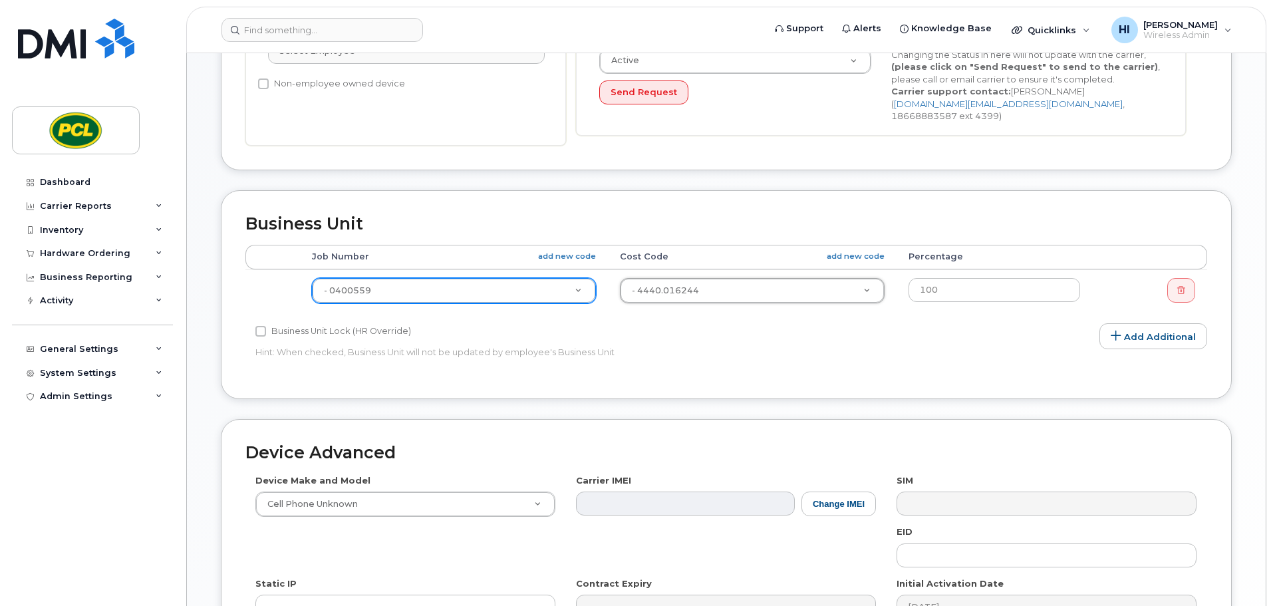
click at [1244, 392] on div "Edit Device Device General Employee Is not assigned to device Create new or sel…" at bounding box center [726, 230] width 1079 height 1086
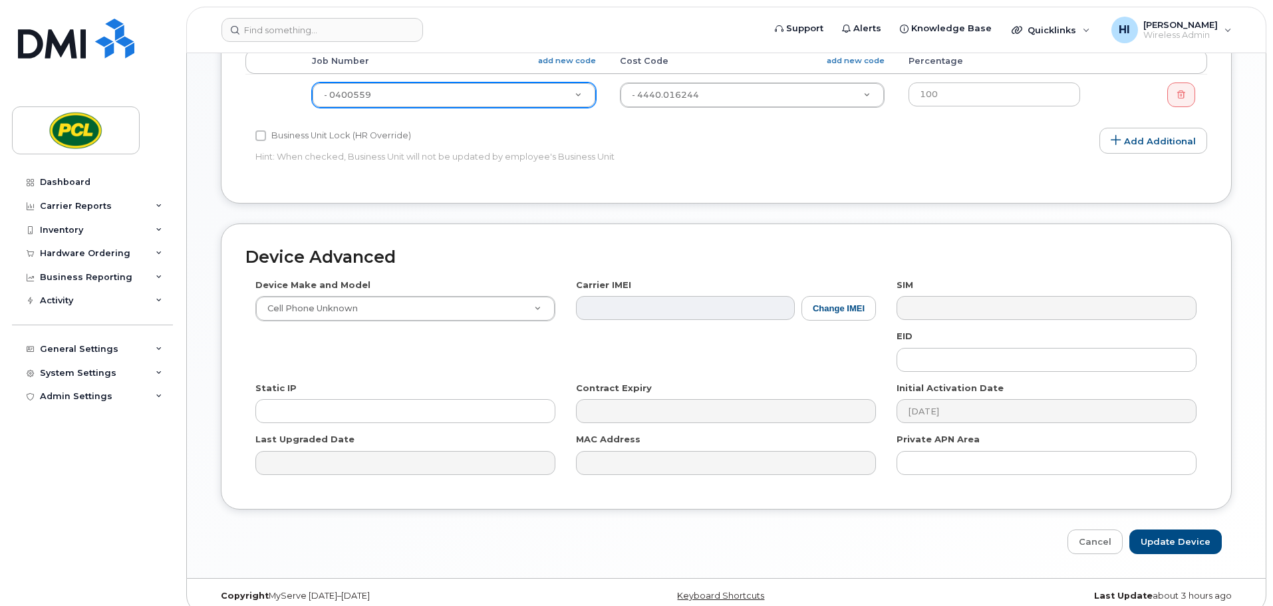
scroll to position [563, 0]
click at [1205, 527] on input "Update Device" at bounding box center [1175, 539] width 92 height 25
type input "Saving..."
